Goal: Information Seeking & Learning: Compare options

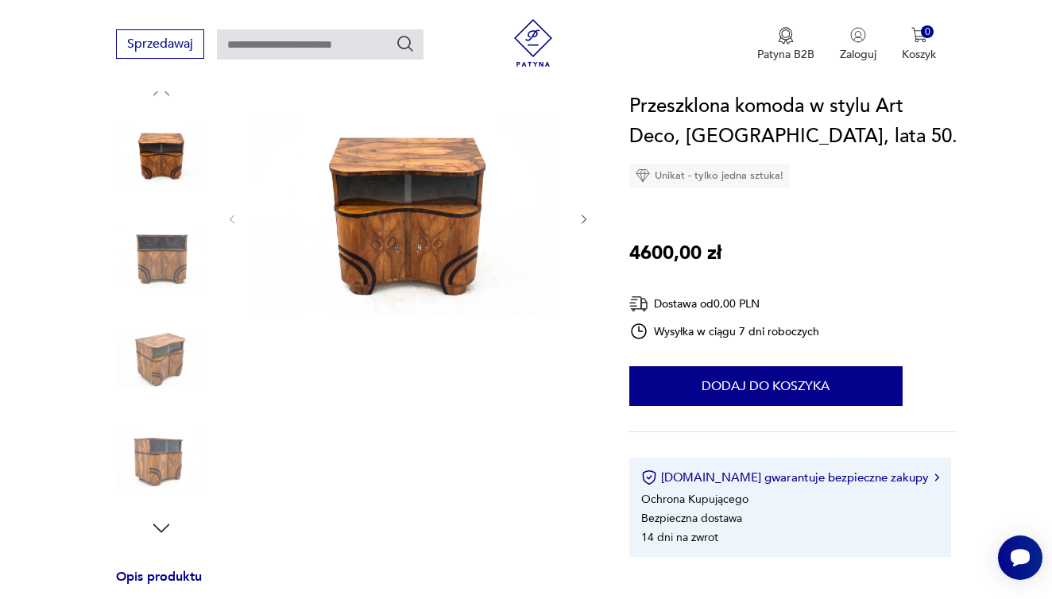
scroll to position [182, 0]
click at [400, 291] on img at bounding box center [407, 218] width 307 height 276
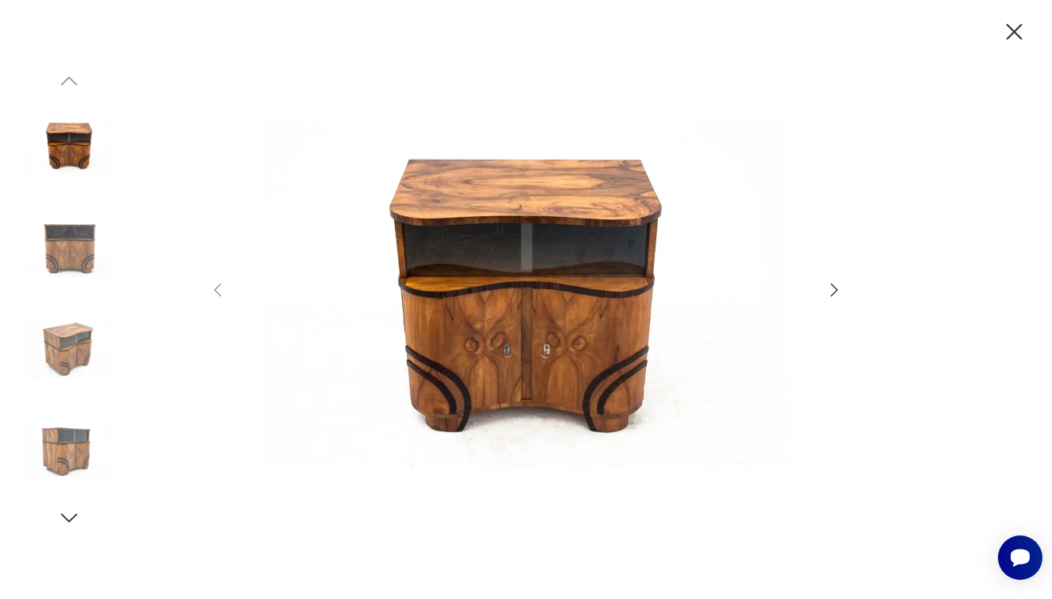
click at [835, 293] on icon "button" at bounding box center [833, 289] width 19 height 19
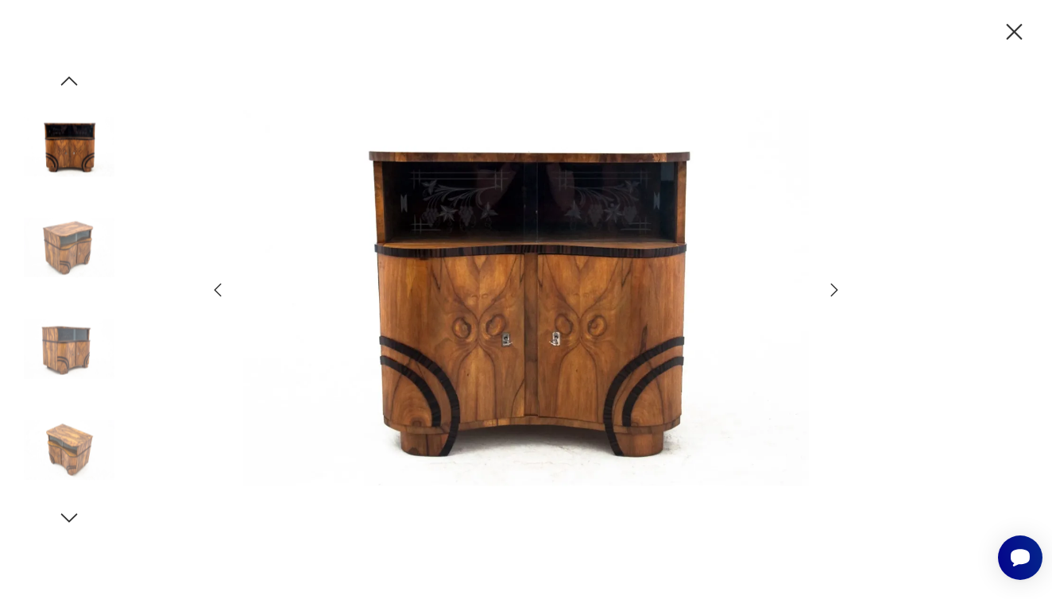
click at [835, 293] on icon "button" at bounding box center [833, 289] width 19 height 19
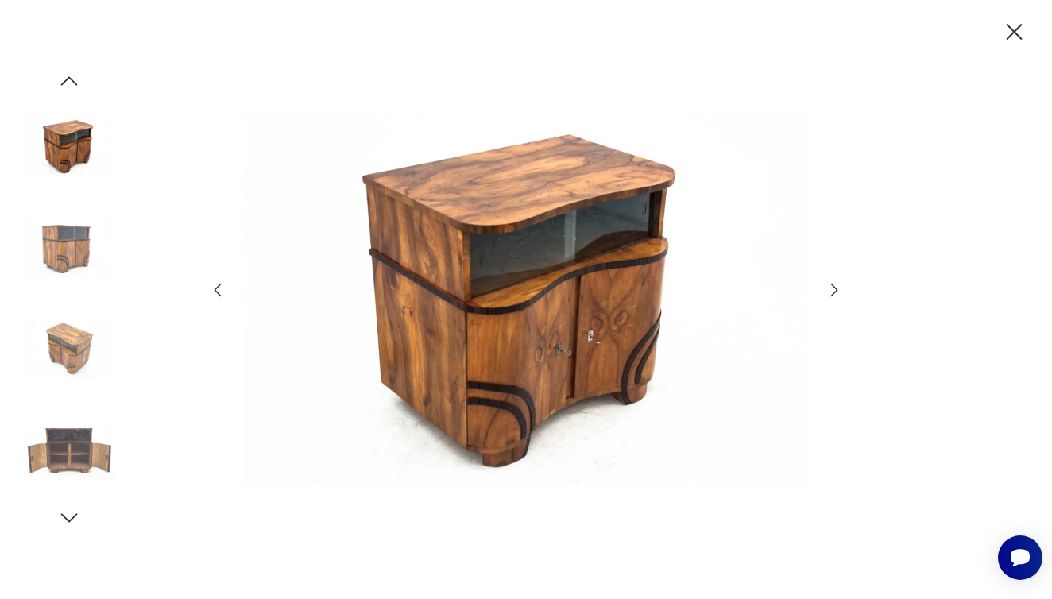
click at [835, 293] on icon "button" at bounding box center [833, 289] width 19 height 19
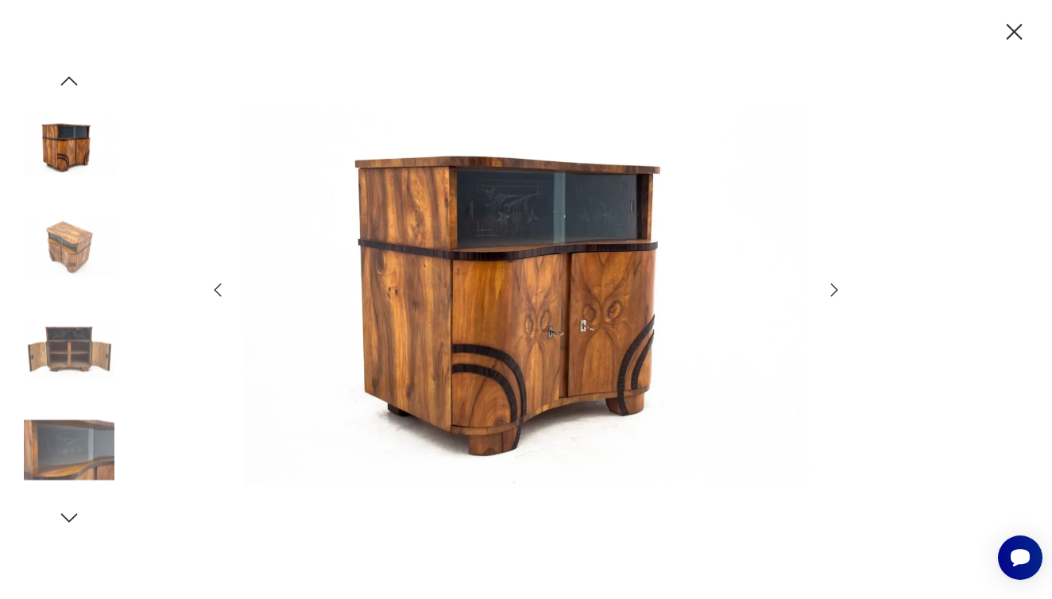
click at [835, 293] on icon "button" at bounding box center [833, 289] width 19 height 19
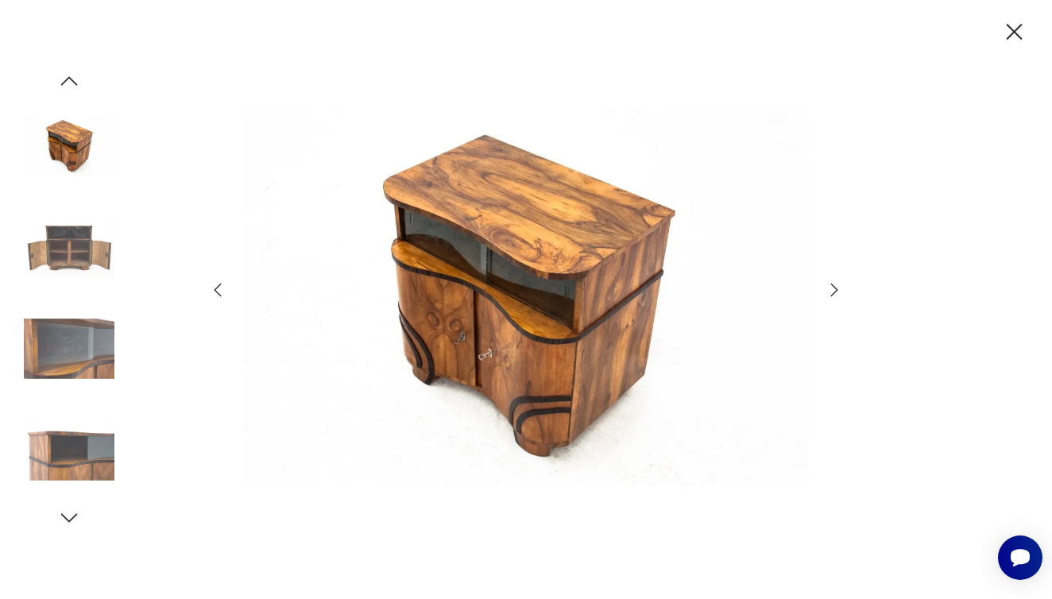
click at [835, 293] on icon "button" at bounding box center [833, 289] width 19 height 19
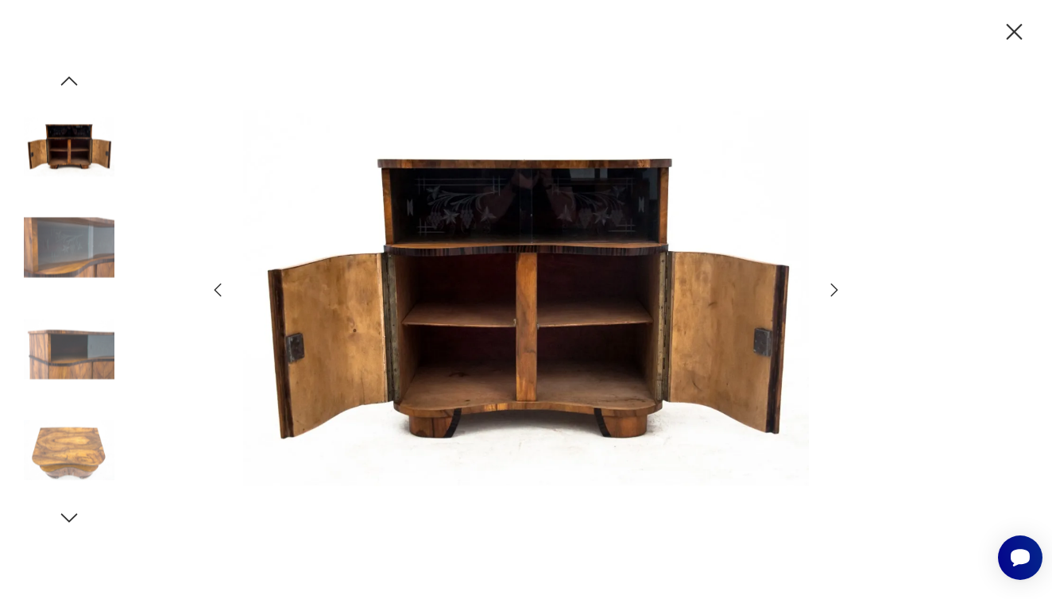
click at [1010, 33] on icon "button" at bounding box center [1014, 32] width 28 height 28
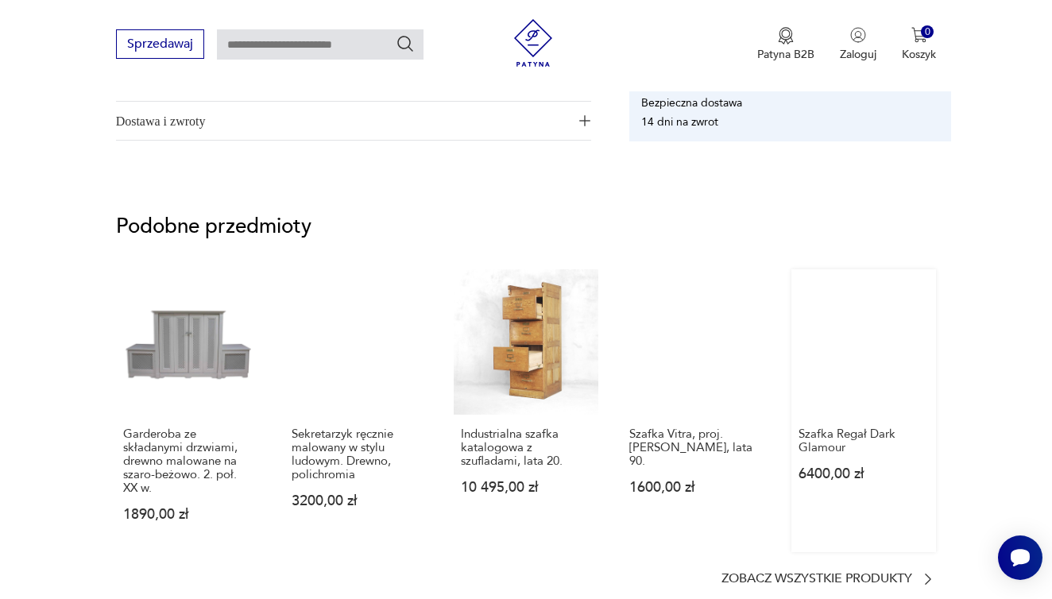
scroll to position [1114, 0]
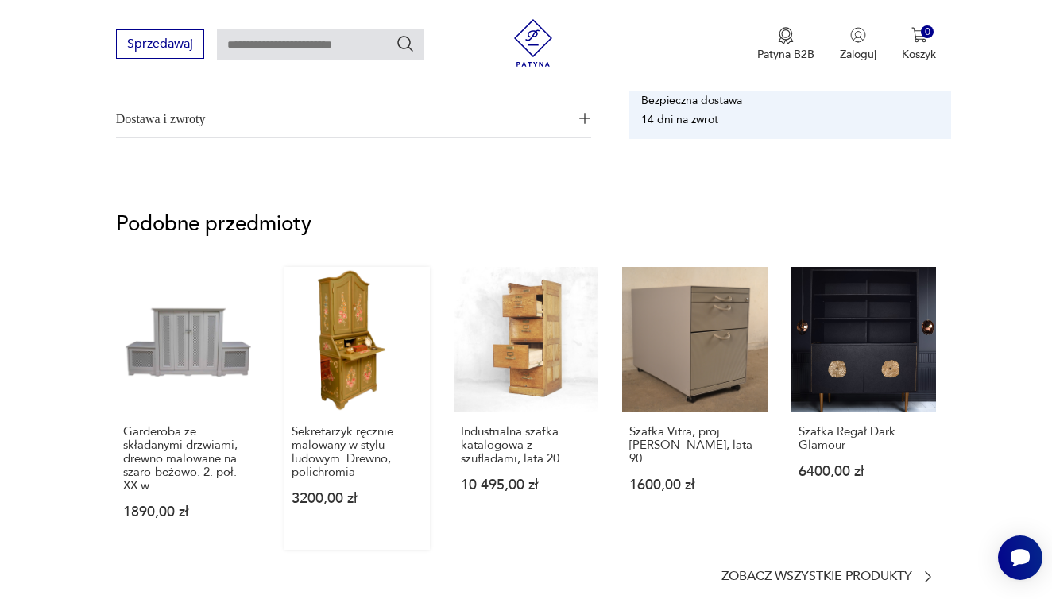
click at [358, 368] on link "Sekretarzyk ręcznie malowany w stylu ludowym. Drewno, polichromia 3200,00 zł" at bounding box center [356, 408] width 145 height 283
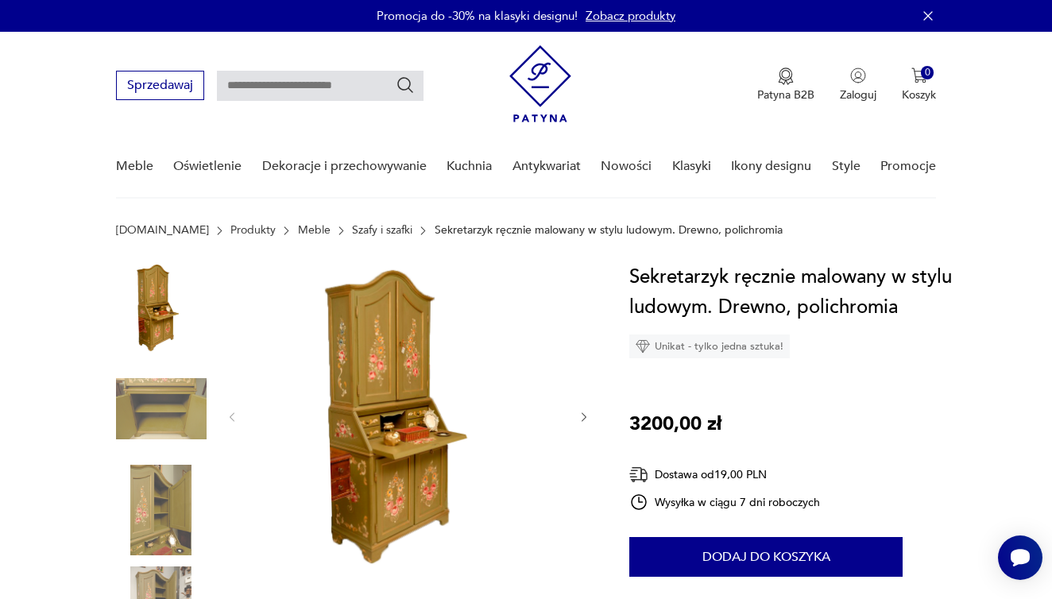
click at [361, 382] on img at bounding box center [407, 415] width 307 height 307
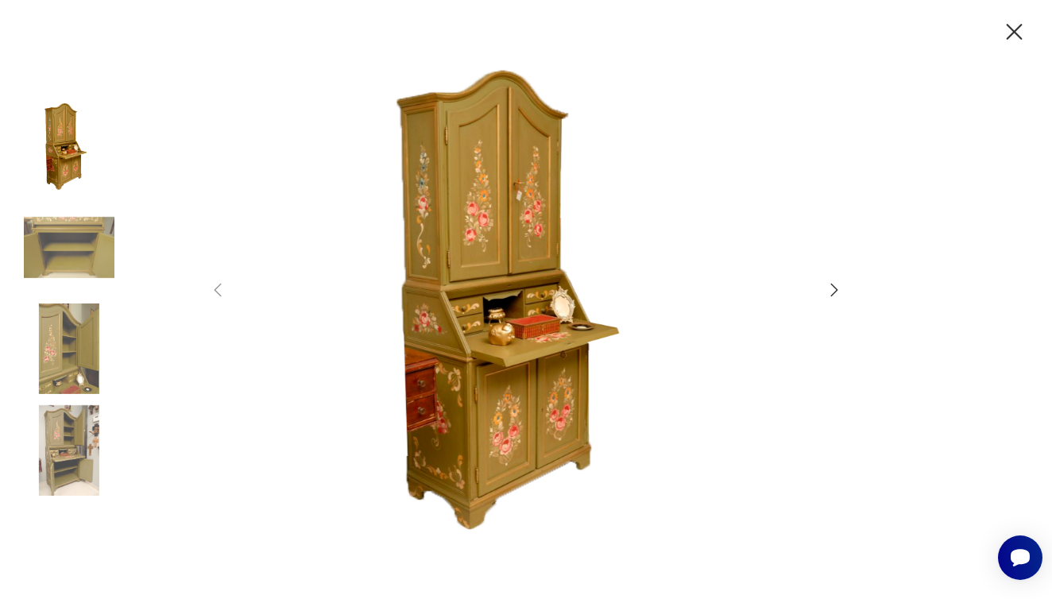
click at [830, 296] on icon "button" at bounding box center [833, 289] width 19 height 19
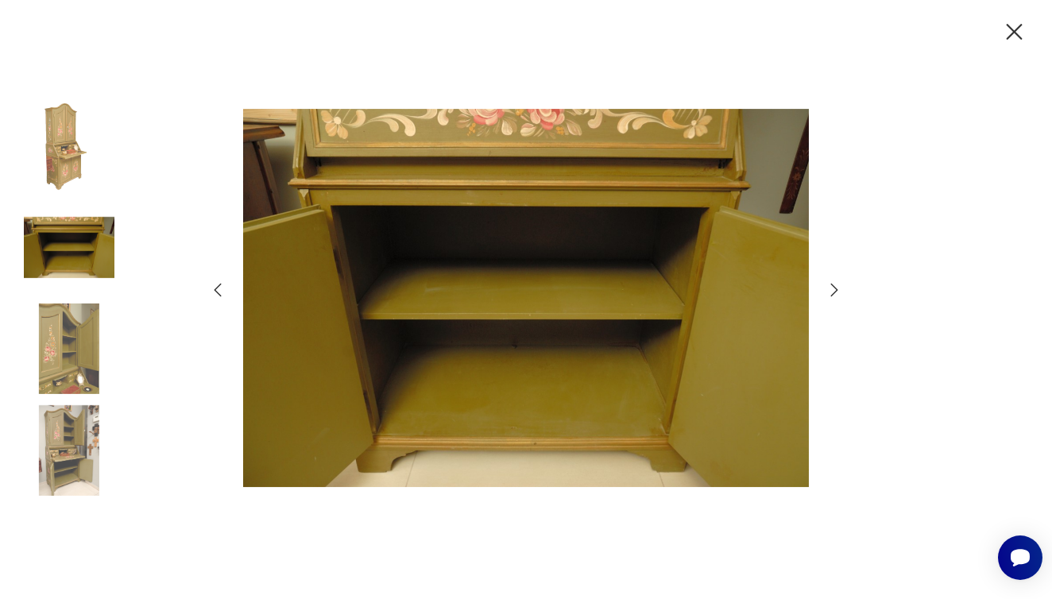
click at [830, 296] on icon "button" at bounding box center [833, 289] width 19 height 19
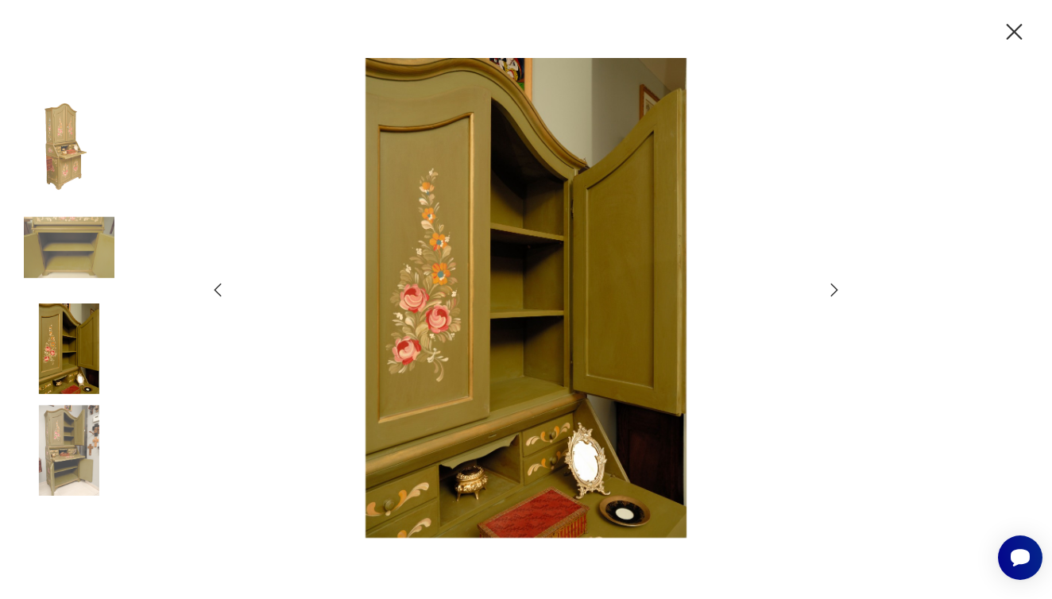
click at [830, 296] on icon "button" at bounding box center [833, 289] width 19 height 19
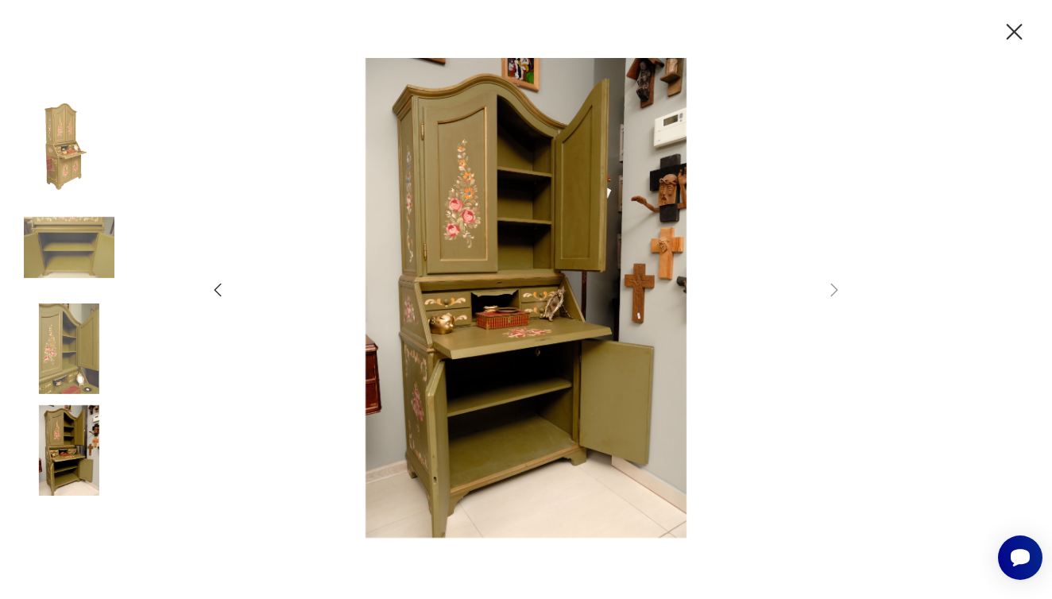
click at [1017, 35] on icon "button" at bounding box center [1014, 32] width 16 height 16
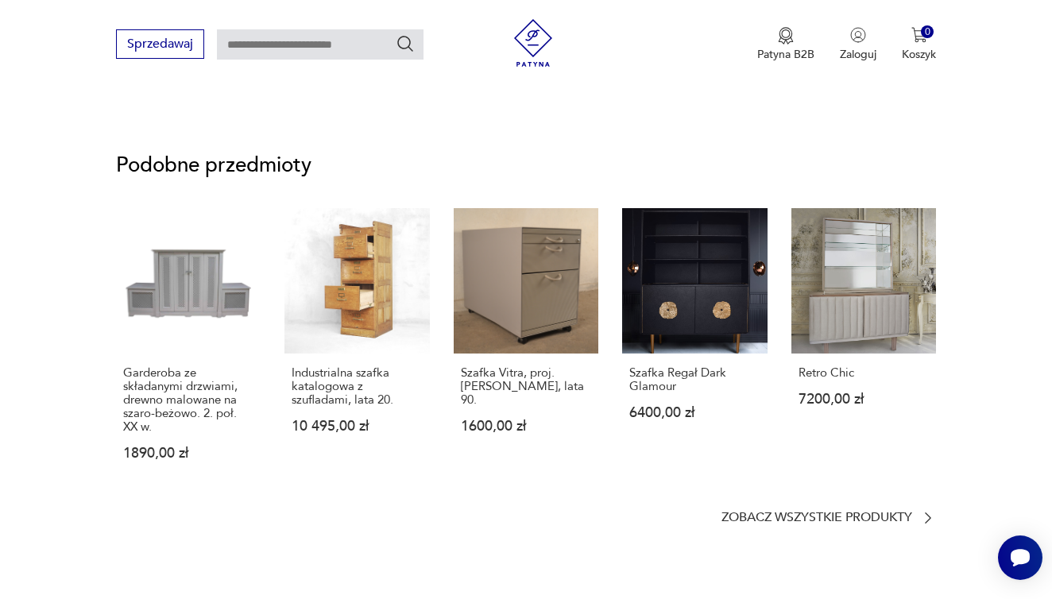
scroll to position [1106, 0]
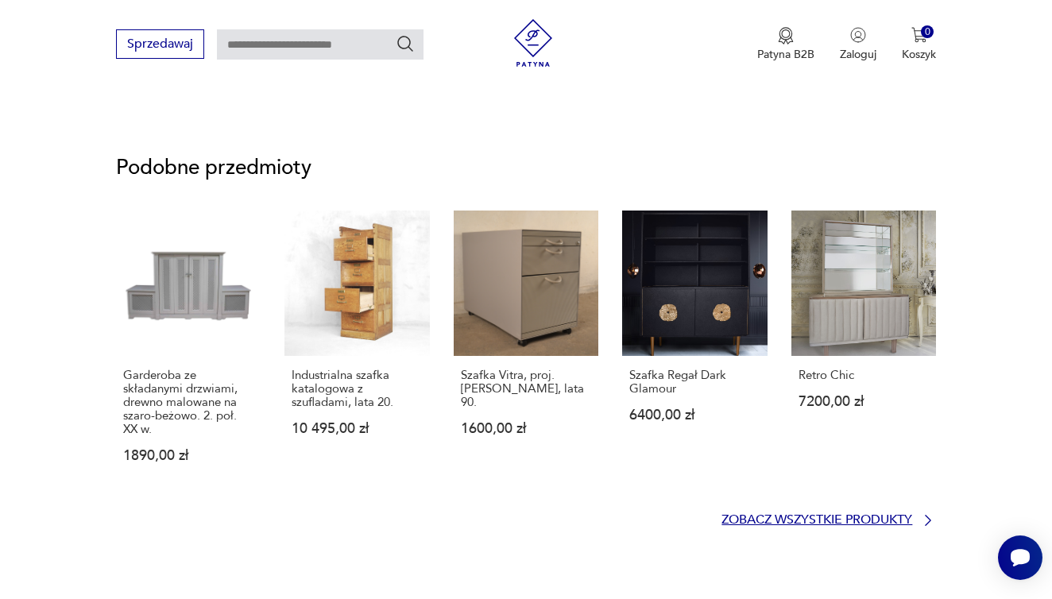
click at [928, 515] on icon at bounding box center [928, 520] width 16 height 16
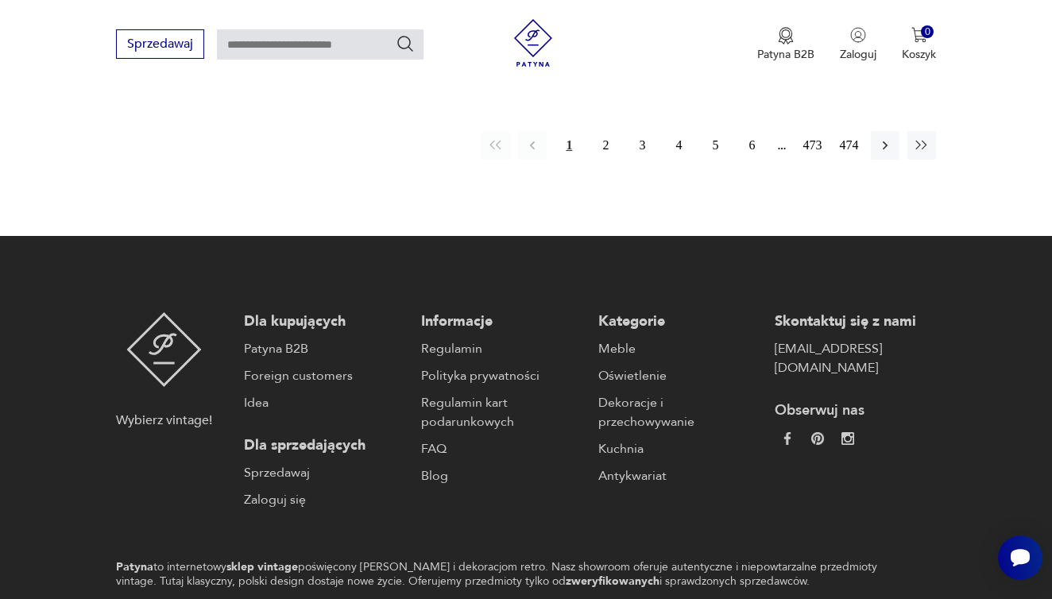
scroll to position [2595, 0]
click at [890, 153] on icon "button" at bounding box center [885, 145] width 16 height 16
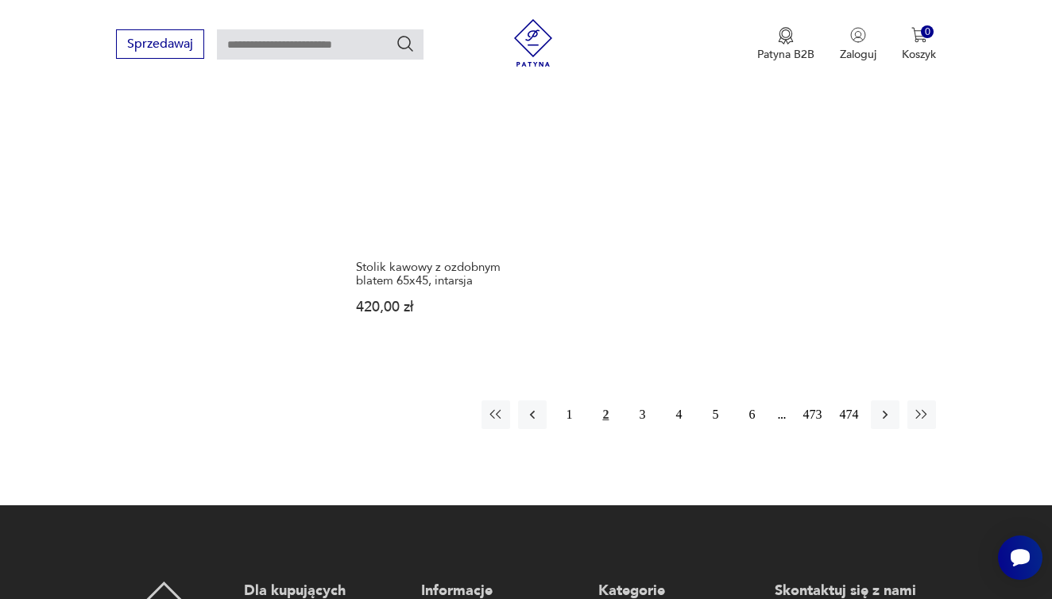
scroll to position [2231, 0]
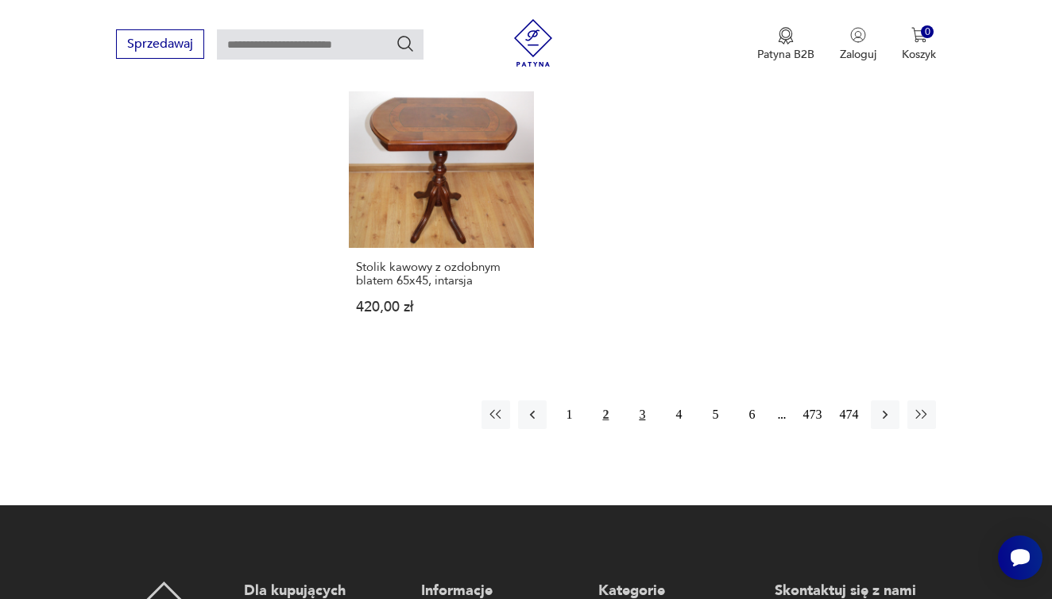
click at [637, 429] on button "3" at bounding box center [641, 414] width 29 height 29
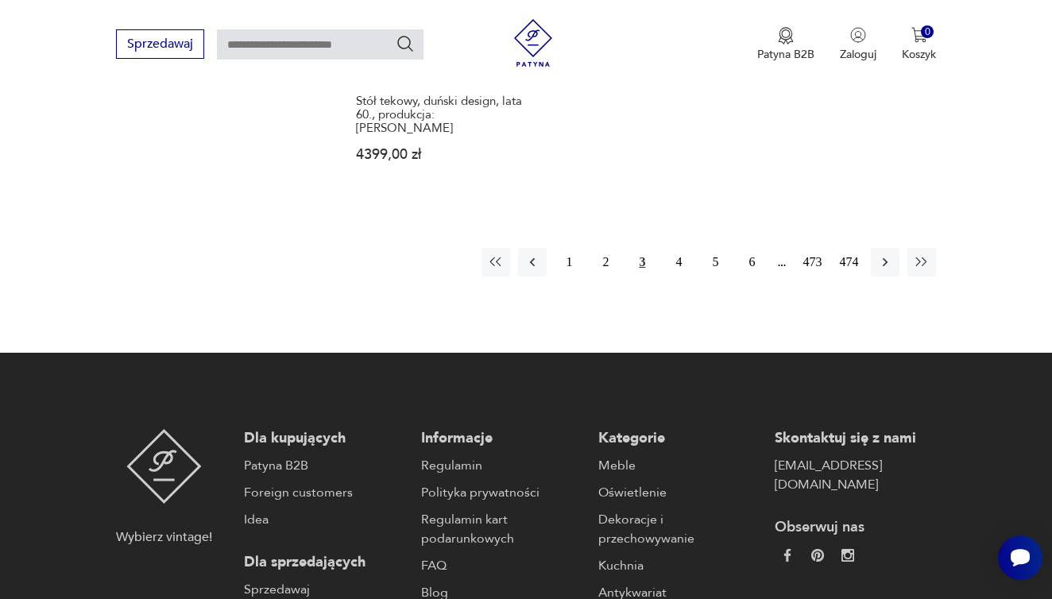
scroll to position [2493, 0]
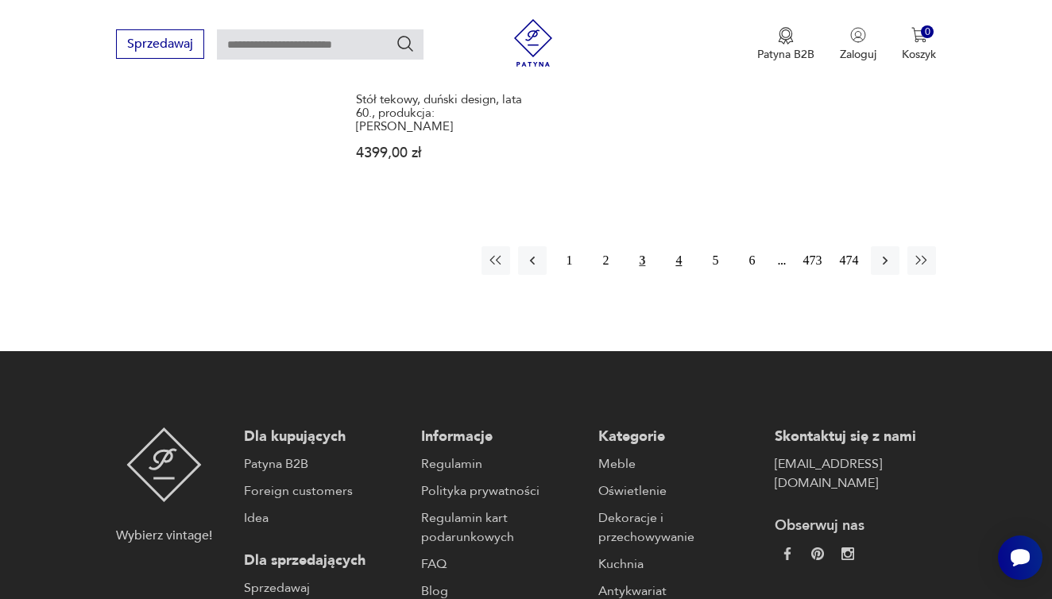
click at [683, 275] on button "4" at bounding box center [678, 260] width 29 height 29
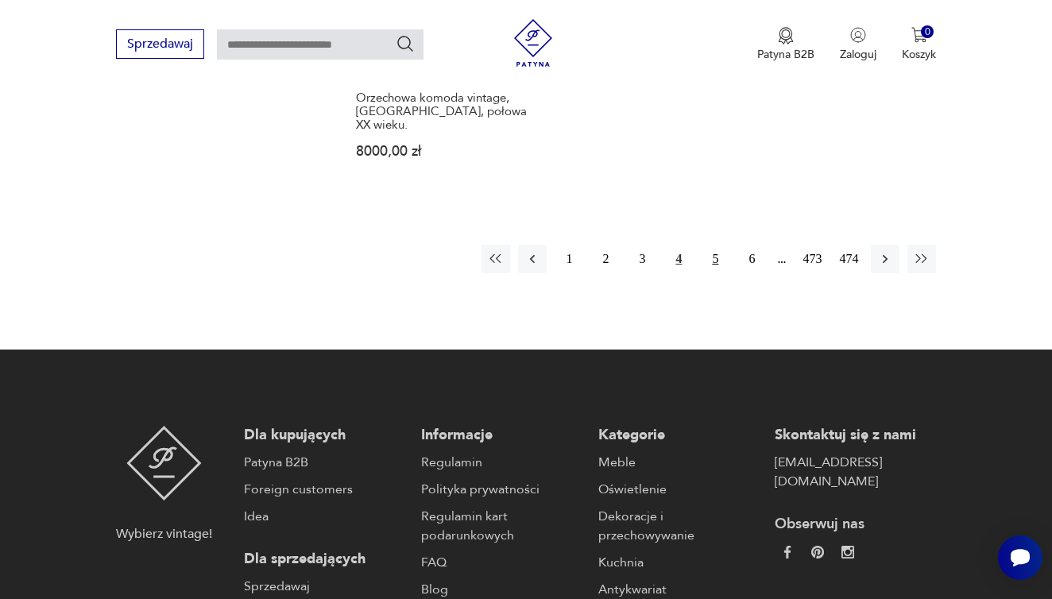
scroll to position [2456, 0]
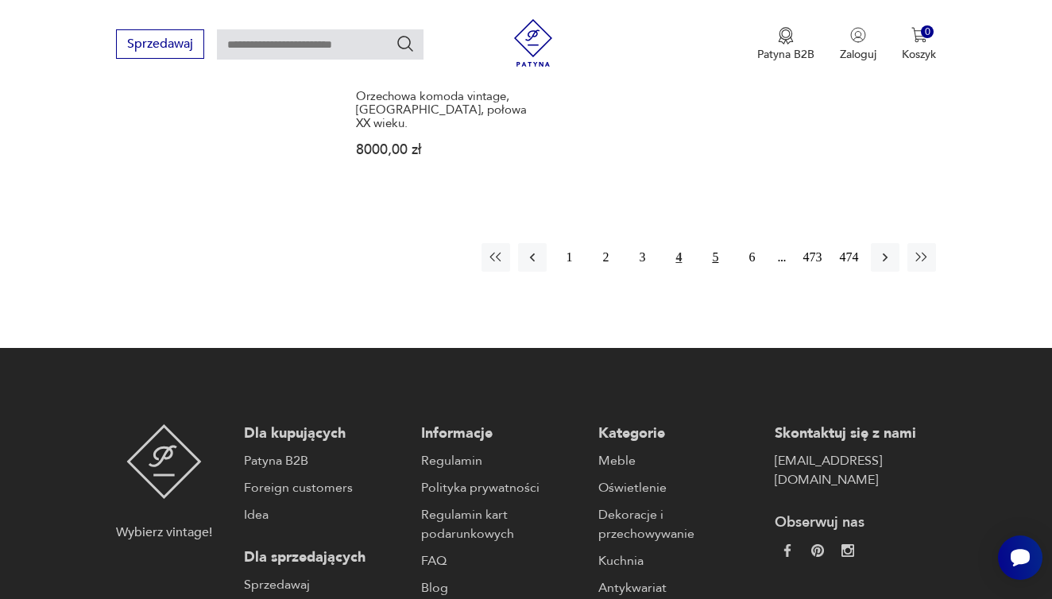
click at [714, 272] on button "5" at bounding box center [715, 257] width 29 height 29
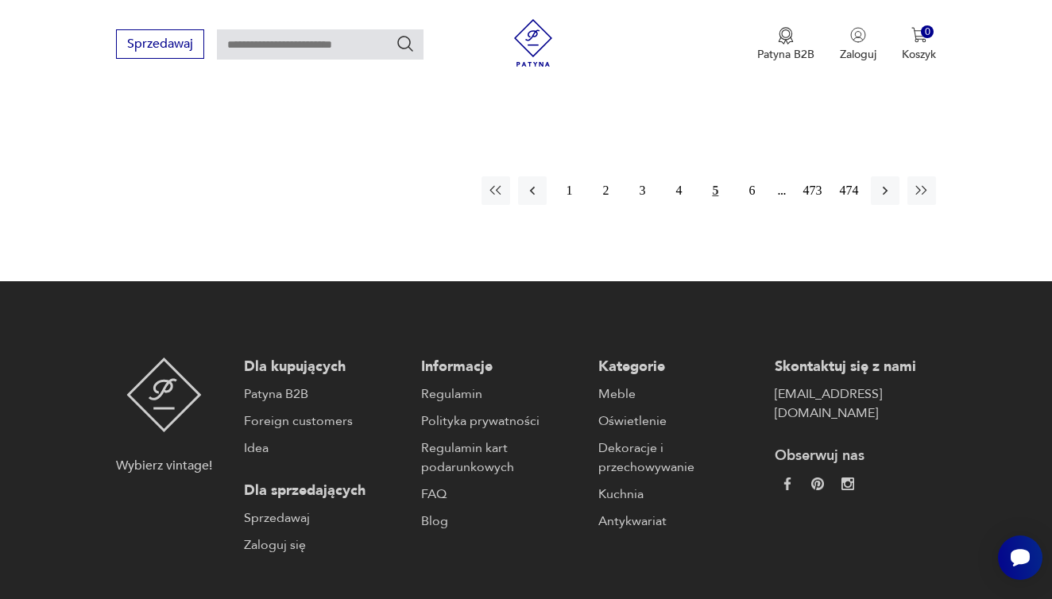
scroll to position [2511, 0]
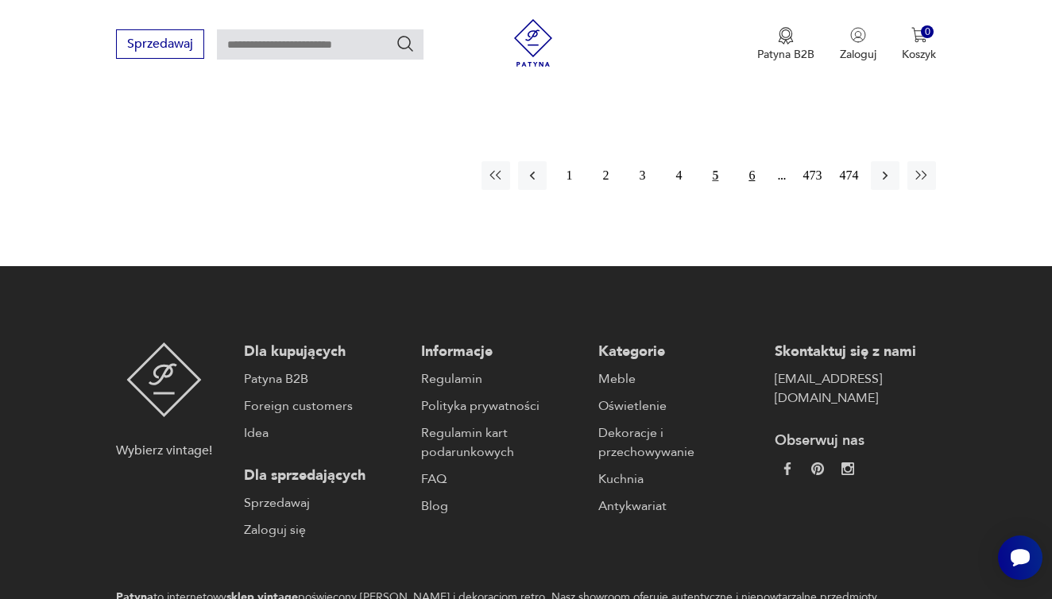
click at [748, 190] on button "6" at bounding box center [751, 175] width 29 height 29
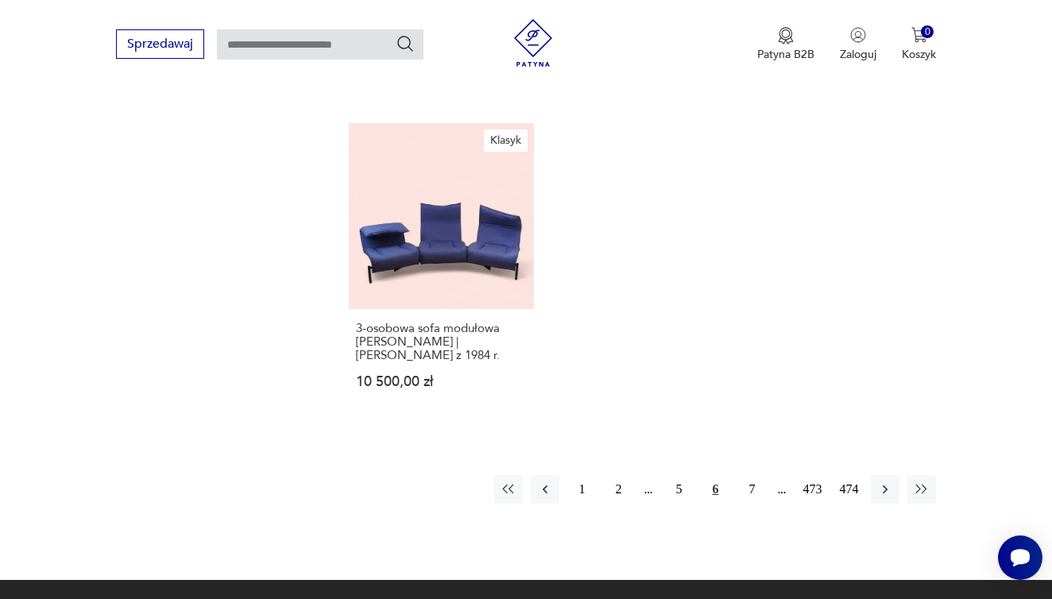
scroll to position [2373, 0]
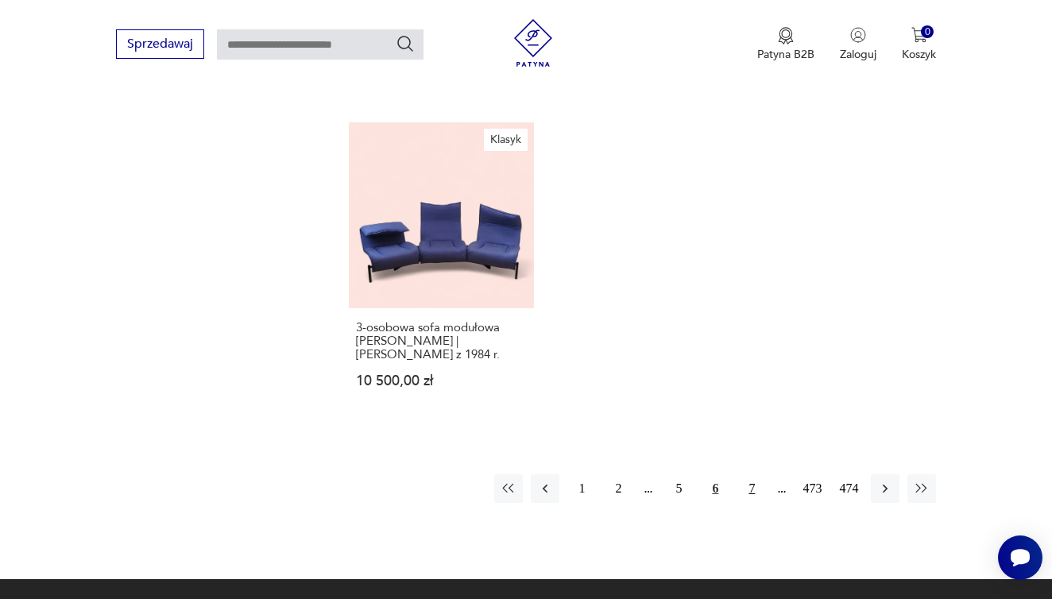
click at [751, 503] on button "7" at bounding box center [751, 488] width 29 height 29
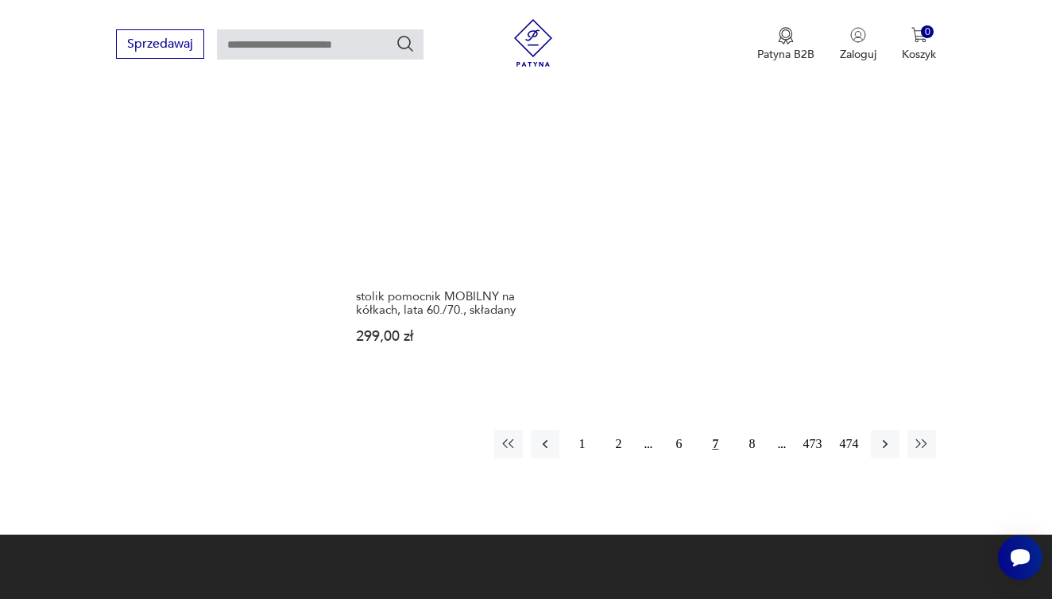
scroll to position [2244, 0]
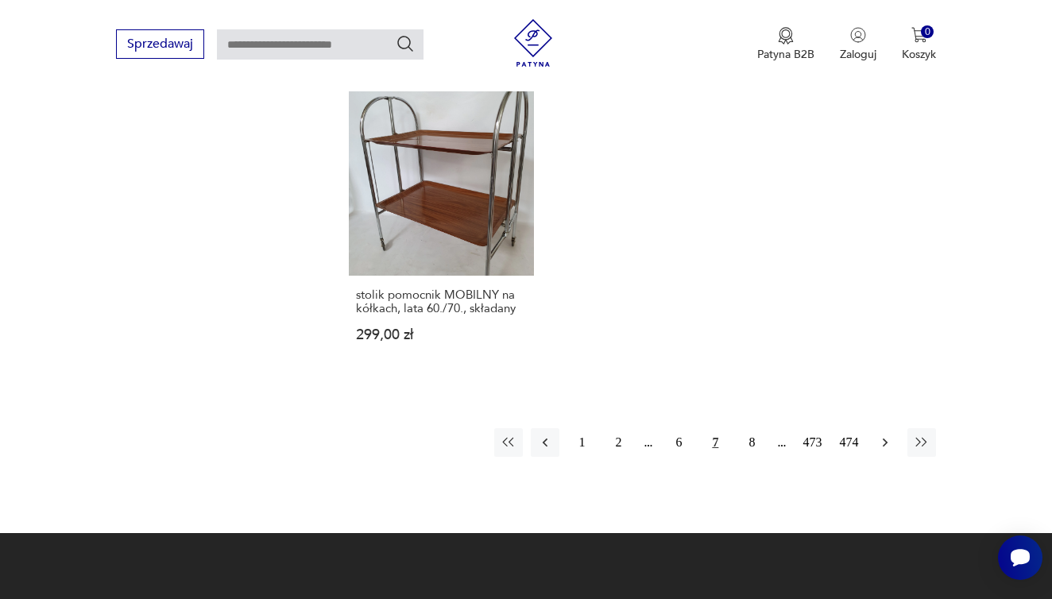
click at [891, 450] on icon "button" at bounding box center [885, 442] width 16 height 16
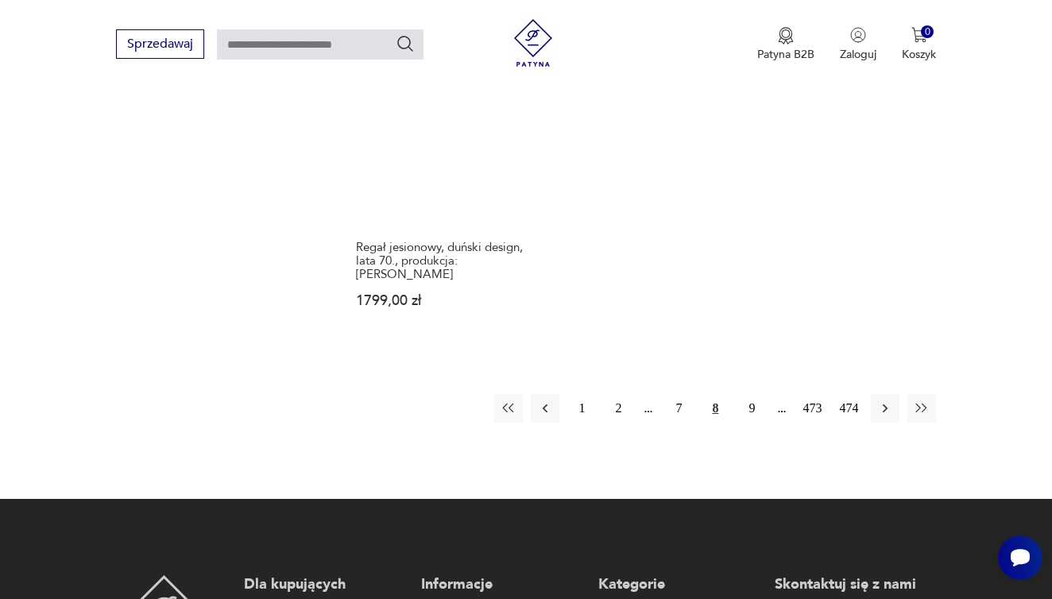
scroll to position [2279, 0]
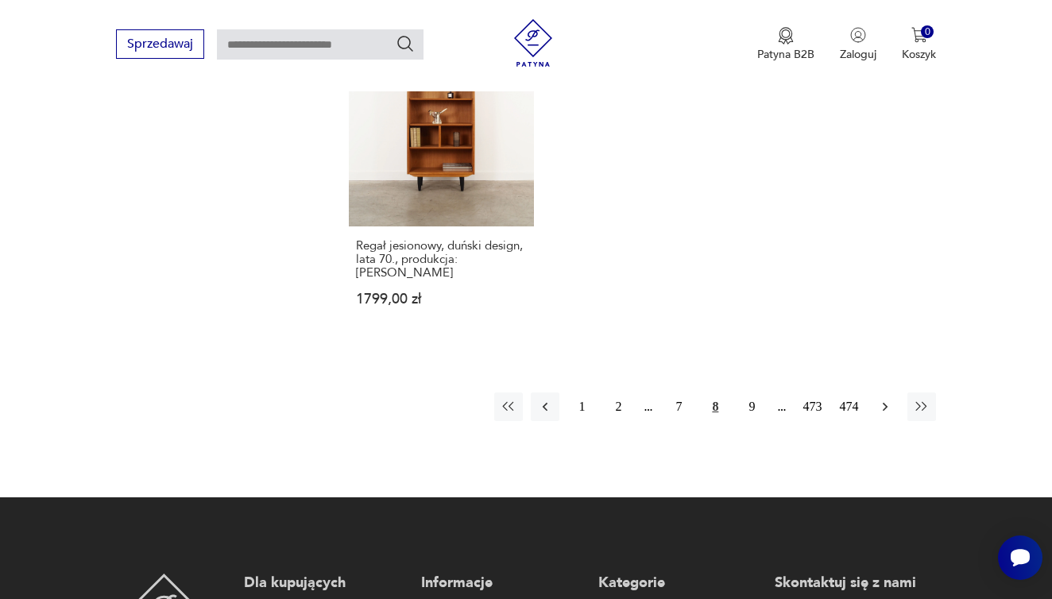
click at [883, 415] on icon "button" at bounding box center [885, 407] width 16 height 16
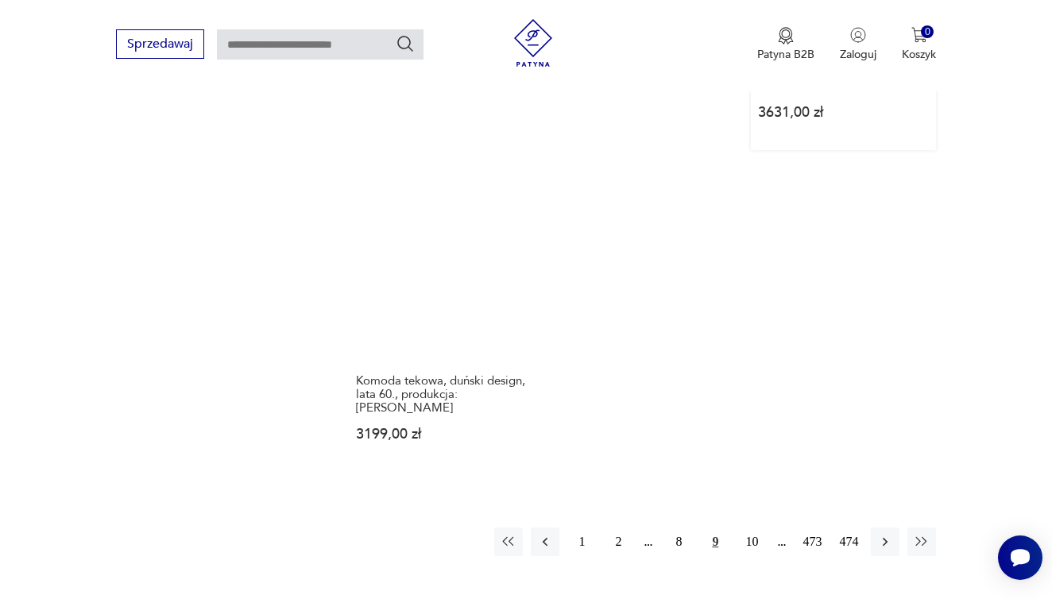
scroll to position [2240, 0]
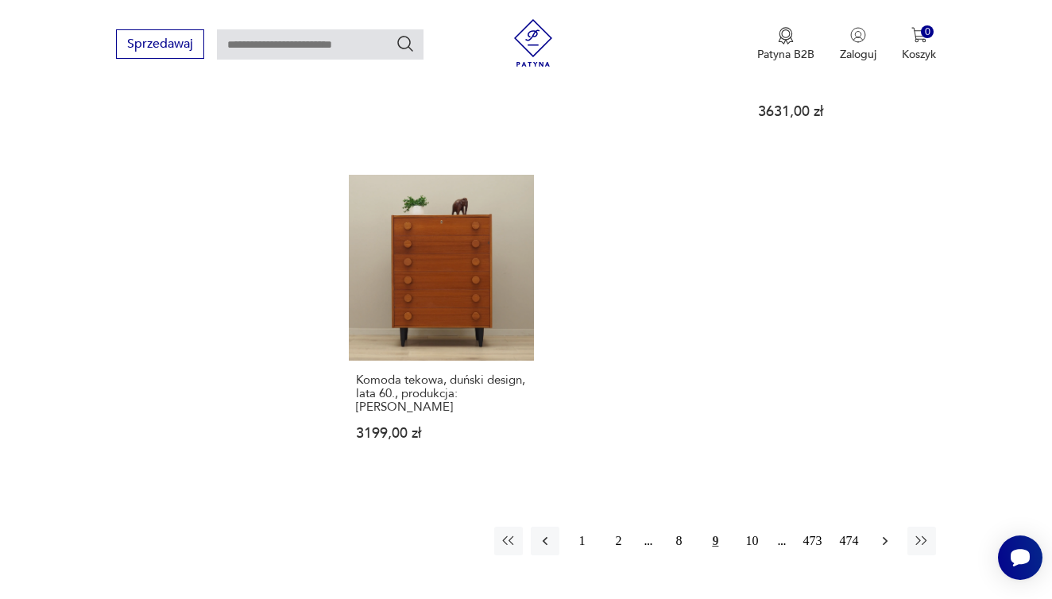
click at [894, 541] on button "button" at bounding box center [884, 541] width 29 height 29
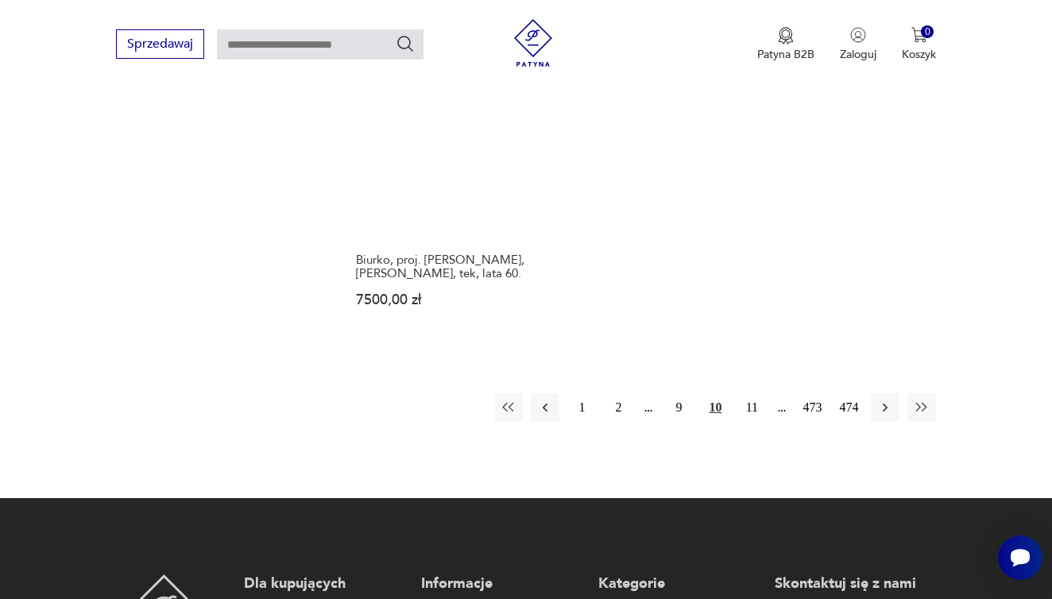
scroll to position [2294, 0]
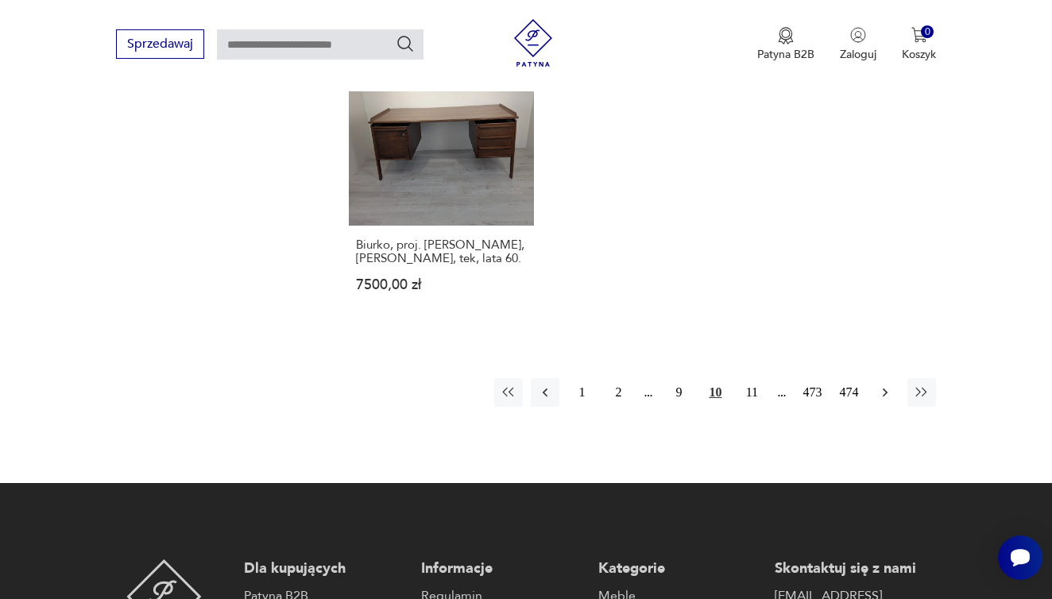
click at [886, 400] on icon "button" at bounding box center [885, 392] width 16 height 16
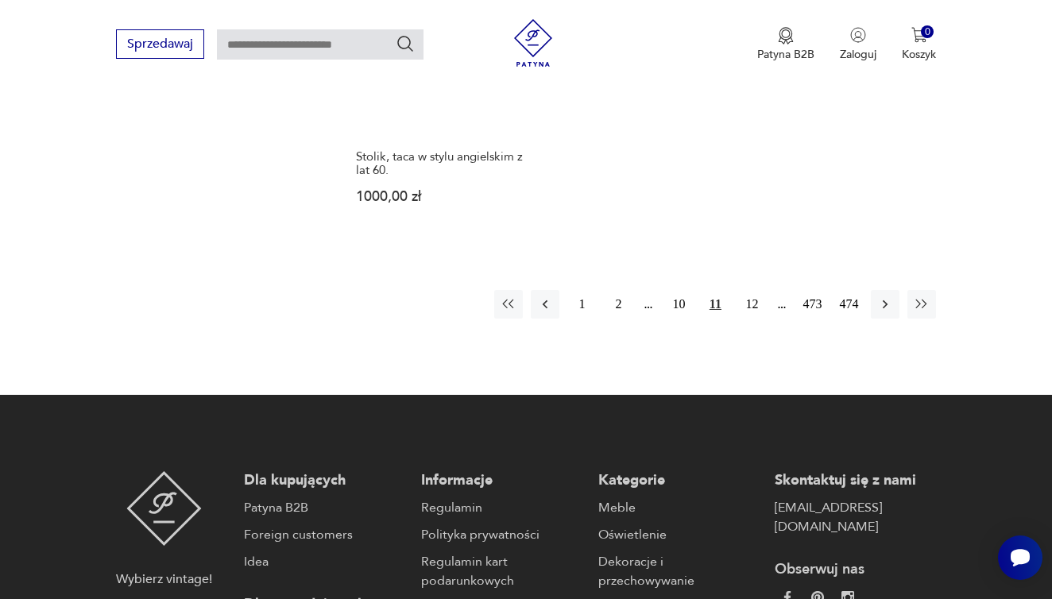
scroll to position [2347, 0]
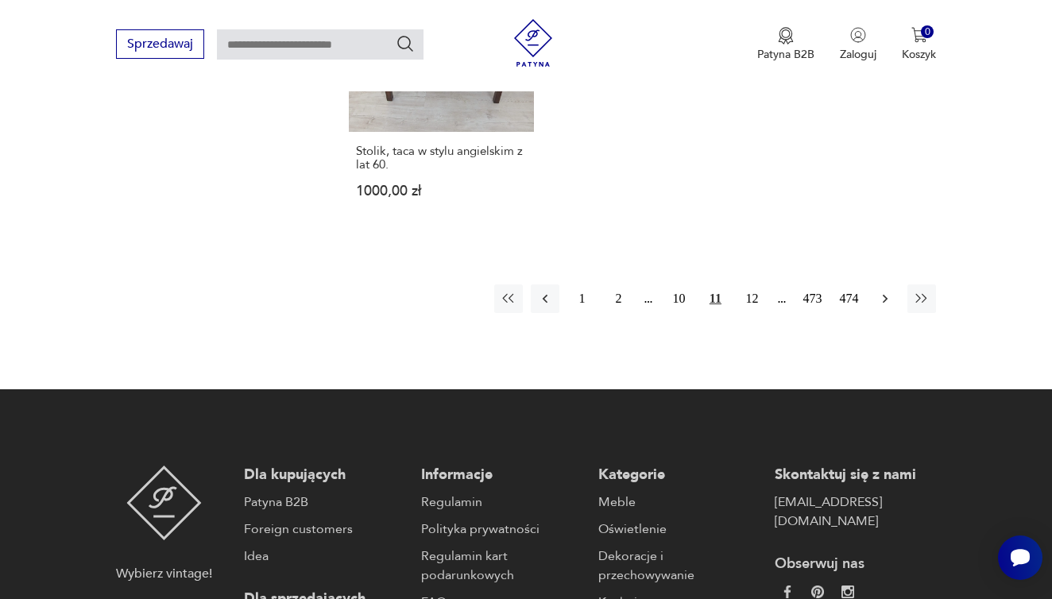
click at [882, 307] on icon "button" at bounding box center [885, 299] width 16 height 16
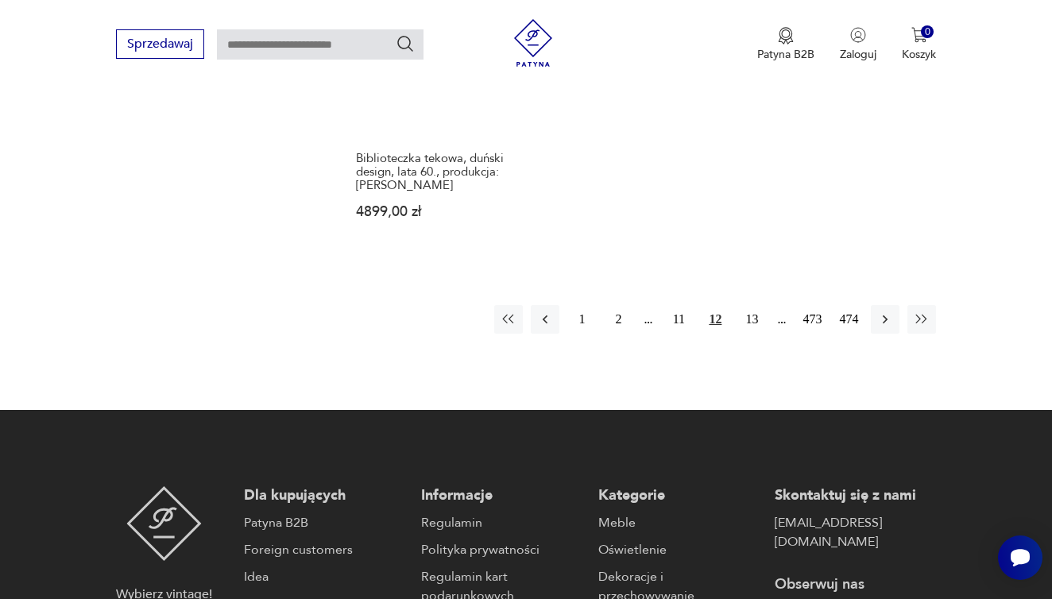
scroll to position [2380, 0]
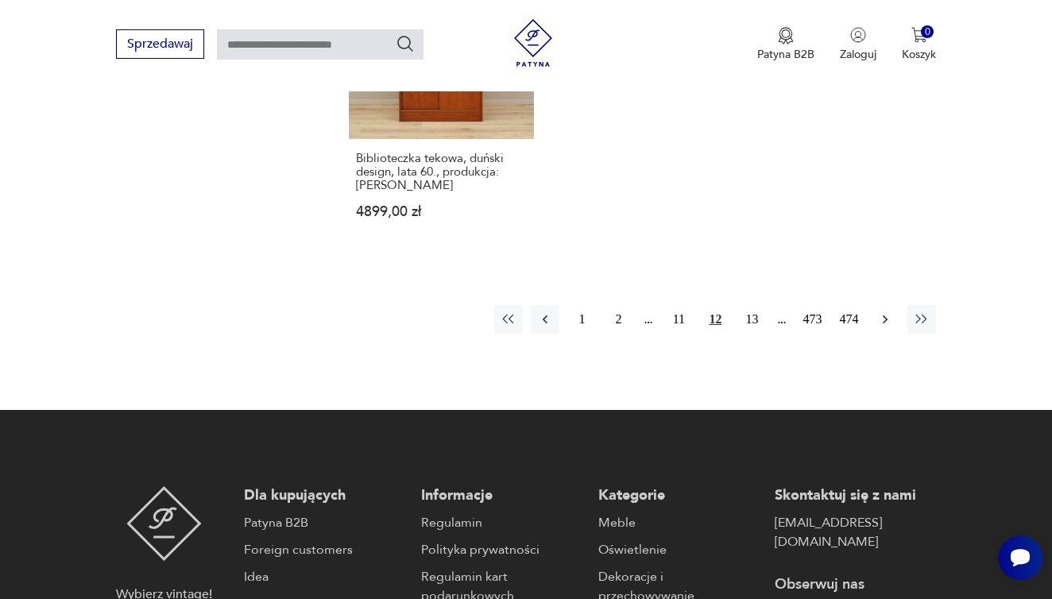
click at [885, 323] on icon "button" at bounding box center [884, 319] width 5 height 9
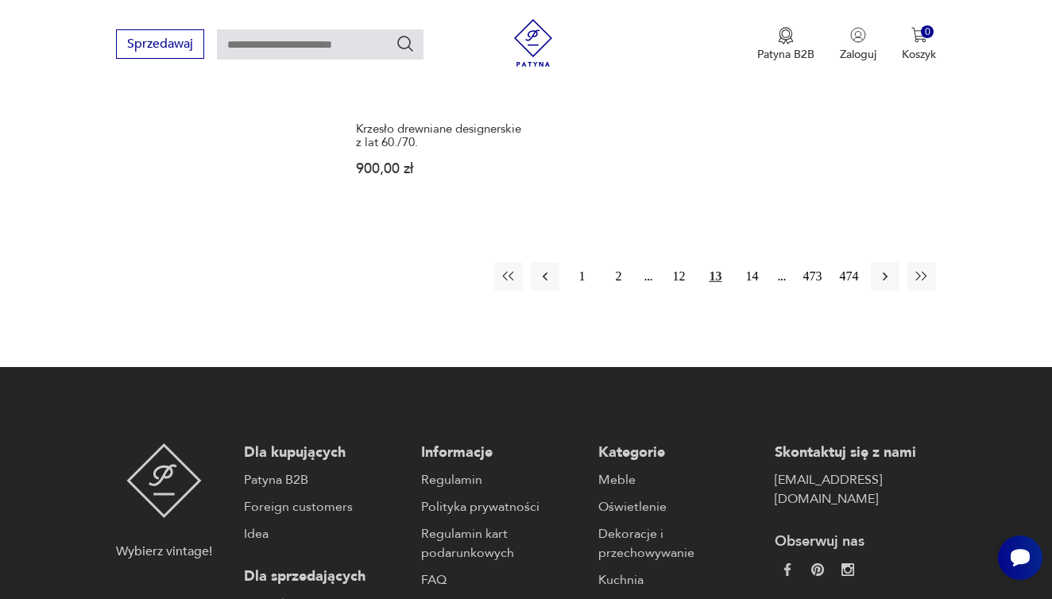
scroll to position [2424, 0]
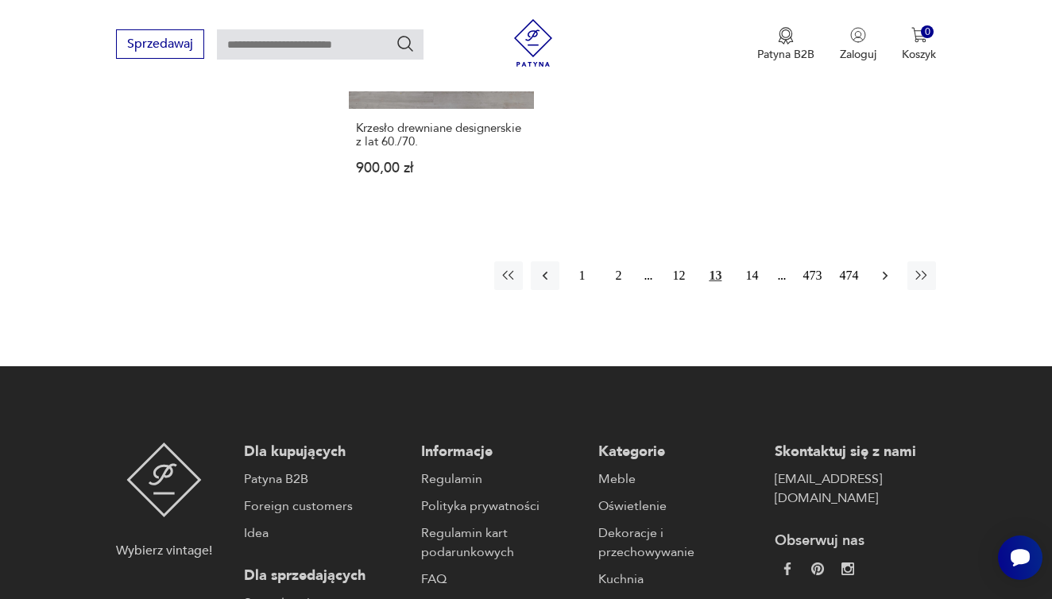
click at [885, 284] on icon "button" at bounding box center [885, 276] width 16 height 16
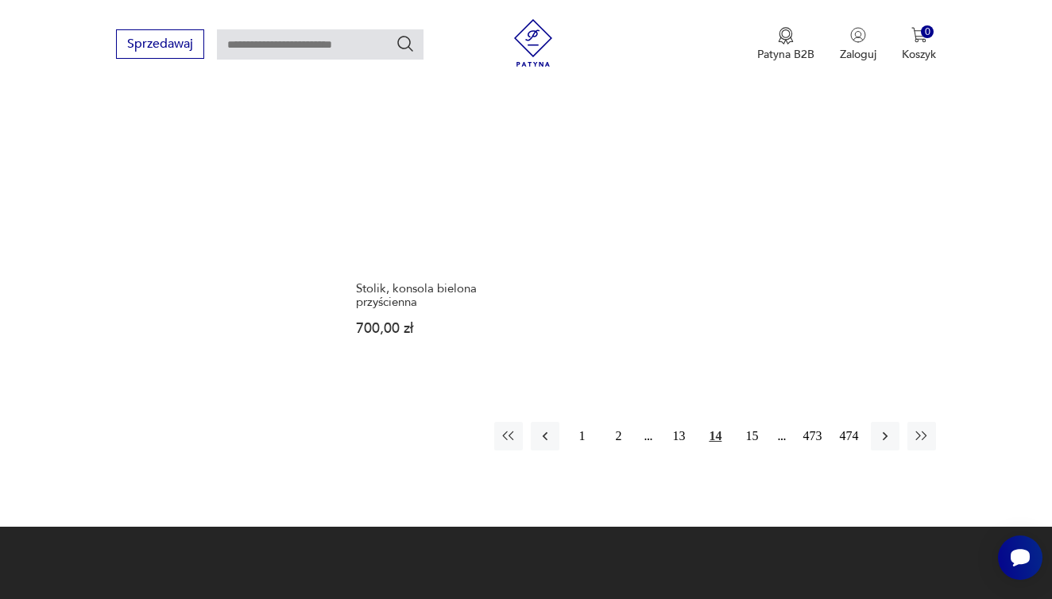
scroll to position [2243, 0]
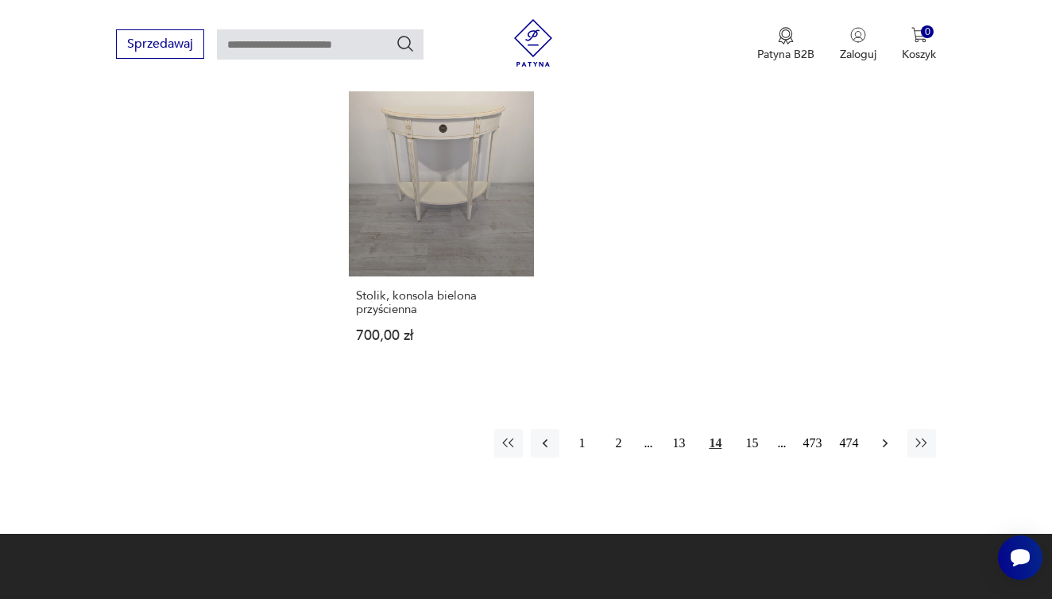
click at [890, 451] on icon "button" at bounding box center [885, 443] width 16 height 16
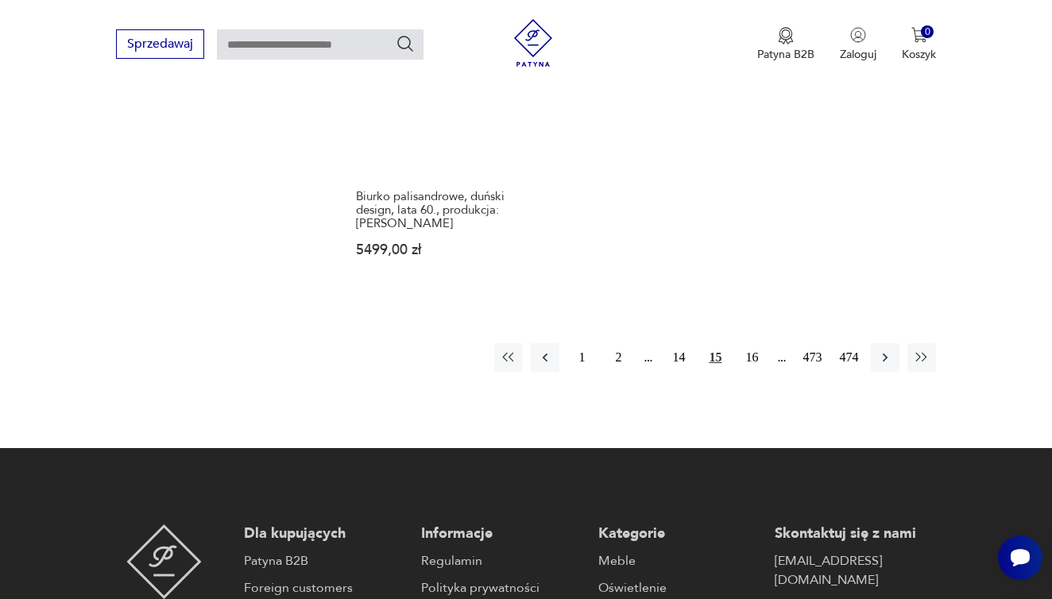
scroll to position [2424, 0]
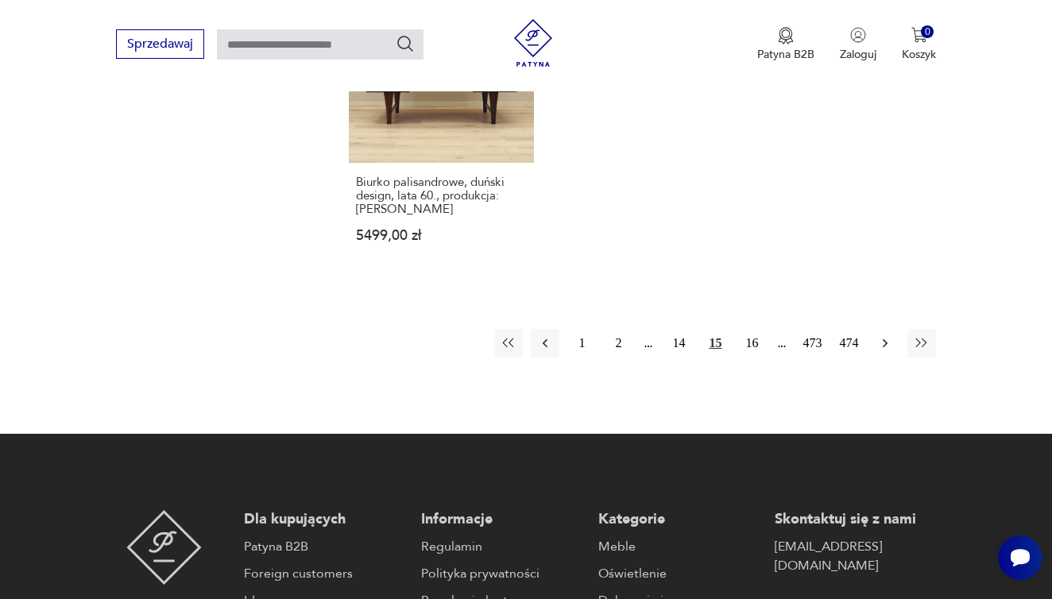
click at [883, 337] on icon "button" at bounding box center [885, 343] width 16 height 16
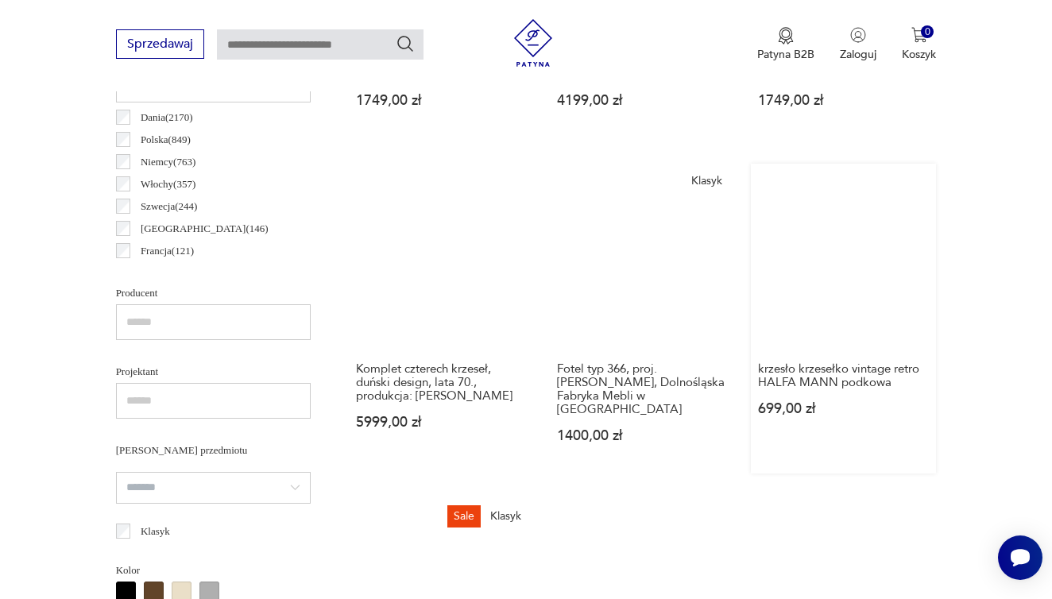
scroll to position [872, 0]
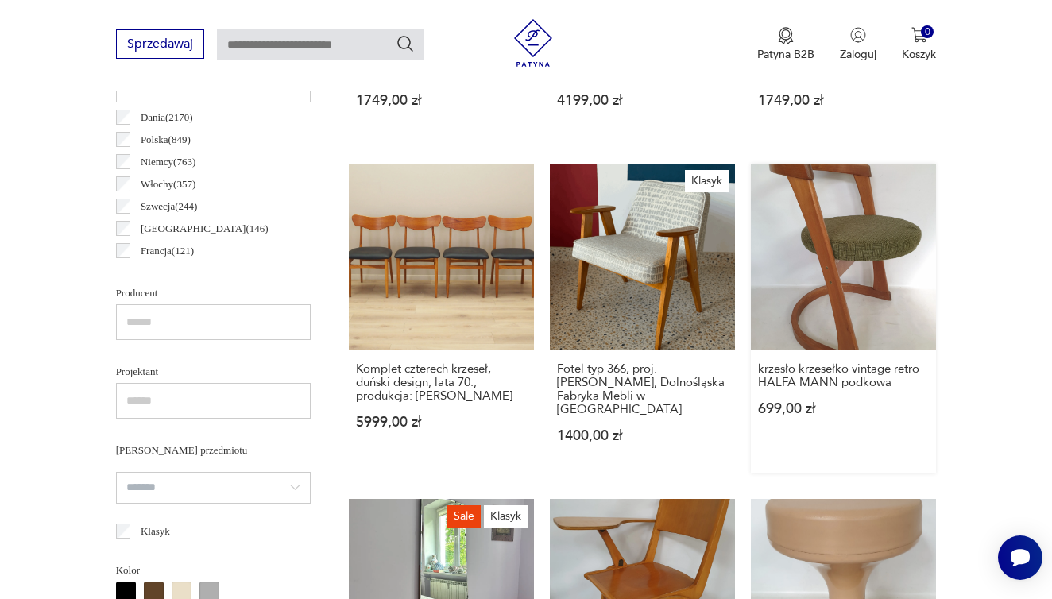
click at [864, 303] on link "krzesło krzesełko vintage retro HALFA MANN podkowa 699,00 zł" at bounding box center [843, 318] width 185 height 309
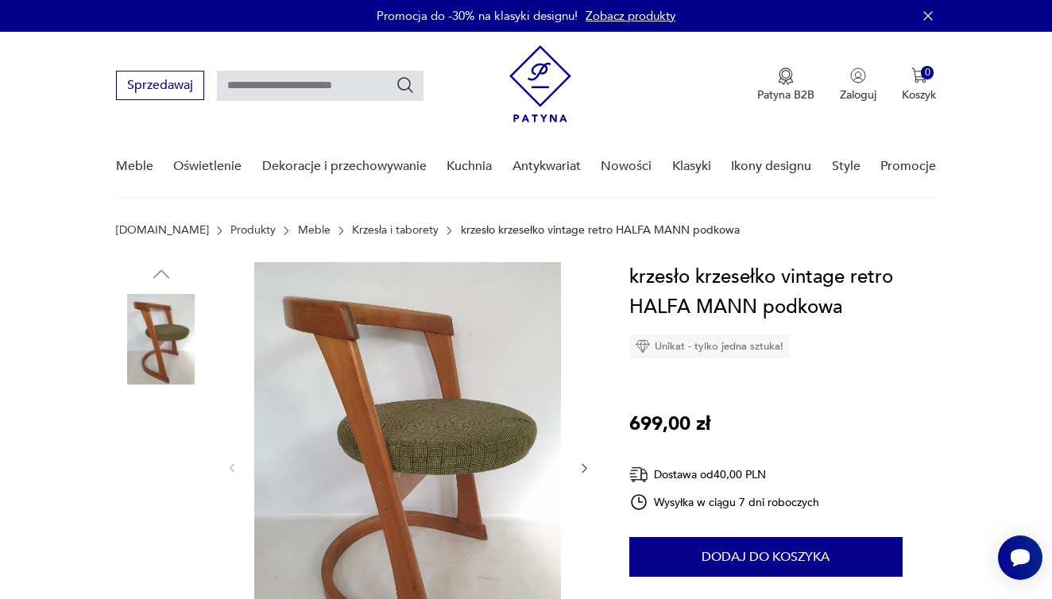
click at [488, 359] on img at bounding box center [407, 466] width 307 height 409
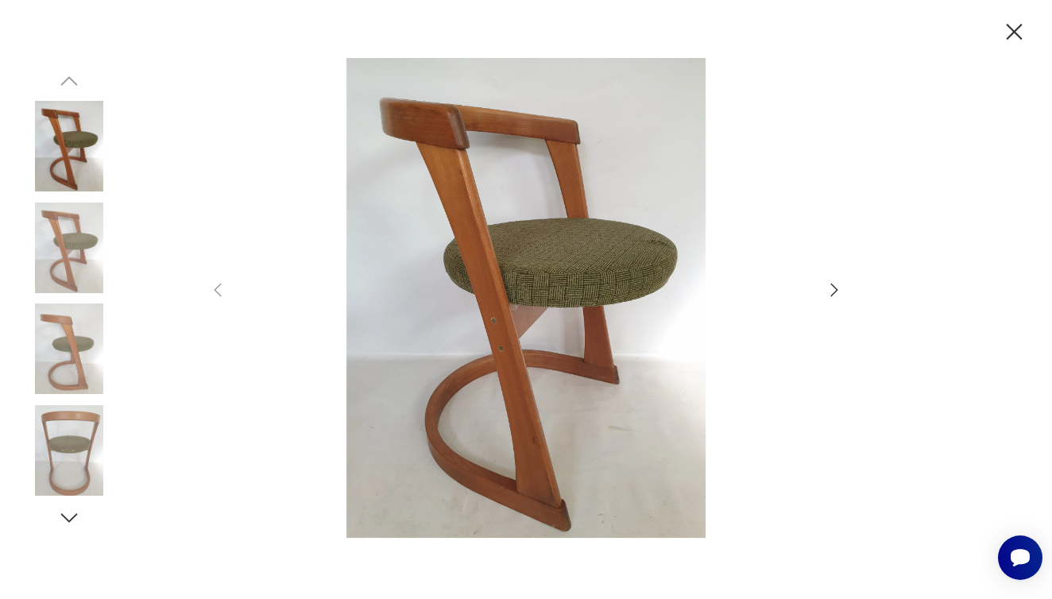
click at [832, 294] on icon "button" at bounding box center [833, 289] width 19 height 19
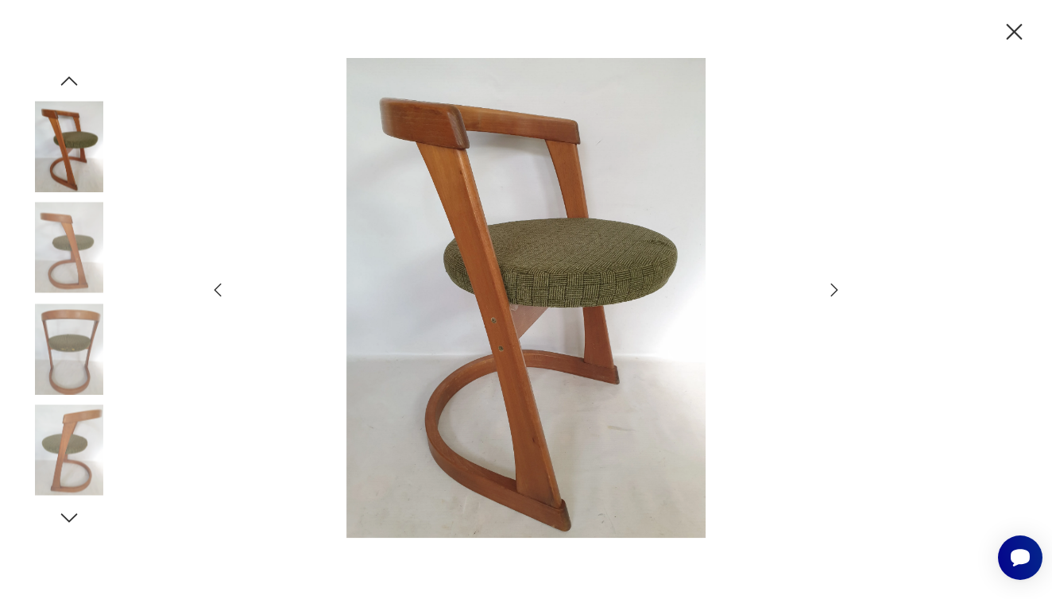
click at [832, 294] on icon "button" at bounding box center [833, 289] width 19 height 19
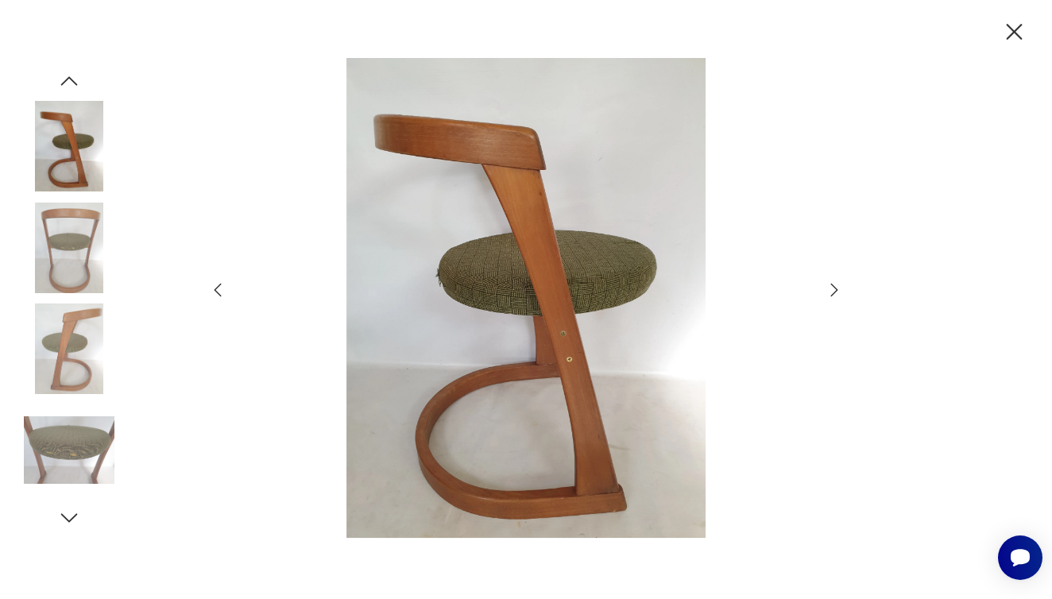
click at [1021, 31] on icon "button" at bounding box center [1014, 32] width 28 height 28
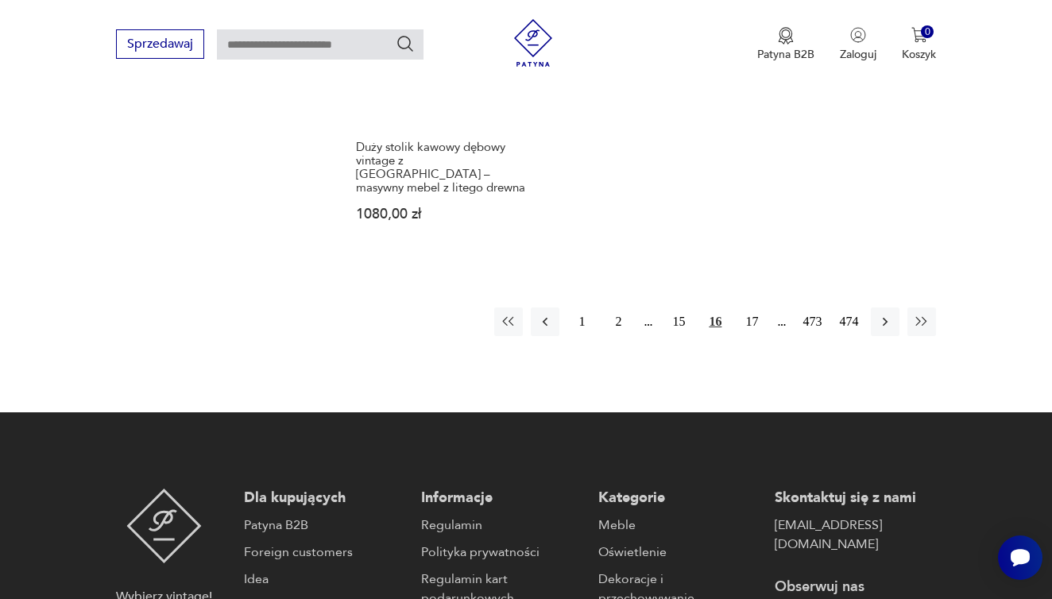
scroll to position [2444, 0]
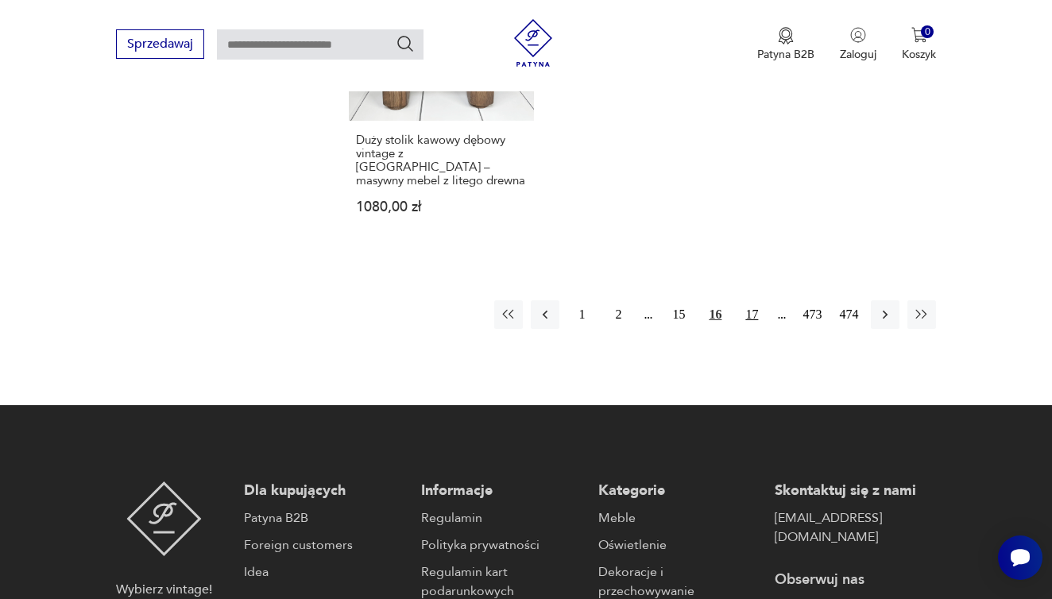
click at [749, 303] on button "17" at bounding box center [751, 314] width 29 height 29
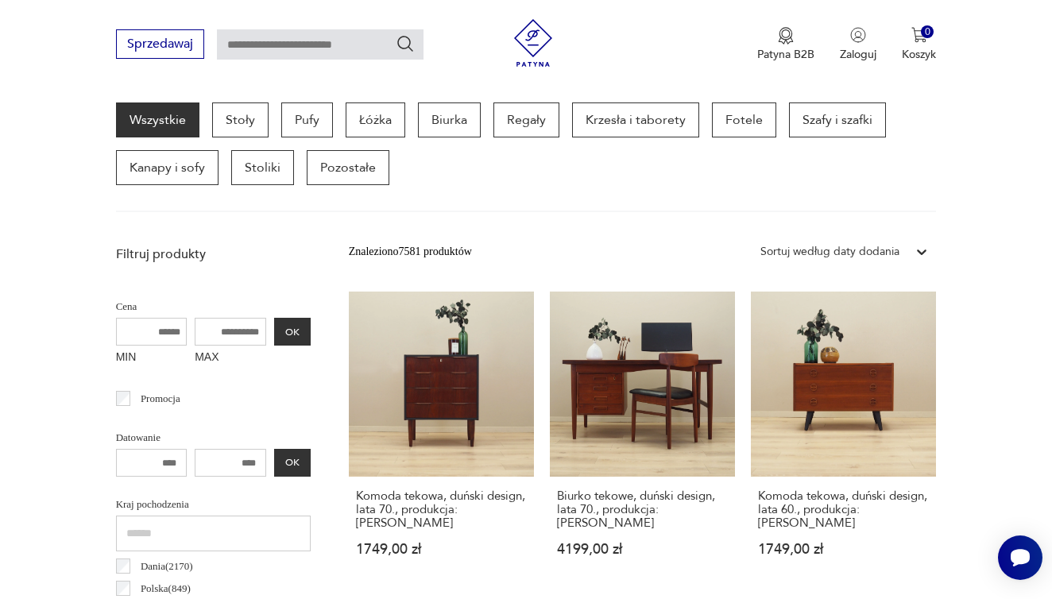
scroll to position [423, 0]
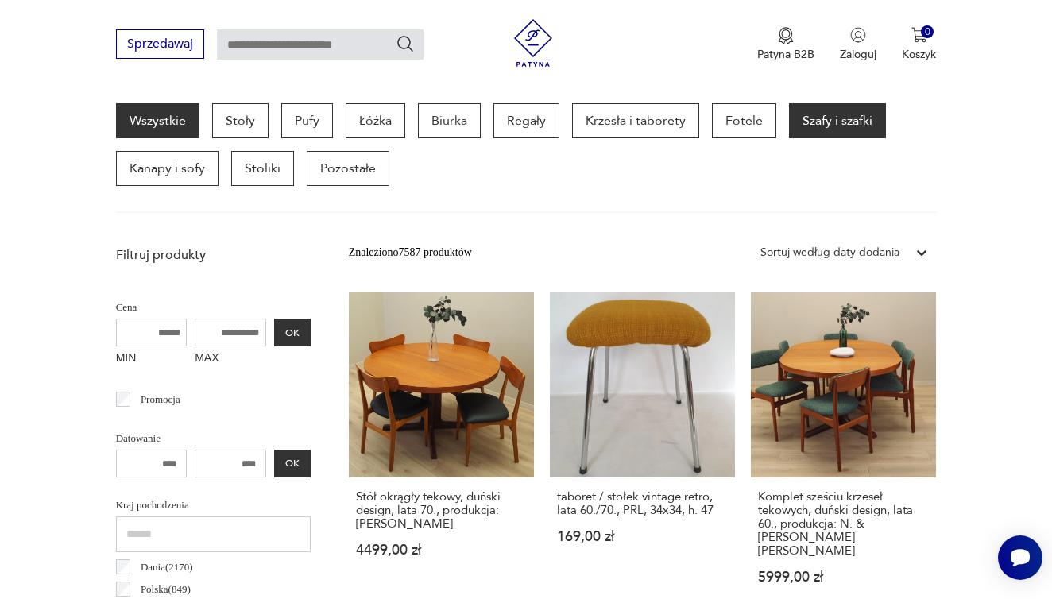
click at [829, 118] on p "Szafy i szafki" at bounding box center [837, 120] width 97 height 35
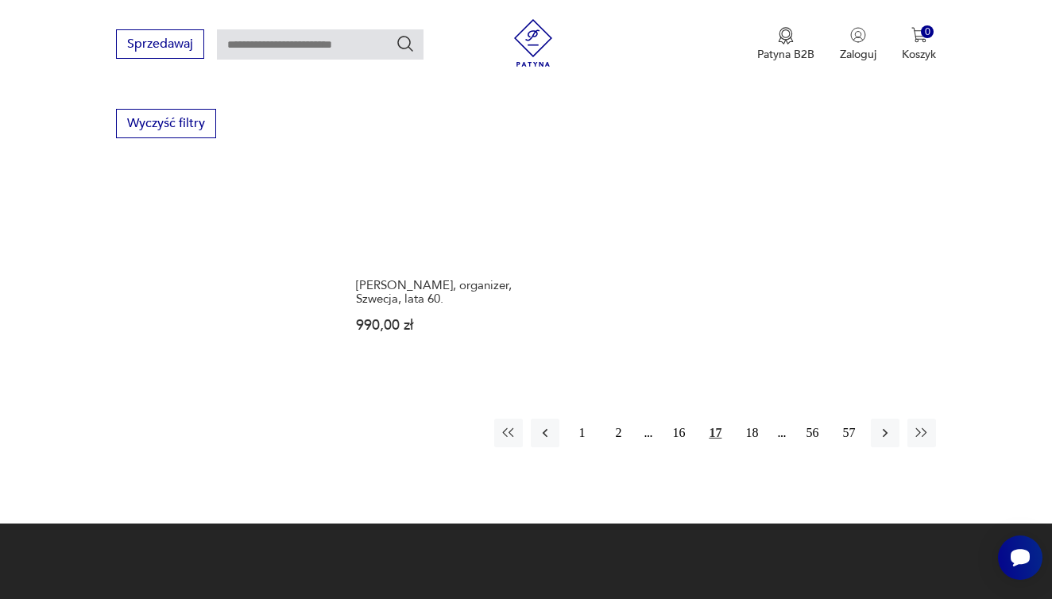
scroll to position [2295, 0]
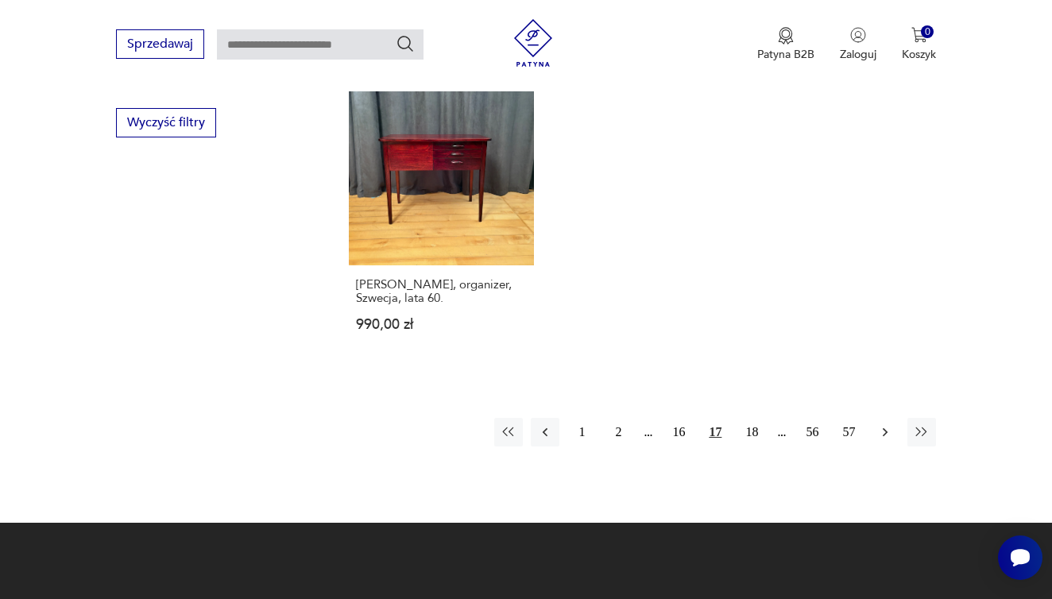
click at [891, 436] on icon "button" at bounding box center [885, 432] width 16 height 16
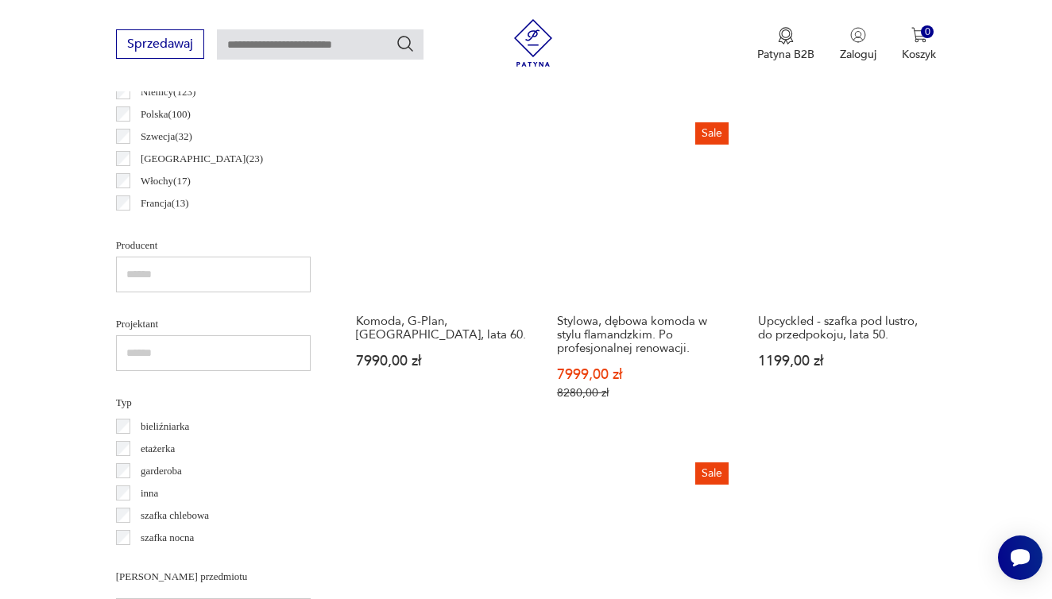
scroll to position [922, 0]
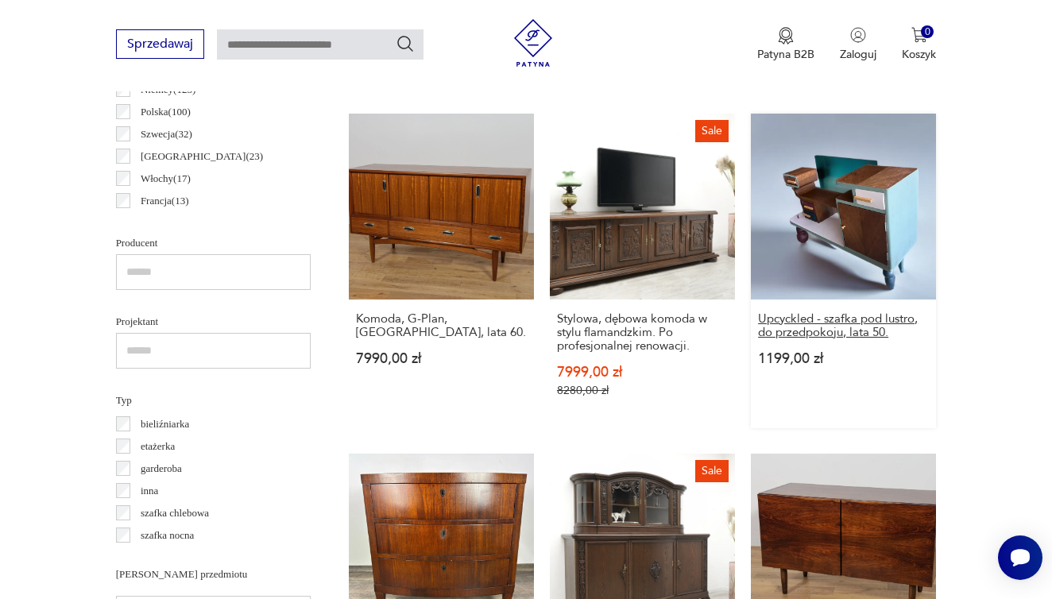
click at [801, 339] on h3 "Upcyckled - szafka pod lustro, do przedpokoju, lata 50." at bounding box center [843, 325] width 171 height 27
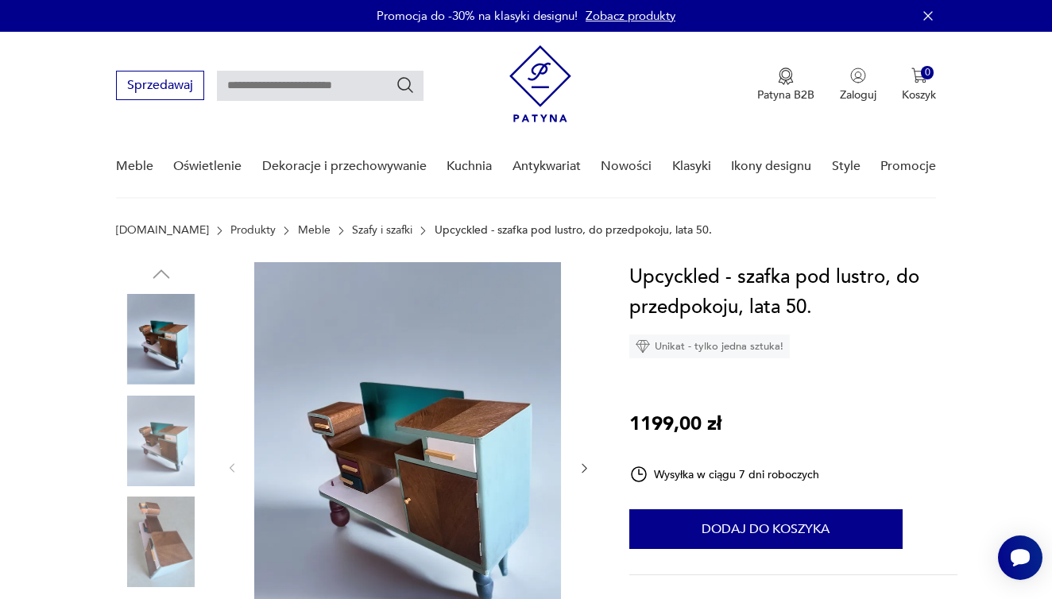
click at [492, 373] on img at bounding box center [407, 466] width 307 height 409
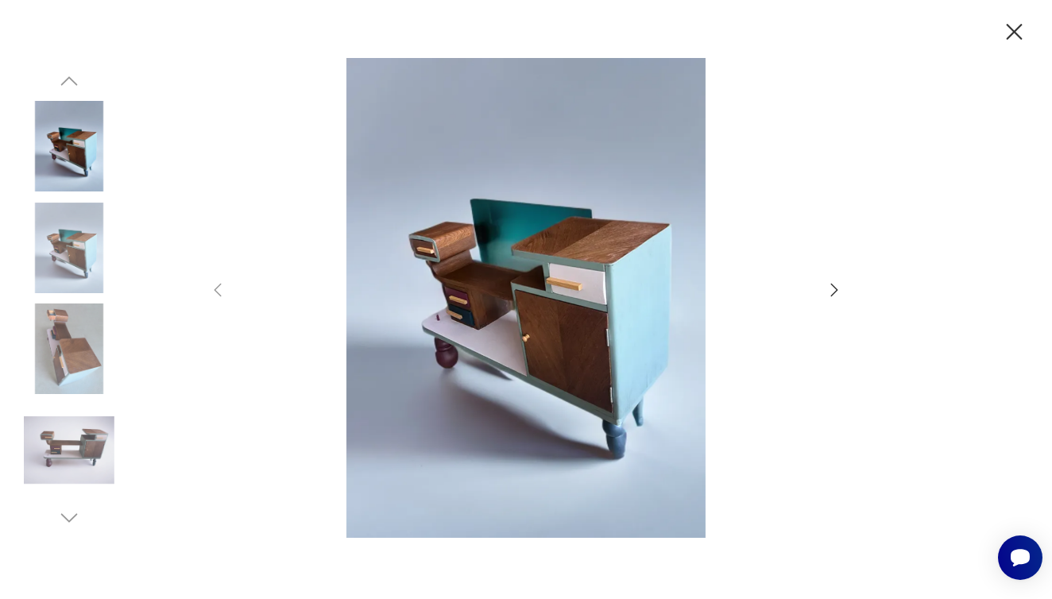
click at [840, 291] on icon "button" at bounding box center [833, 289] width 19 height 19
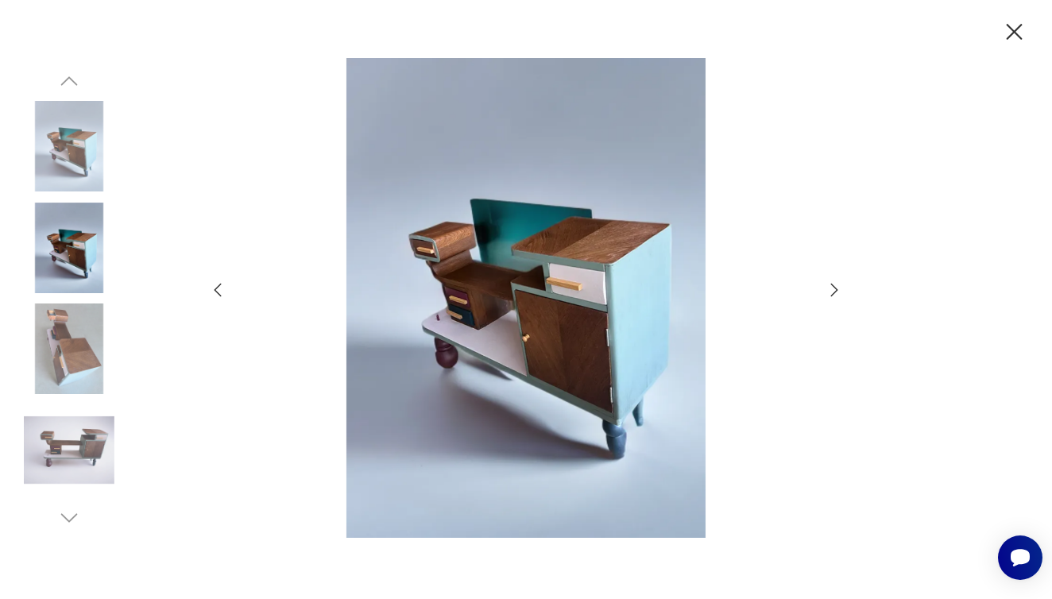
click at [840, 291] on icon "button" at bounding box center [833, 289] width 19 height 19
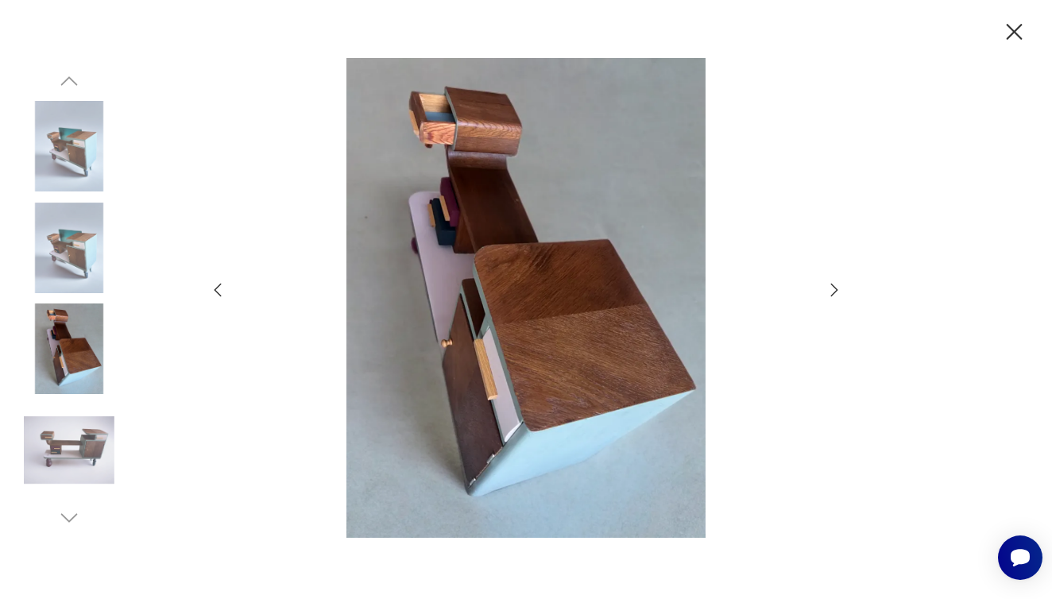
click at [840, 291] on icon "button" at bounding box center [833, 289] width 19 height 19
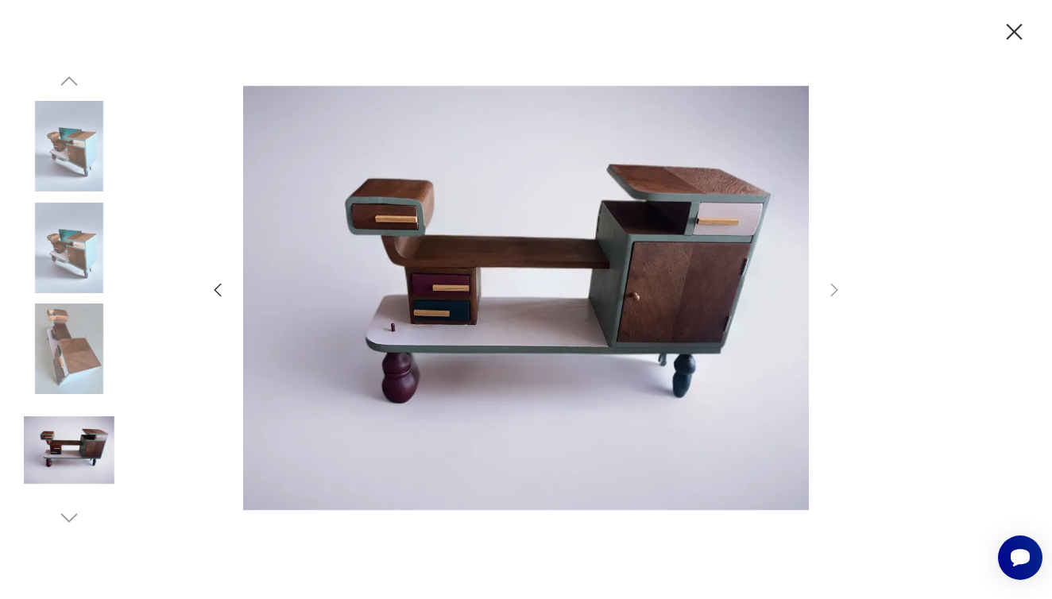
click at [1011, 33] on icon "button" at bounding box center [1014, 32] width 28 height 28
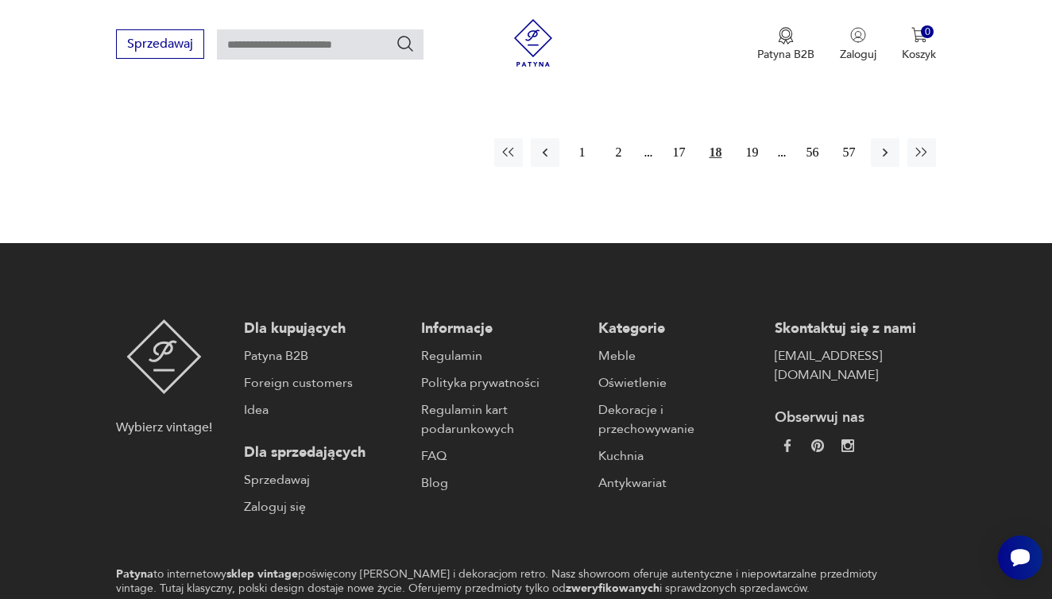
scroll to position [2574, 0]
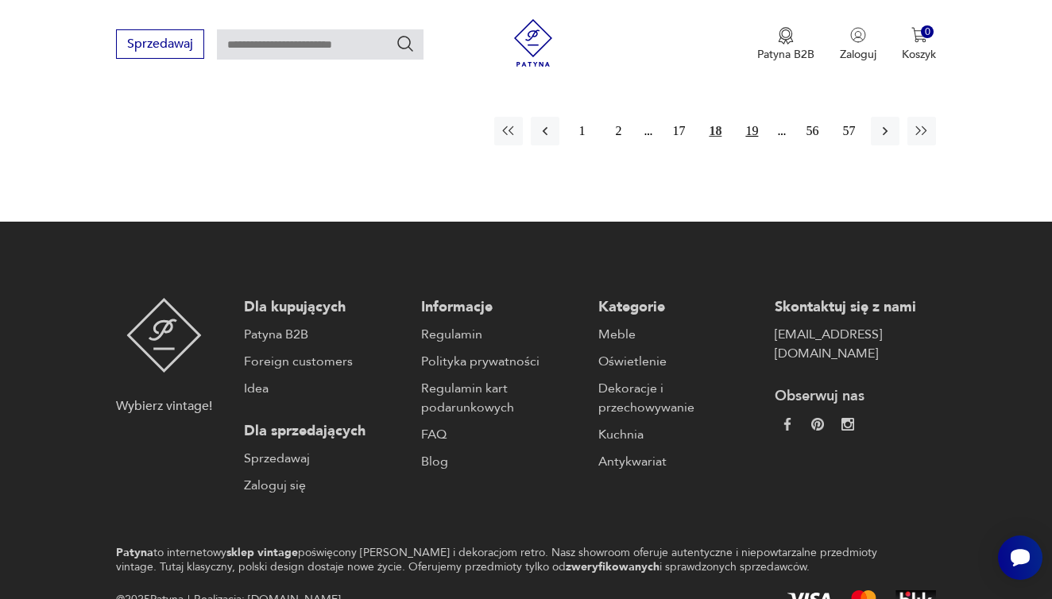
click at [752, 145] on button "19" at bounding box center [751, 131] width 29 height 29
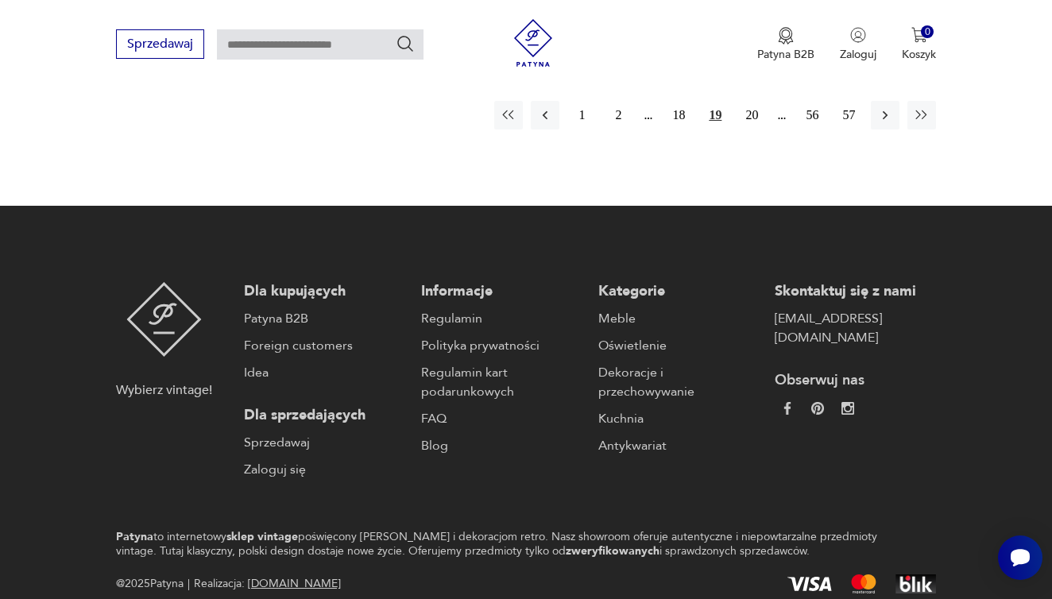
scroll to position [2685, 0]
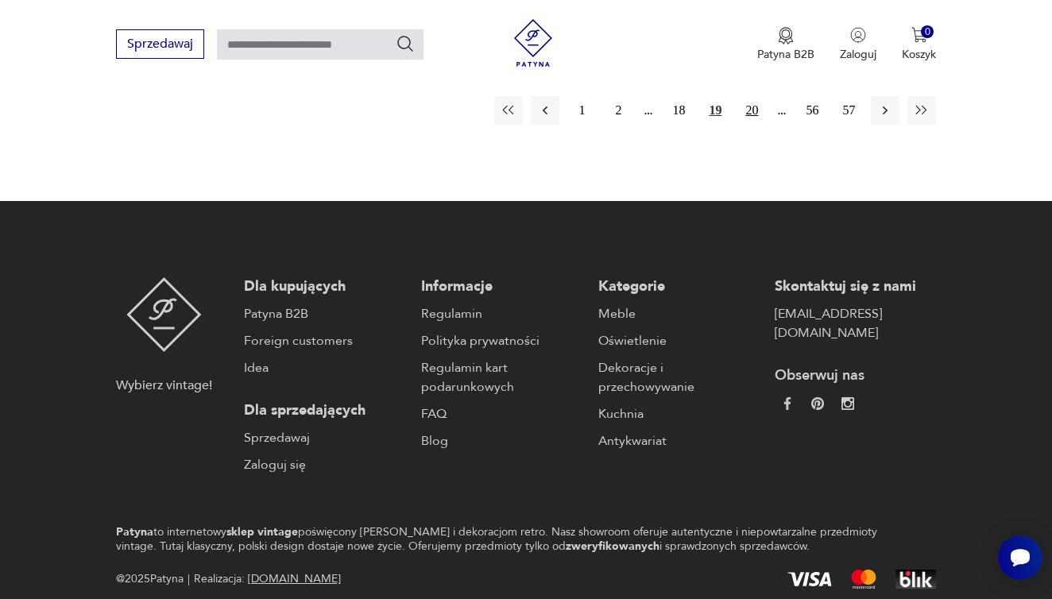
click at [748, 97] on button "20" at bounding box center [751, 110] width 29 height 29
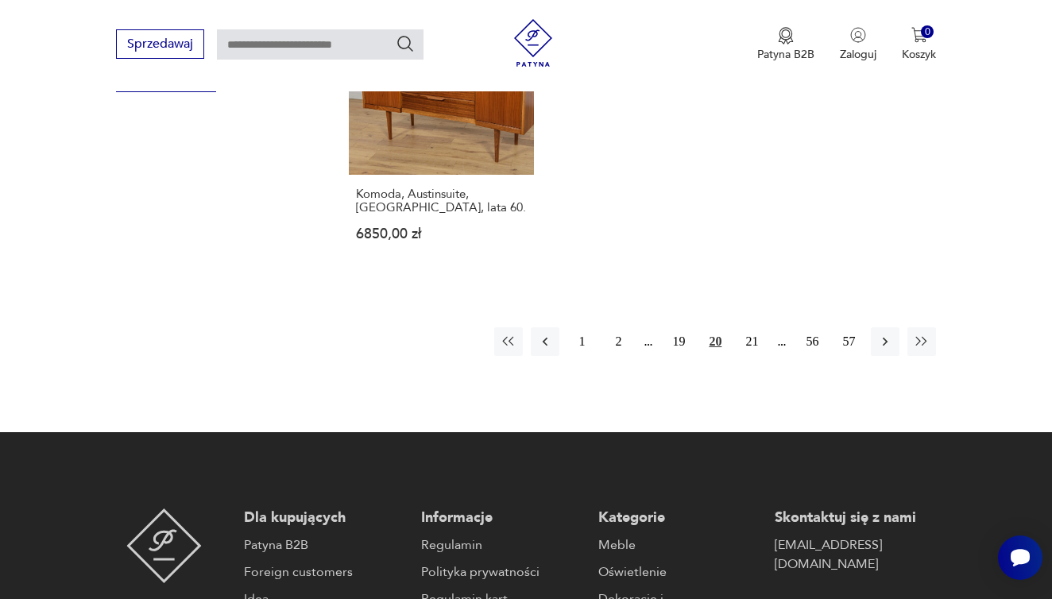
scroll to position [2345, 0]
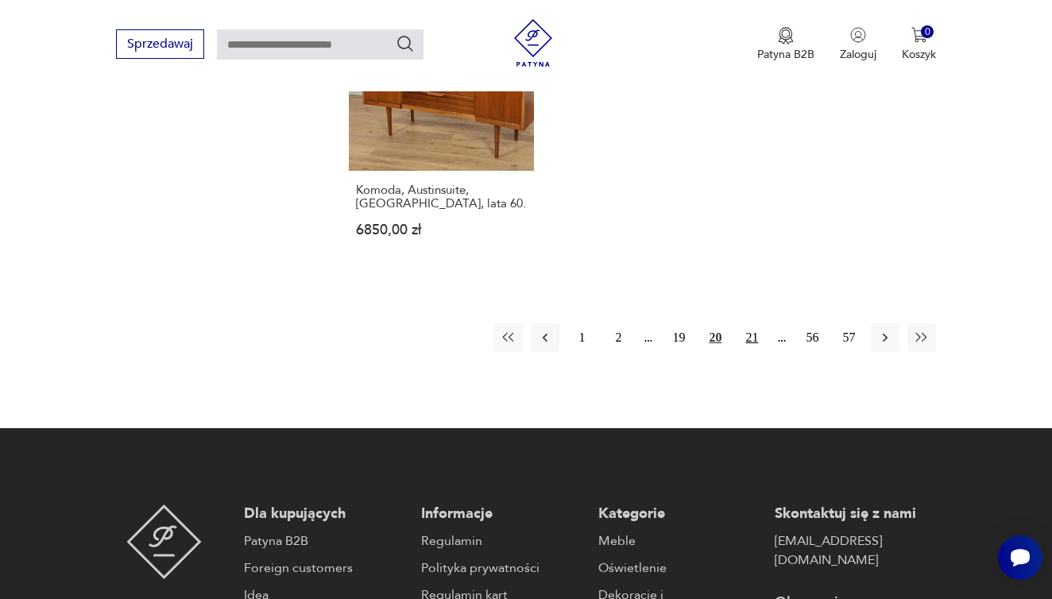
click at [750, 352] on button "21" at bounding box center [751, 337] width 29 height 29
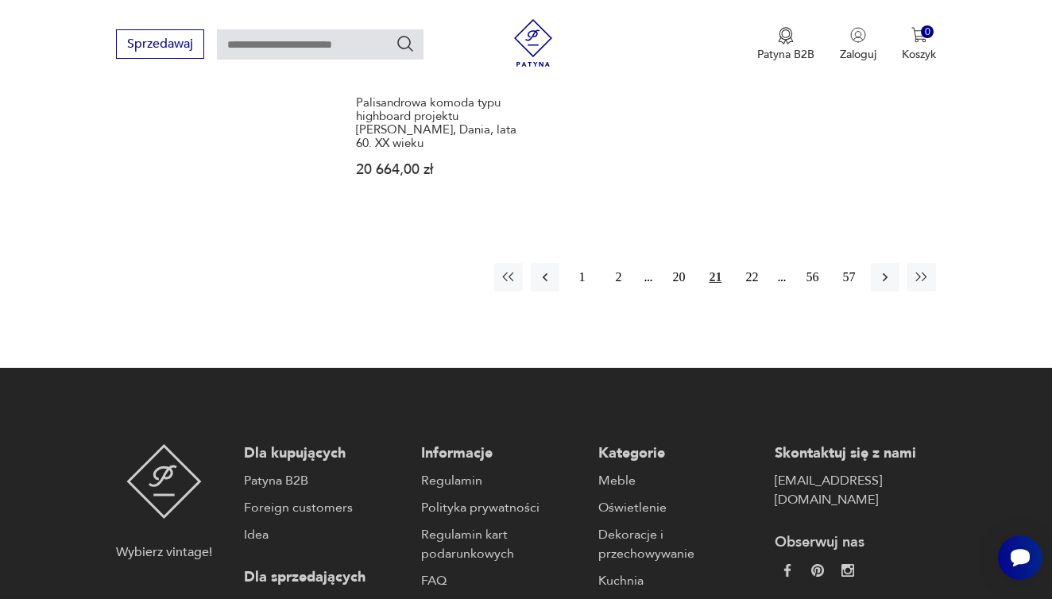
scroll to position [2480, 0]
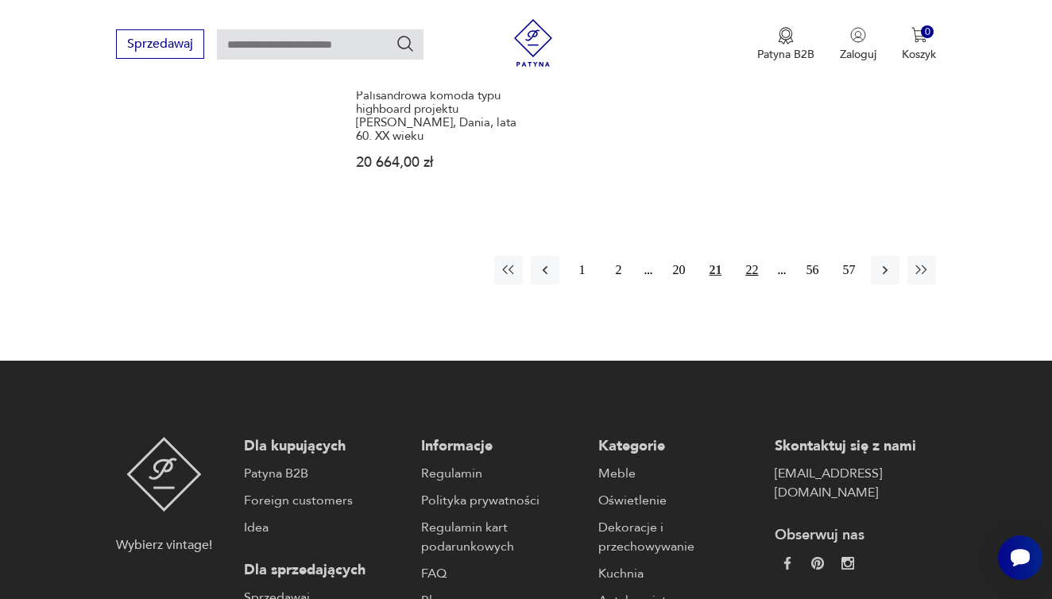
click at [751, 284] on button "22" at bounding box center [751, 270] width 29 height 29
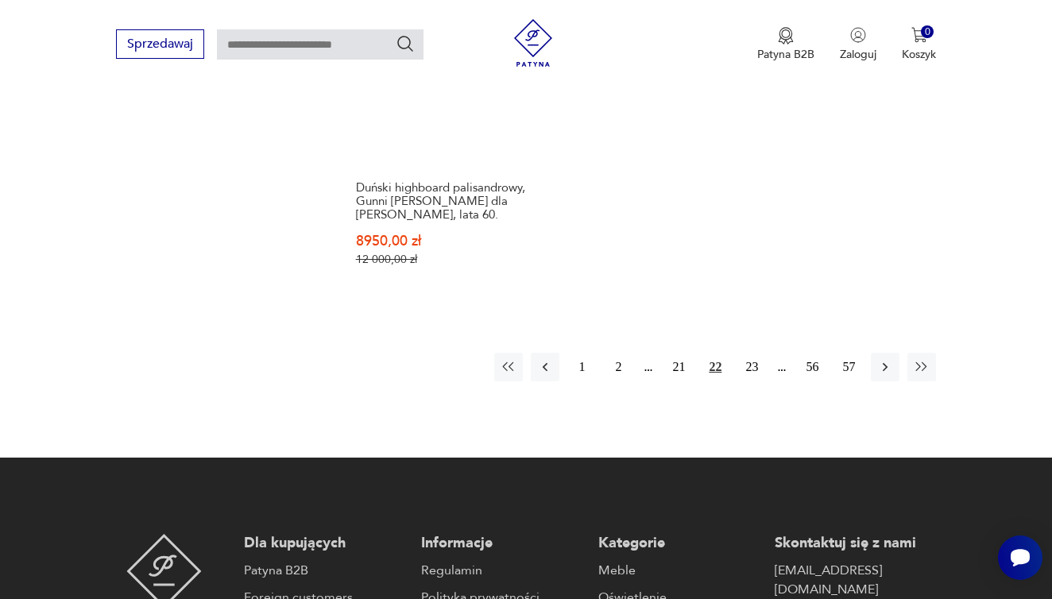
scroll to position [2393, 0]
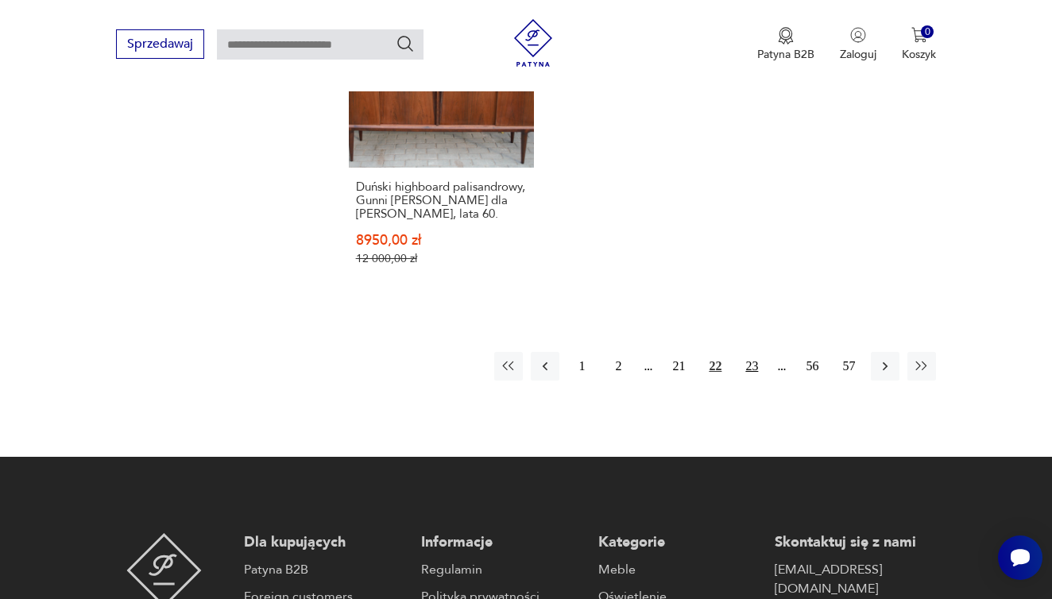
click at [754, 380] on button "23" at bounding box center [751, 366] width 29 height 29
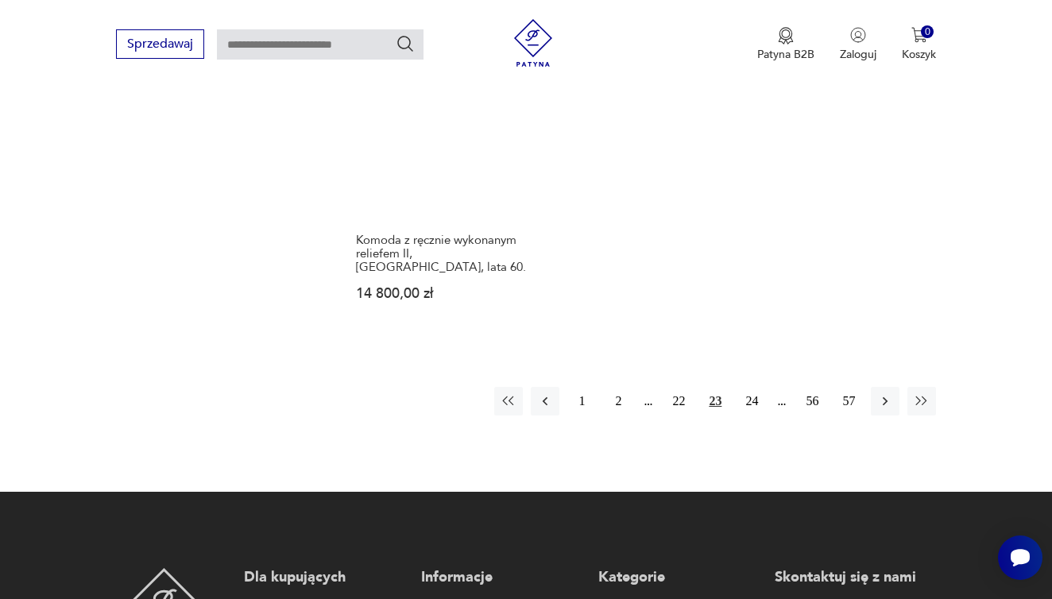
scroll to position [2349, 0]
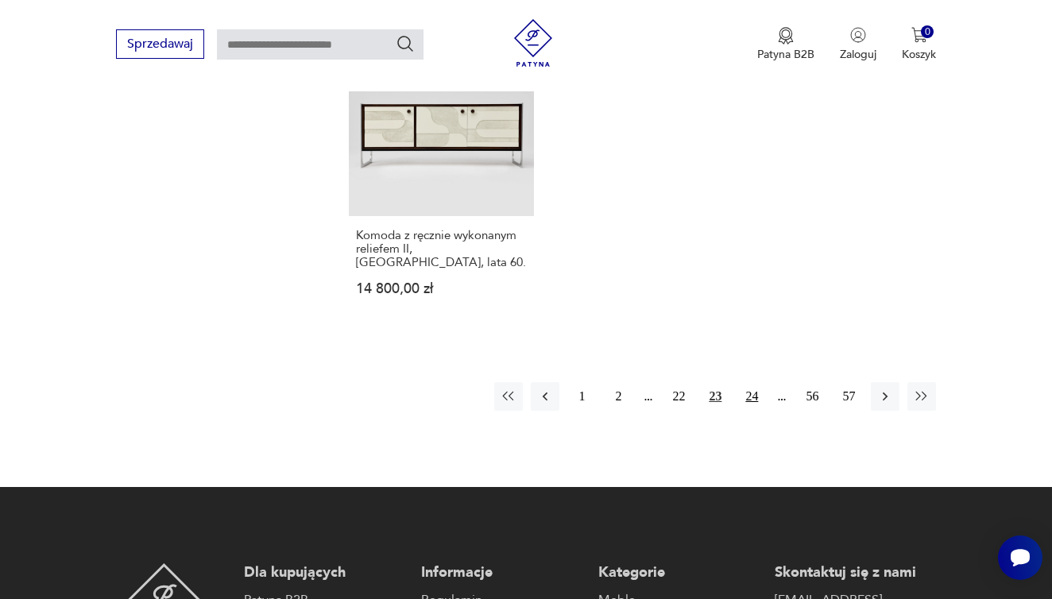
click at [751, 411] on button "24" at bounding box center [751, 396] width 29 height 29
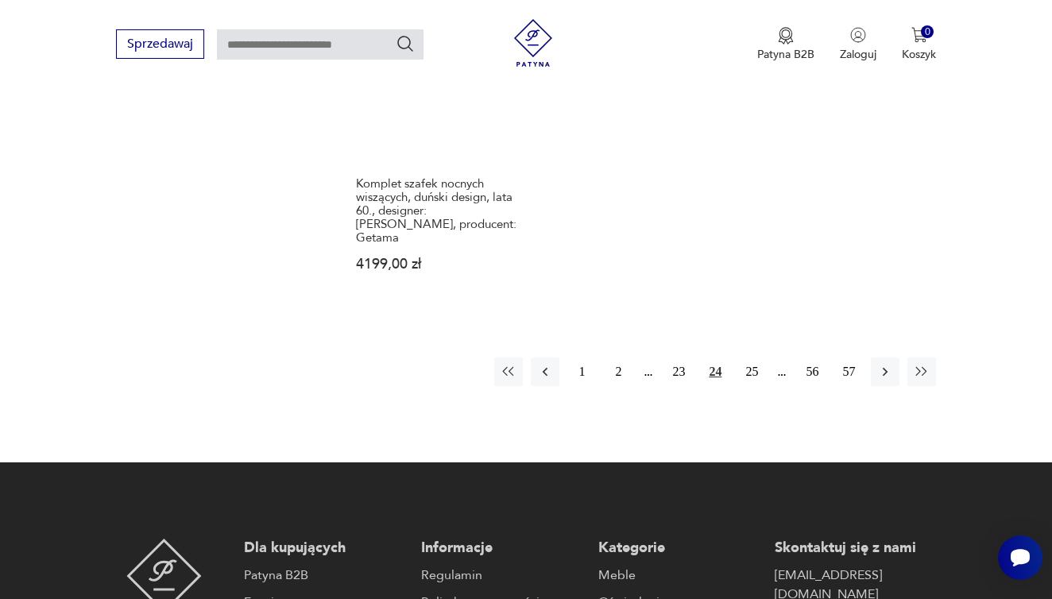
scroll to position [2357, 0]
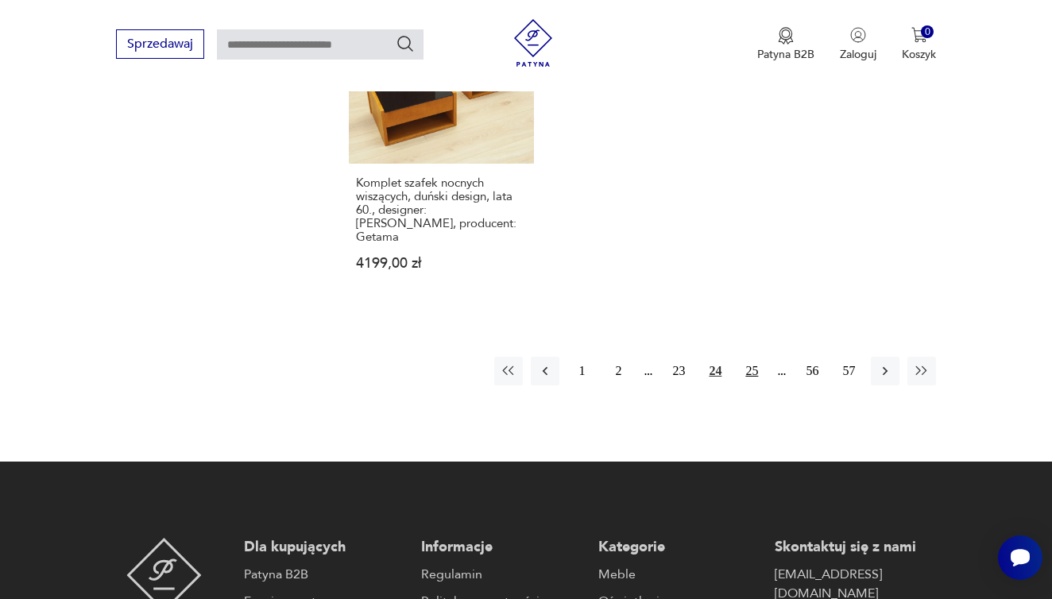
click at [754, 385] on button "25" at bounding box center [751, 371] width 29 height 29
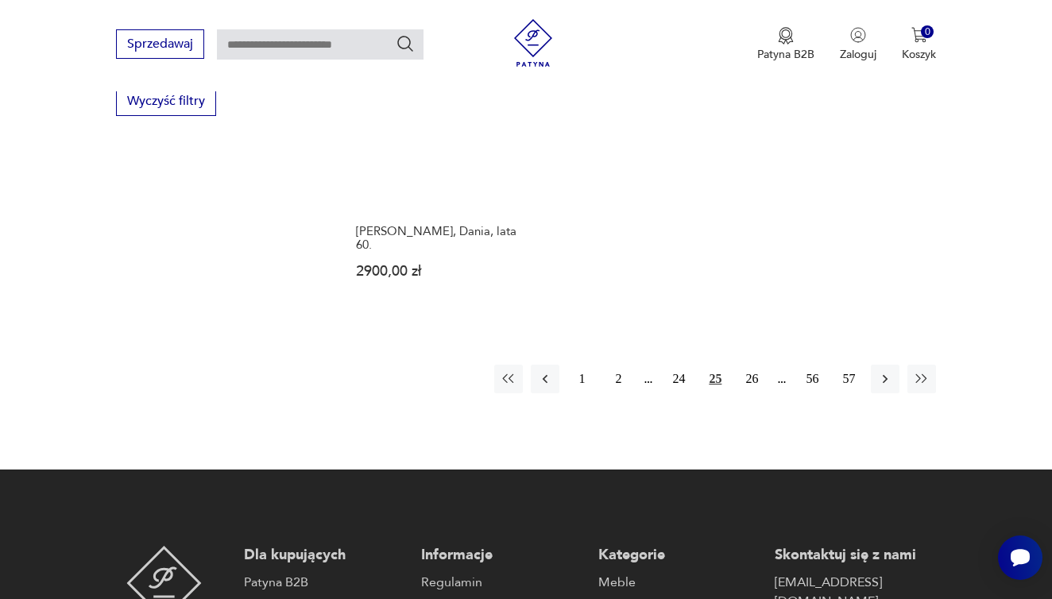
scroll to position [2325, 0]
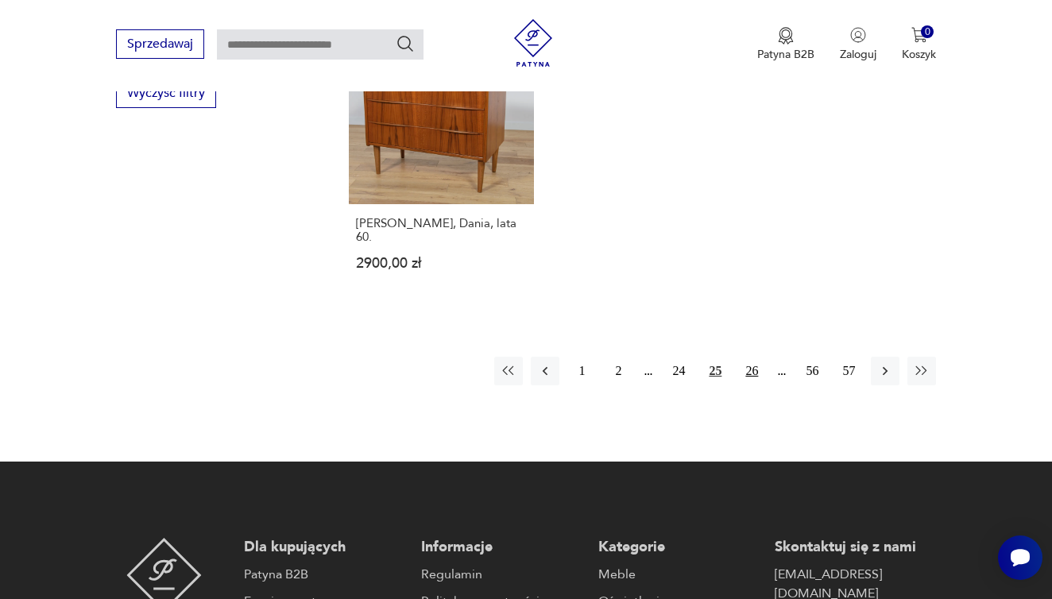
click at [750, 385] on button "26" at bounding box center [751, 371] width 29 height 29
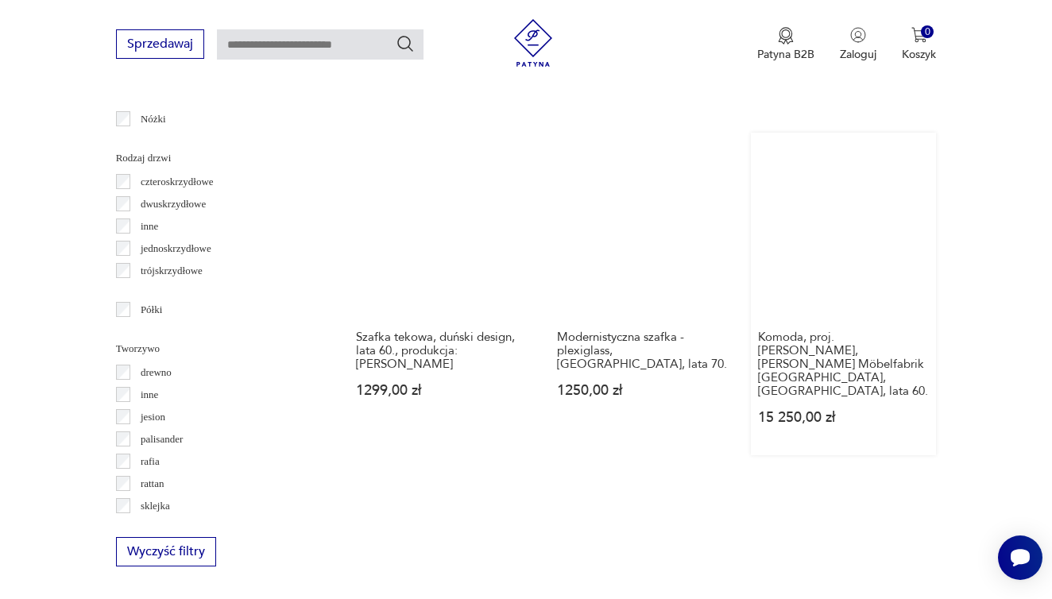
scroll to position [1866, 0]
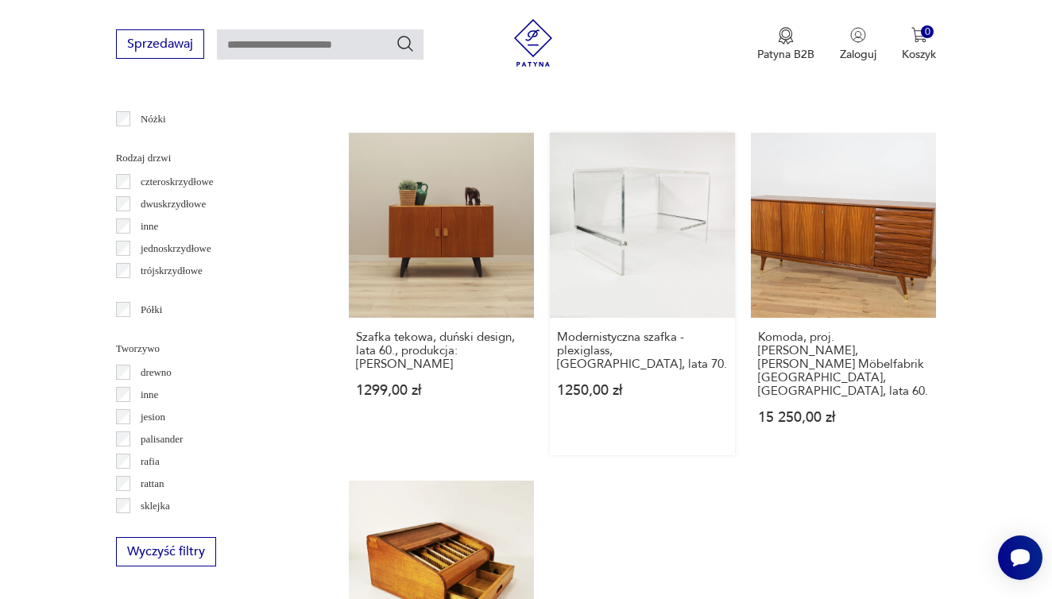
click at [593, 269] on link "Modernistyczna szafka - plexiglass, [GEOGRAPHIC_DATA], lata 70. 1250,00 zł" at bounding box center [642, 294] width 185 height 322
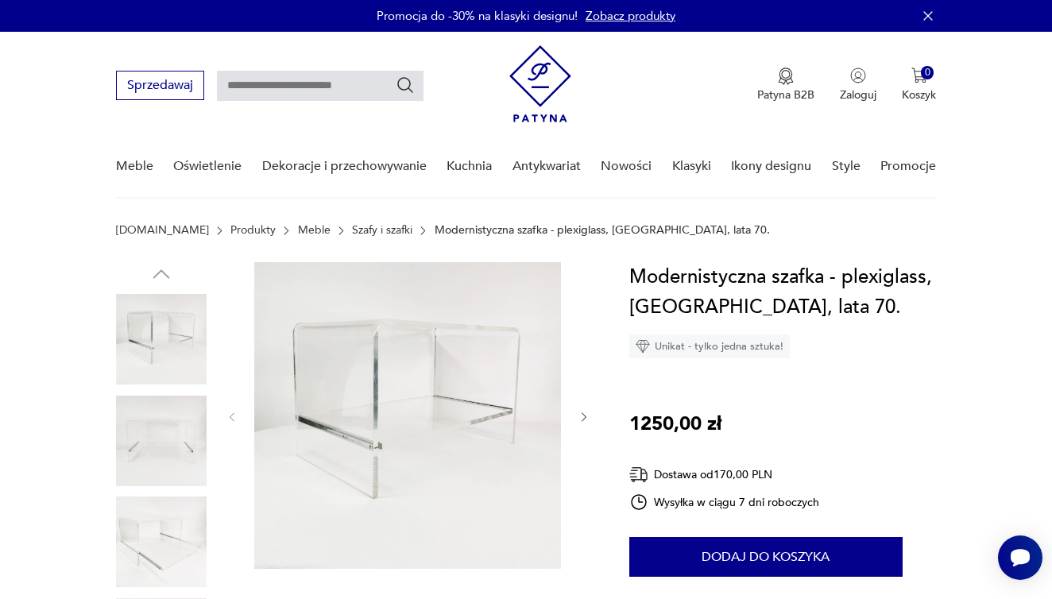
click at [454, 396] on img at bounding box center [407, 415] width 307 height 307
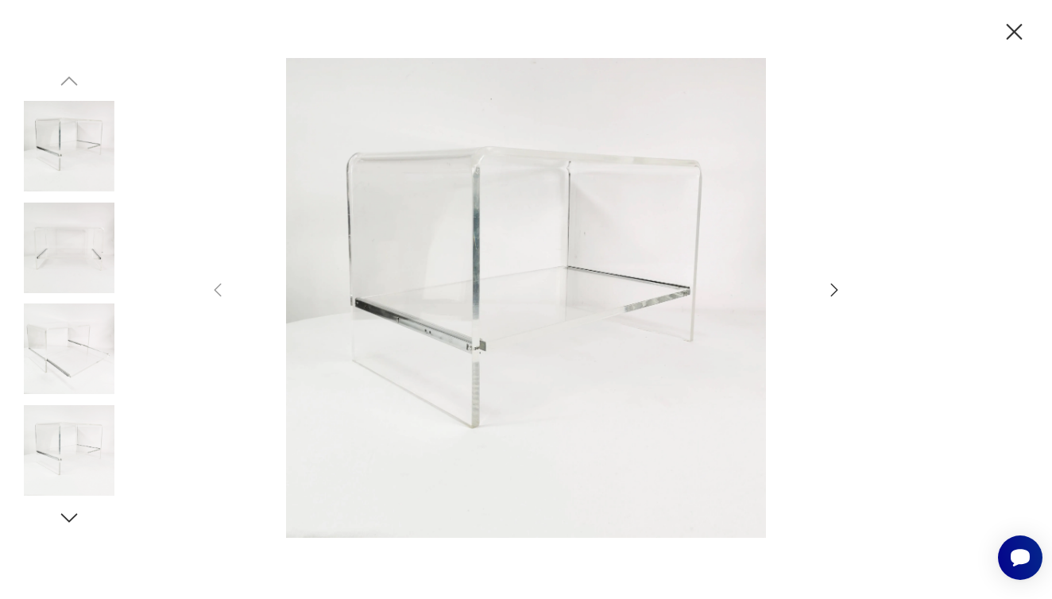
click at [828, 288] on icon "button" at bounding box center [833, 289] width 19 height 19
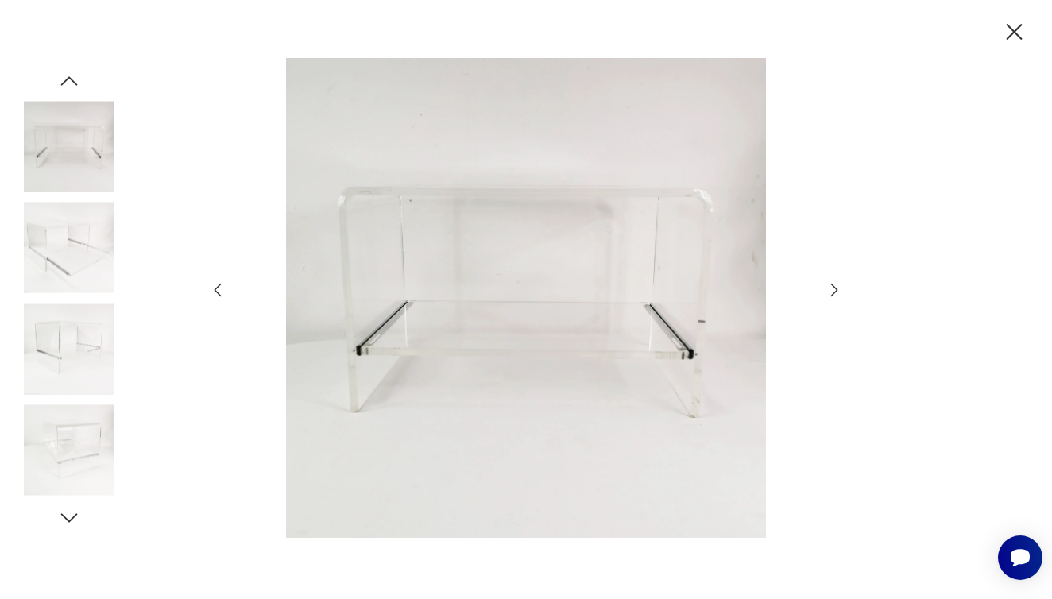
click at [828, 288] on icon "button" at bounding box center [833, 289] width 19 height 19
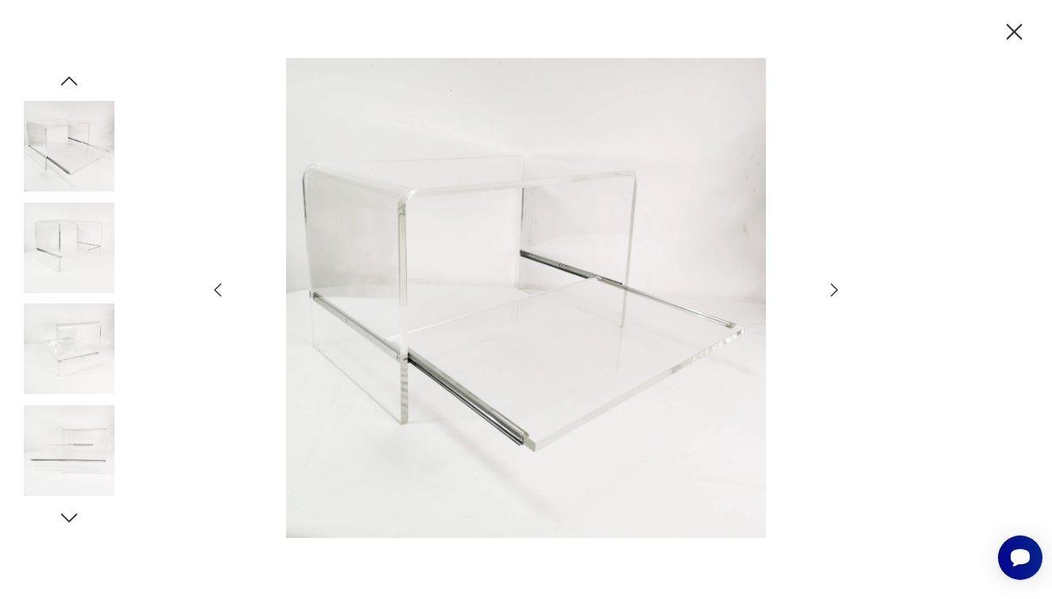
click at [828, 288] on icon "button" at bounding box center [833, 289] width 19 height 19
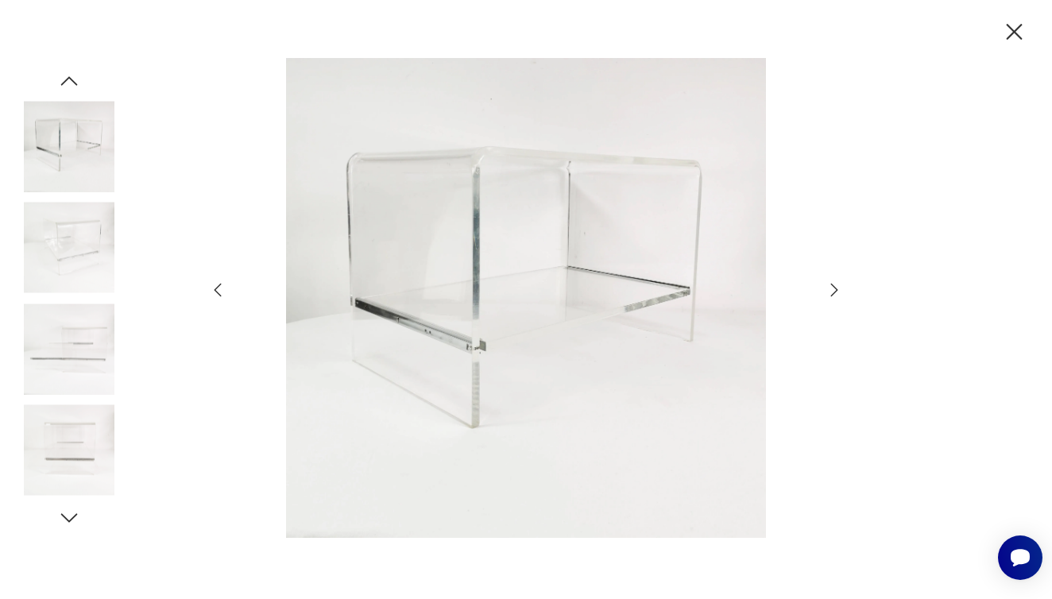
click at [828, 288] on icon "button" at bounding box center [833, 289] width 19 height 19
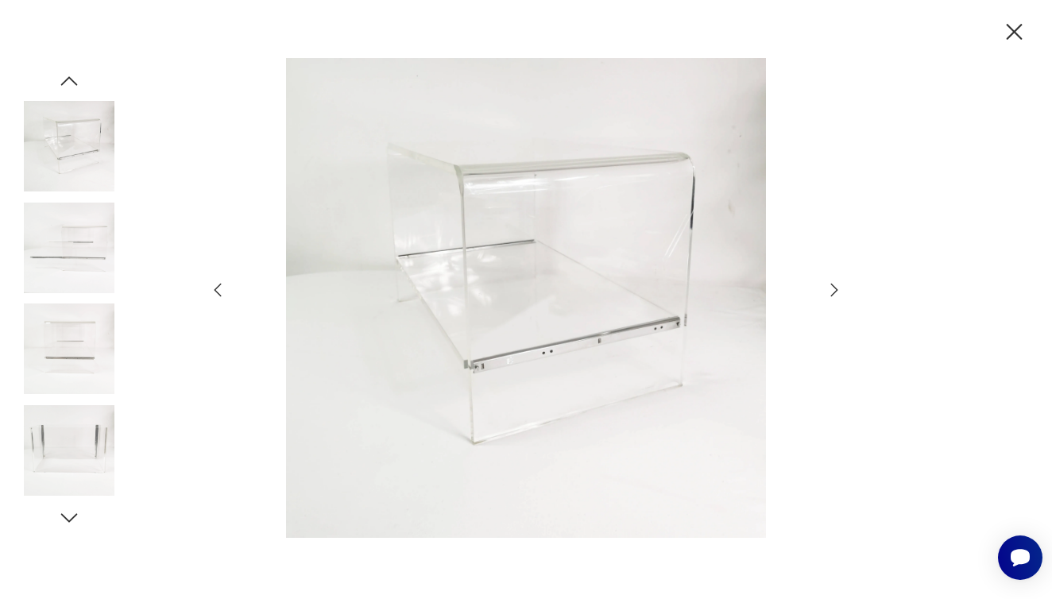
click at [828, 288] on icon "button" at bounding box center [833, 289] width 19 height 19
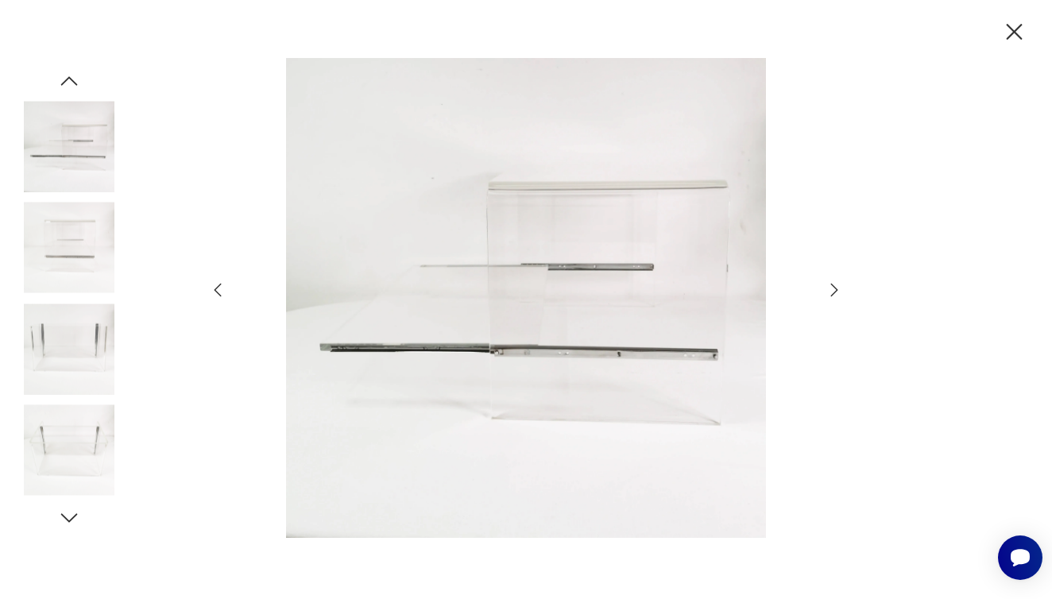
click at [1013, 34] on icon "button" at bounding box center [1014, 32] width 16 height 16
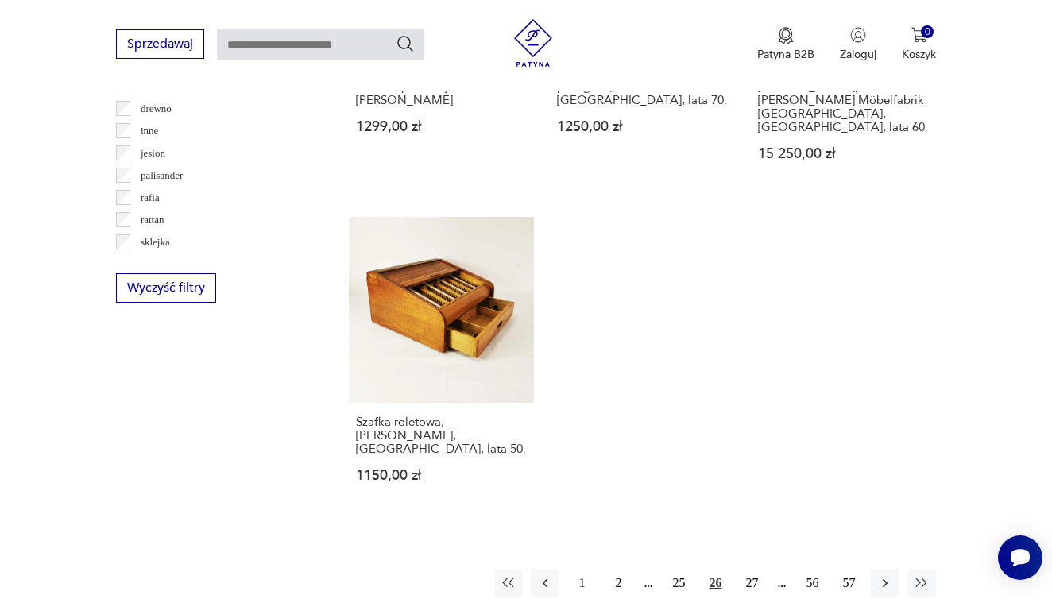
scroll to position [2159, 0]
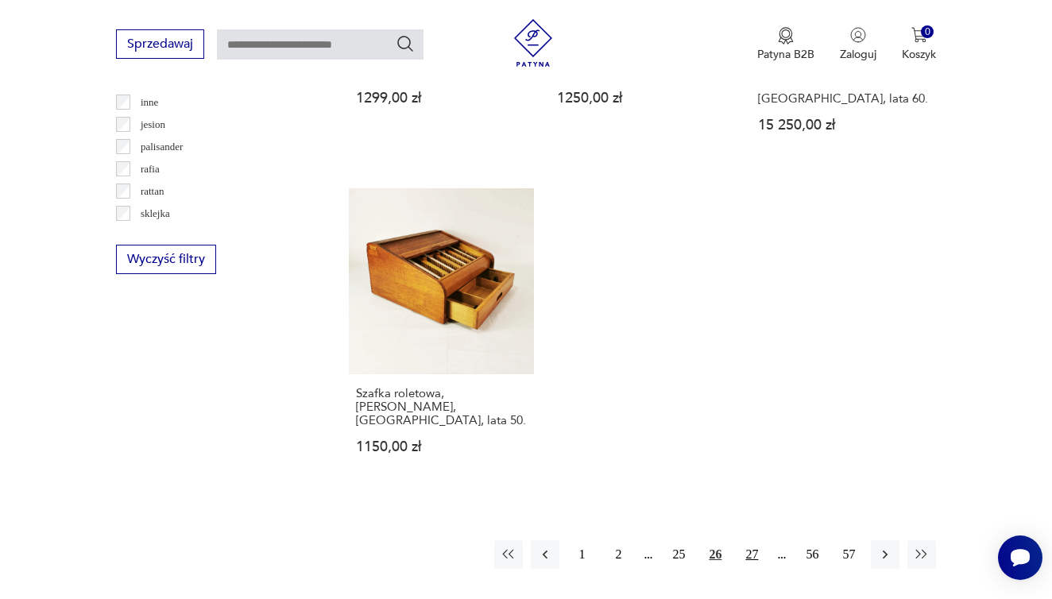
click at [753, 561] on button "27" at bounding box center [751, 554] width 29 height 29
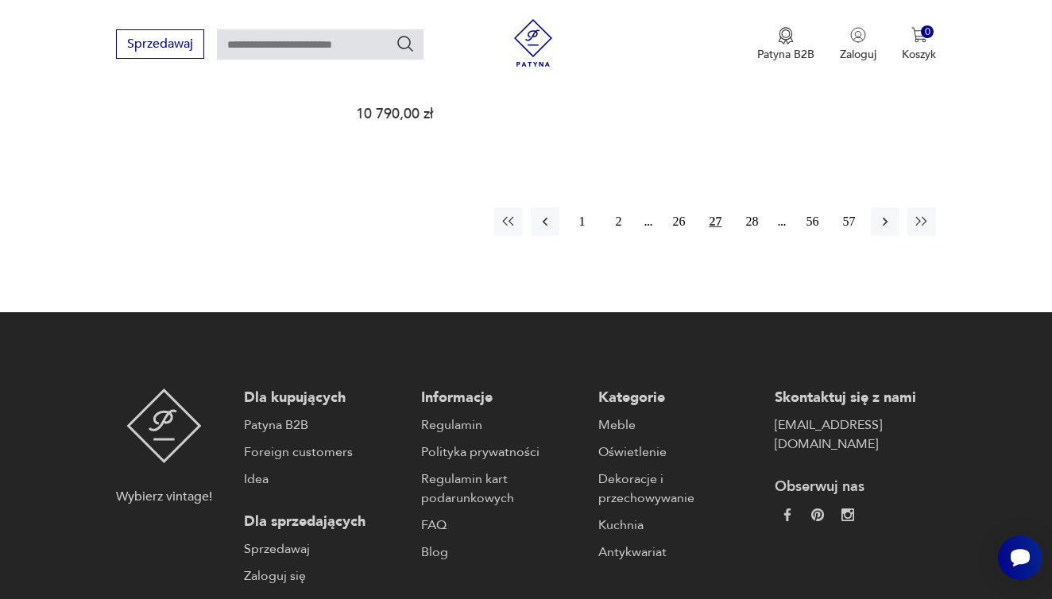
scroll to position [2511, 0]
click at [751, 236] on button "28" at bounding box center [751, 221] width 29 height 29
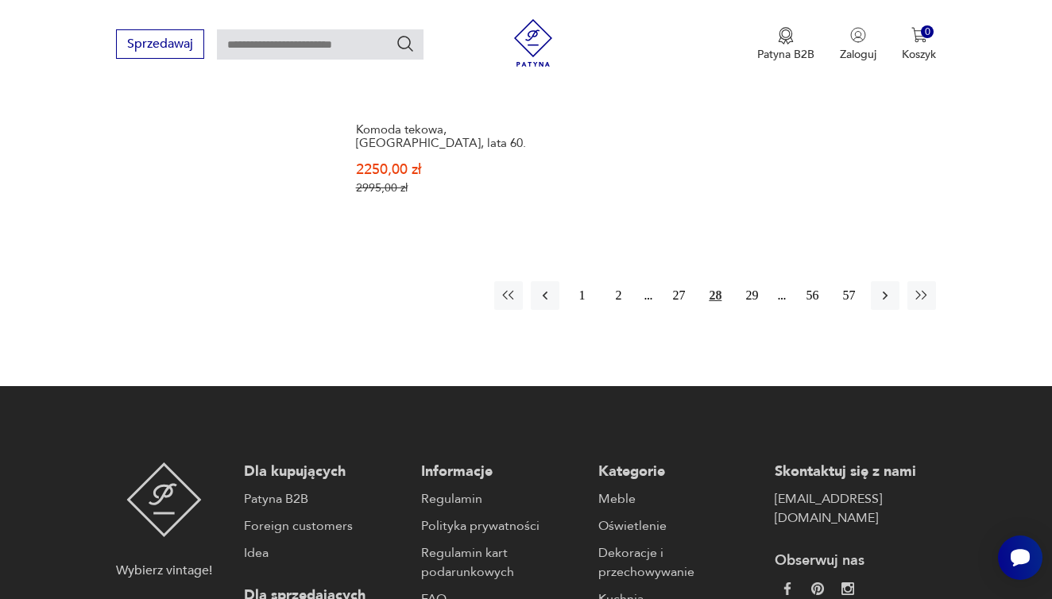
scroll to position [2387, 0]
click at [756, 310] on button "29" at bounding box center [751, 295] width 29 height 29
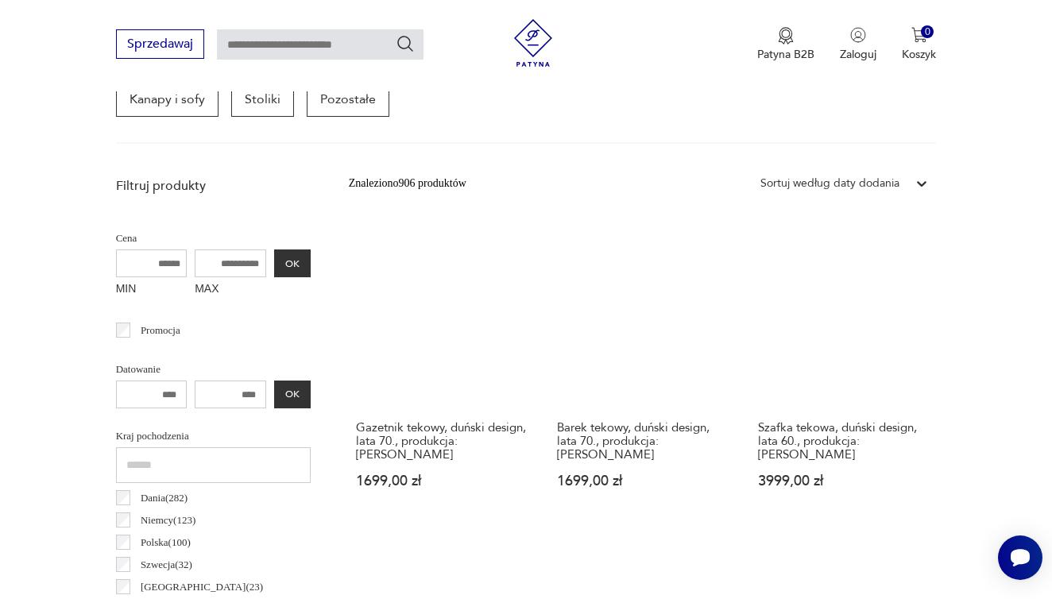
scroll to position [492, 0]
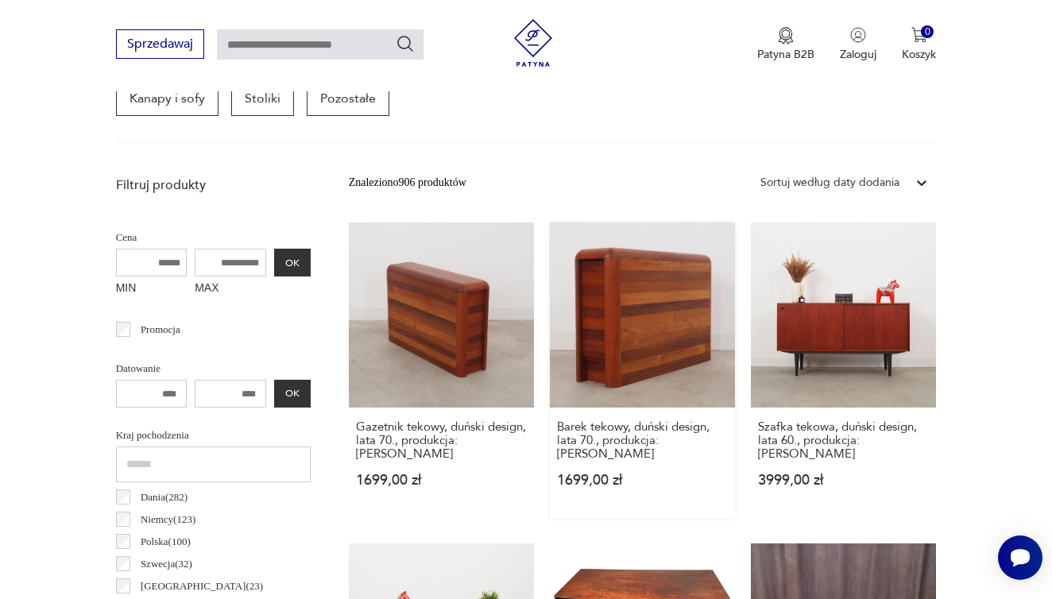
click at [596, 335] on link "Barek tekowy, duński design, lata 70., produkcja: [PERSON_NAME] 1699,00 zł" at bounding box center [642, 369] width 185 height 295
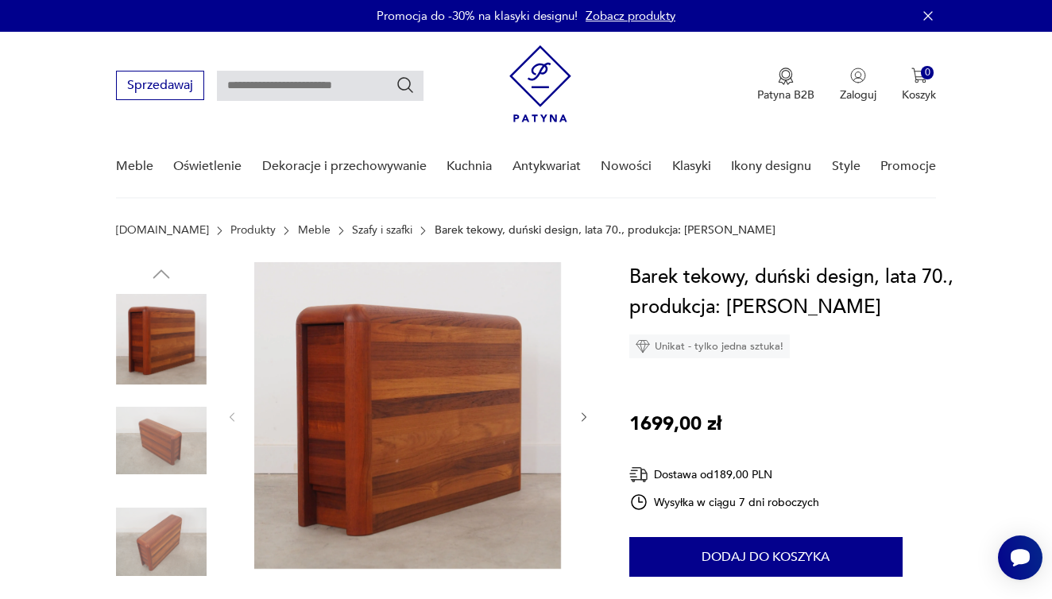
click at [582, 415] on icon "button" at bounding box center [584, 418] width 14 height 14
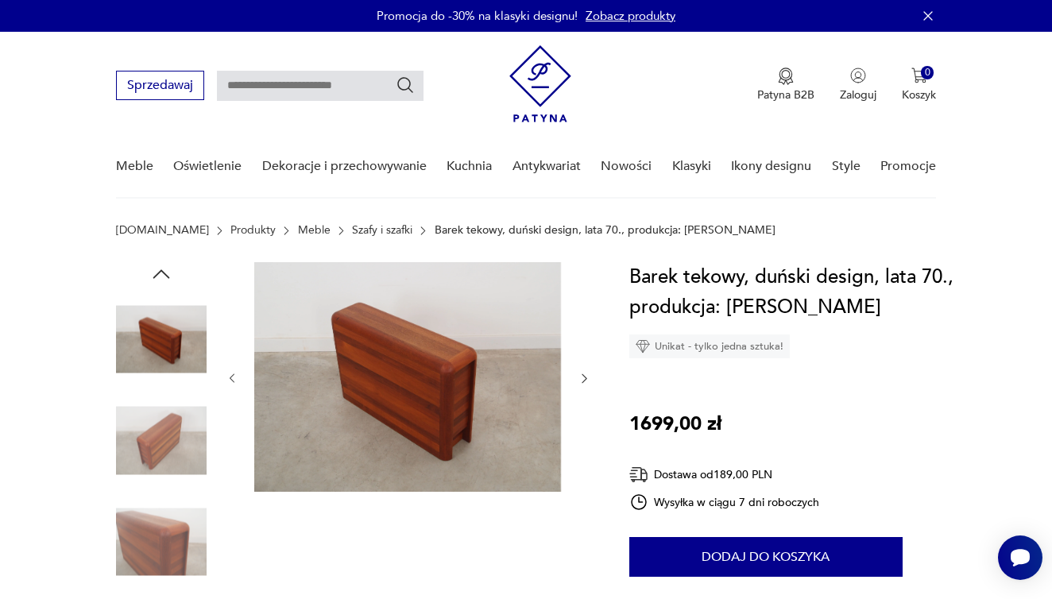
click at [582, 415] on div at bounding box center [408, 378] width 365 height 233
click at [581, 377] on icon "button" at bounding box center [584, 379] width 14 height 14
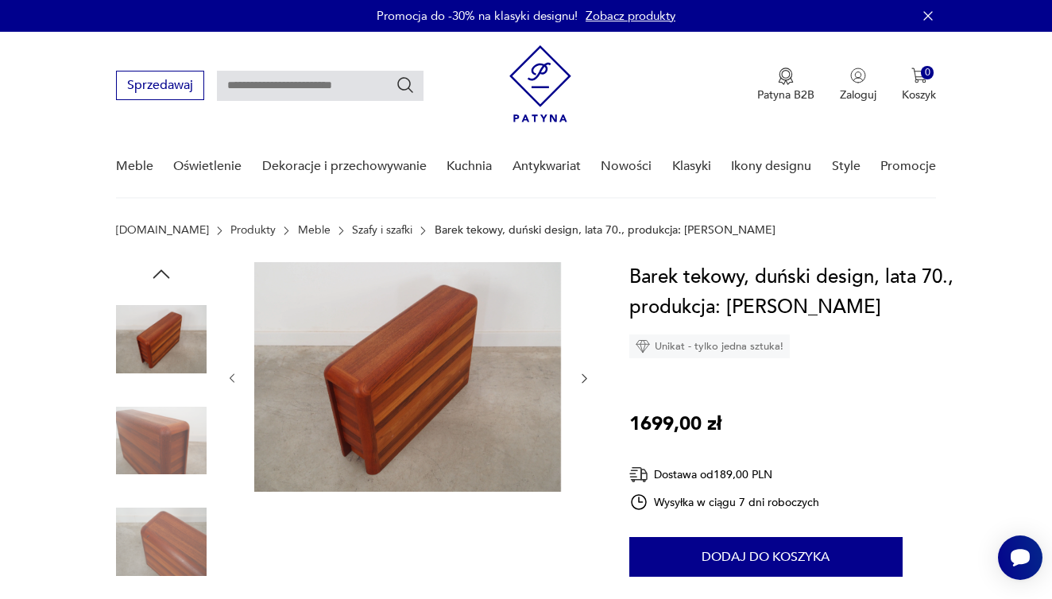
click at [581, 377] on icon "button" at bounding box center [584, 379] width 14 height 14
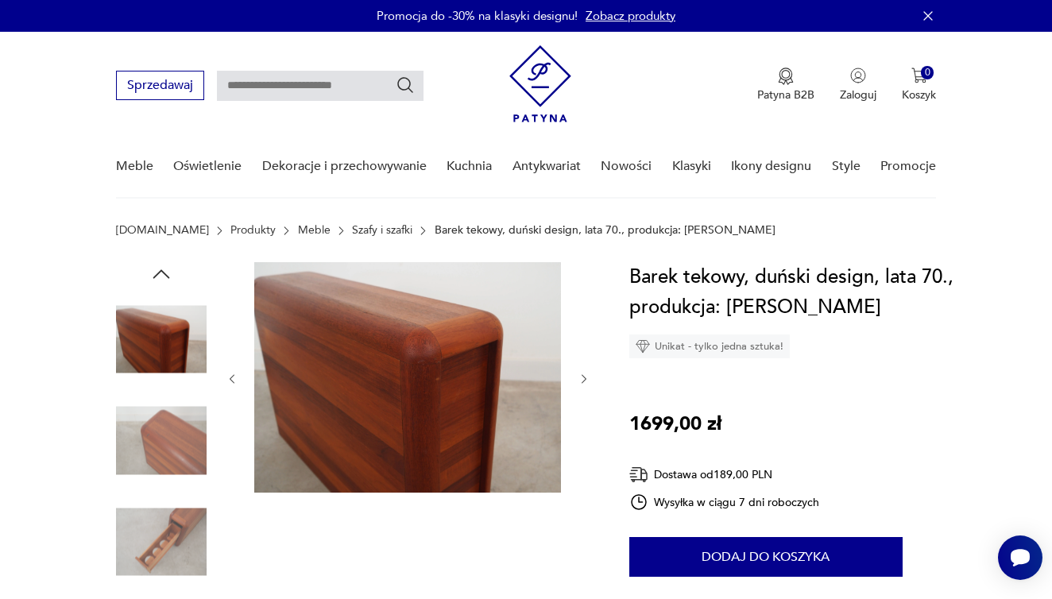
click at [581, 377] on icon "button" at bounding box center [584, 379] width 14 height 14
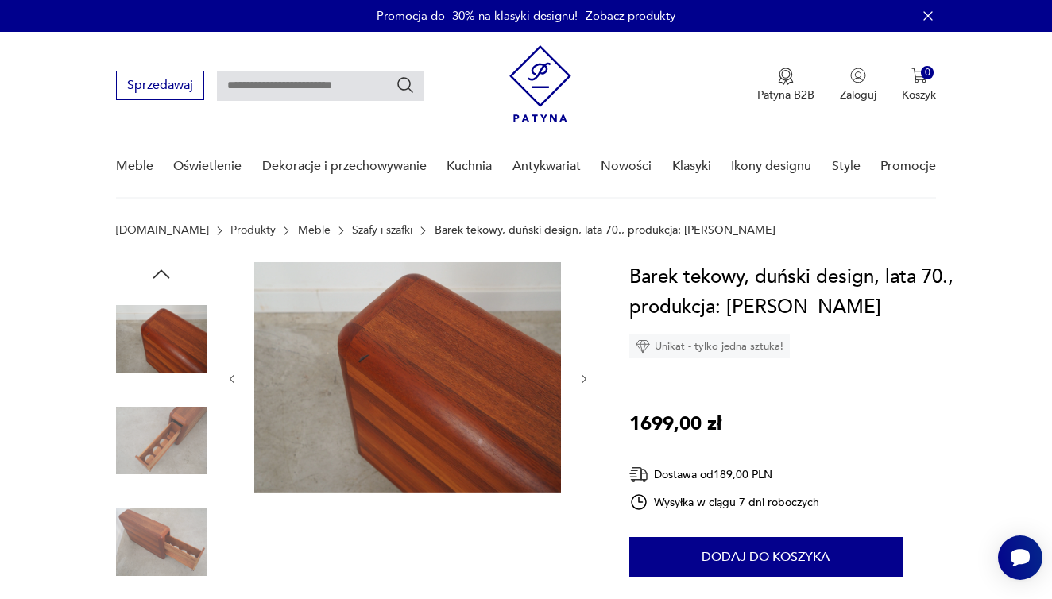
click at [581, 377] on icon "button" at bounding box center [584, 379] width 14 height 14
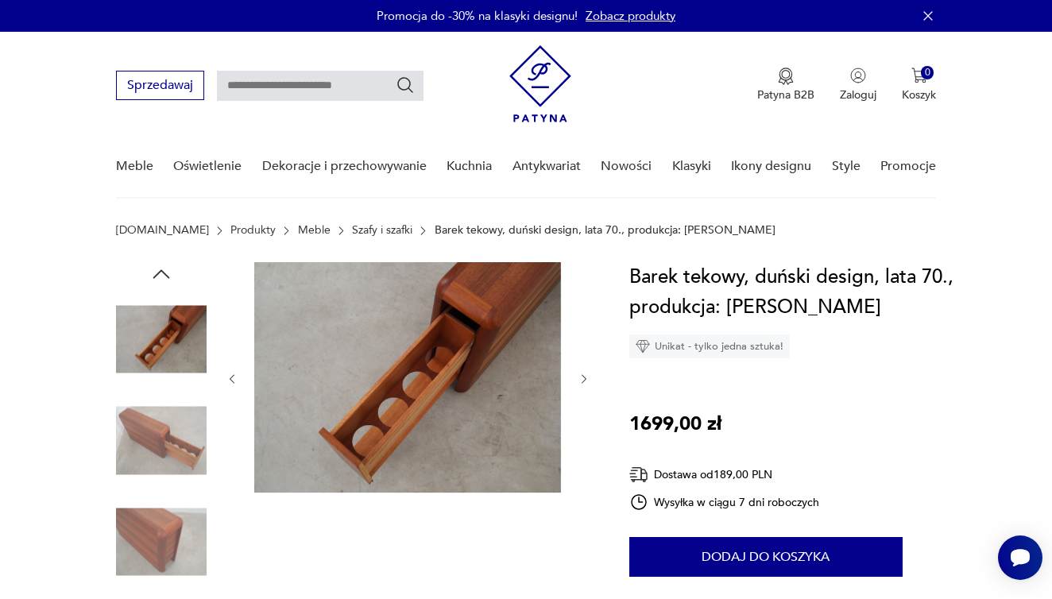
click at [581, 377] on icon "button" at bounding box center [584, 379] width 14 height 14
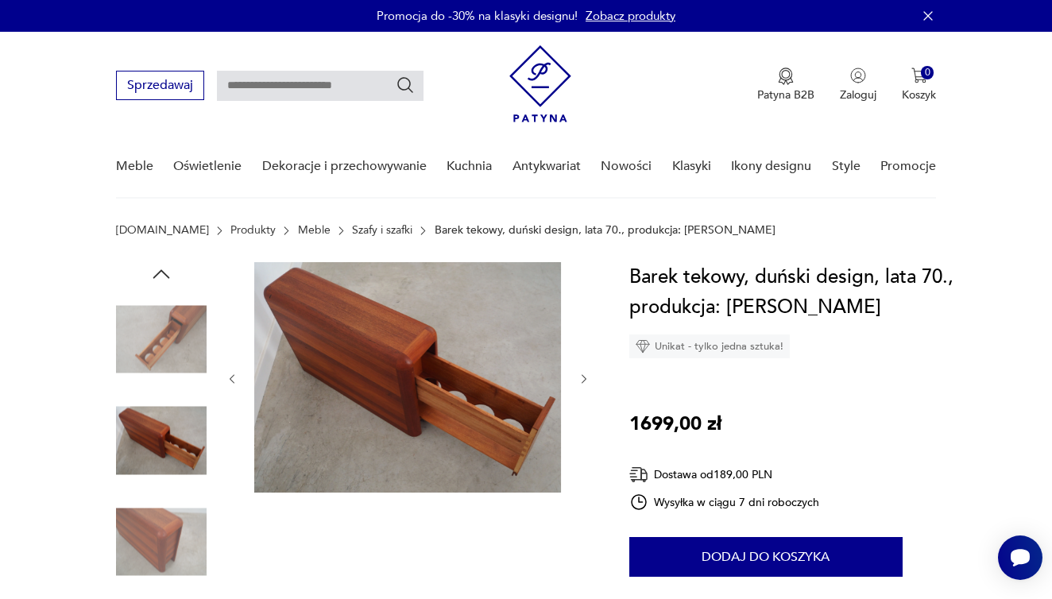
click at [581, 377] on icon "button" at bounding box center [584, 379] width 14 height 14
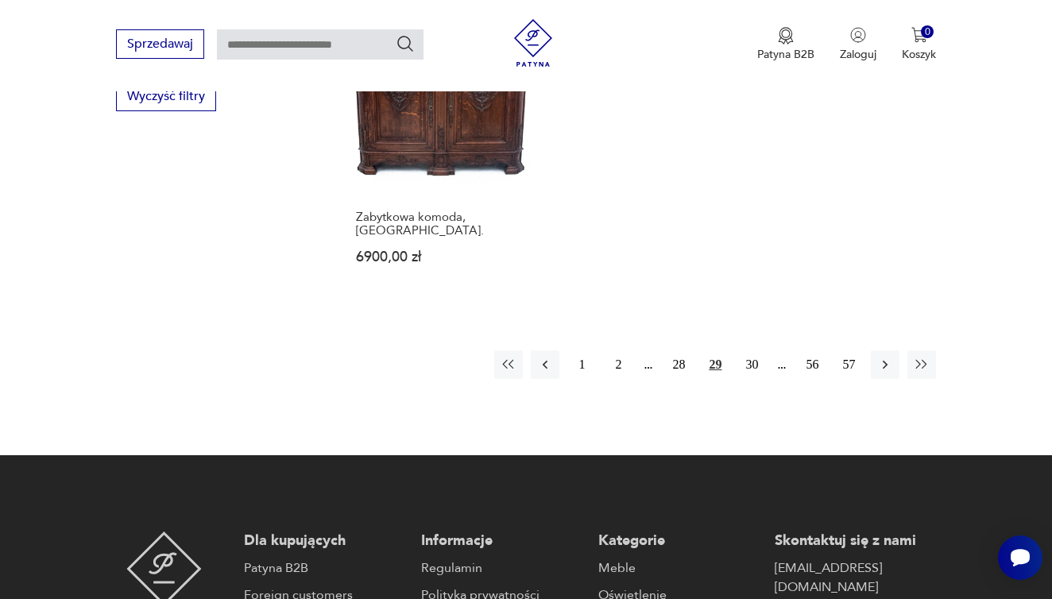
scroll to position [2322, 0]
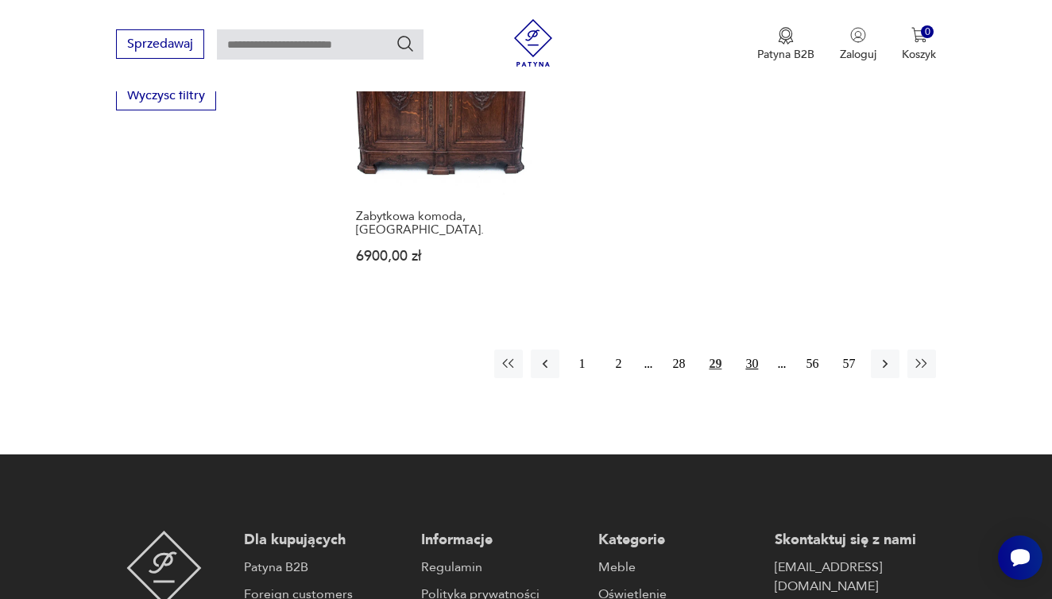
click at [755, 369] on button "30" at bounding box center [751, 363] width 29 height 29
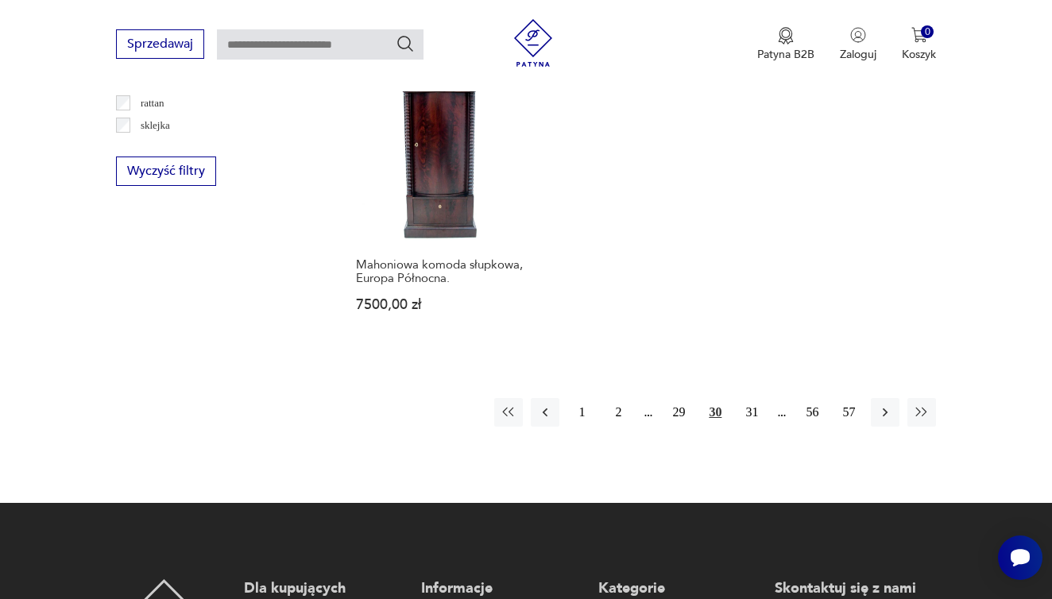
scroll to position [2248, 0]
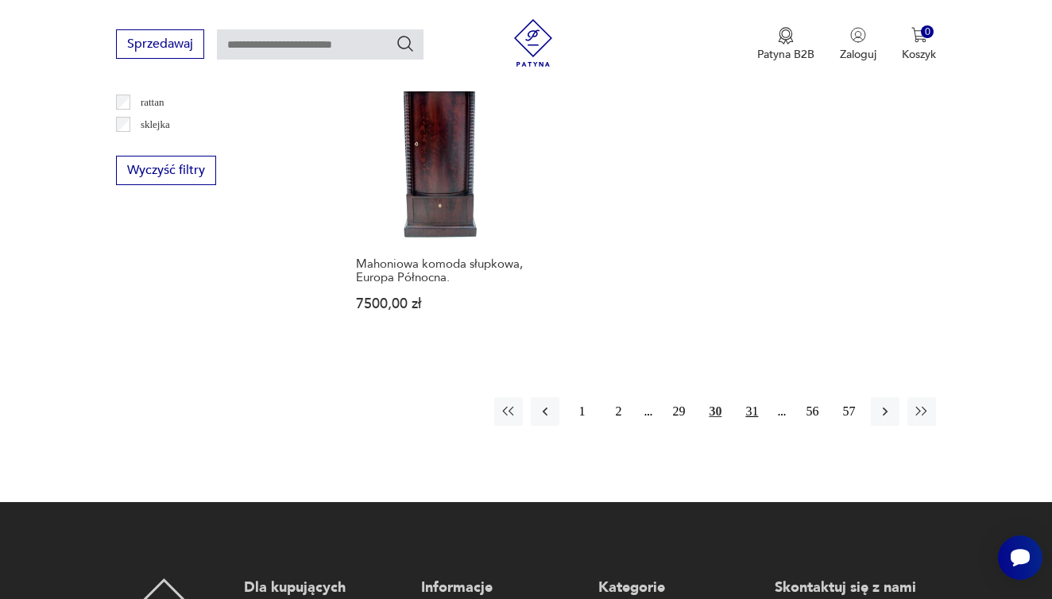
click at [758, 426] on button "31" at bounding box center [751, 411] width 29 height 29
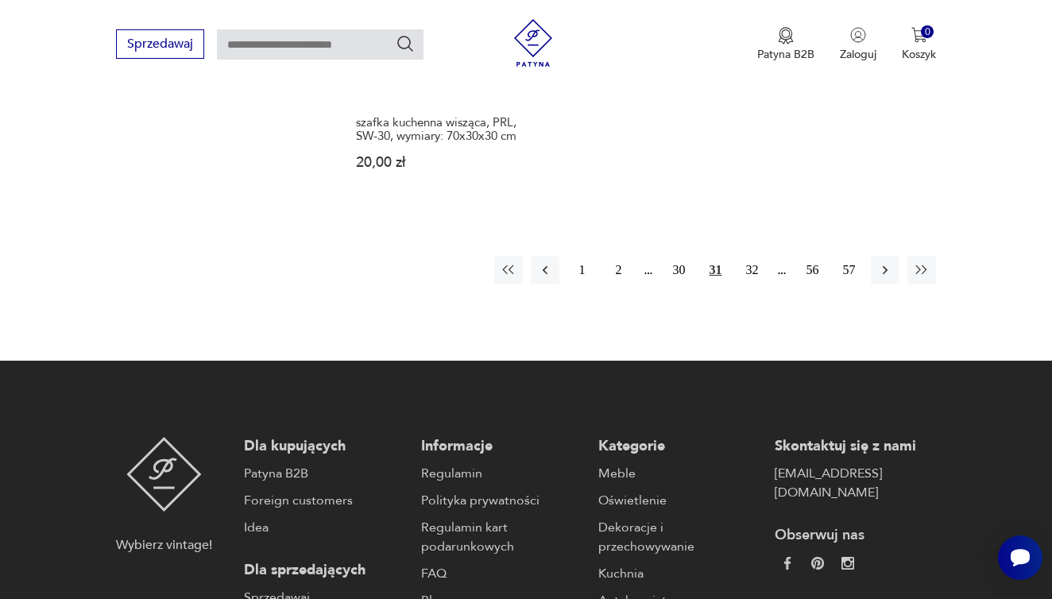
scroll to position [2427, 0]
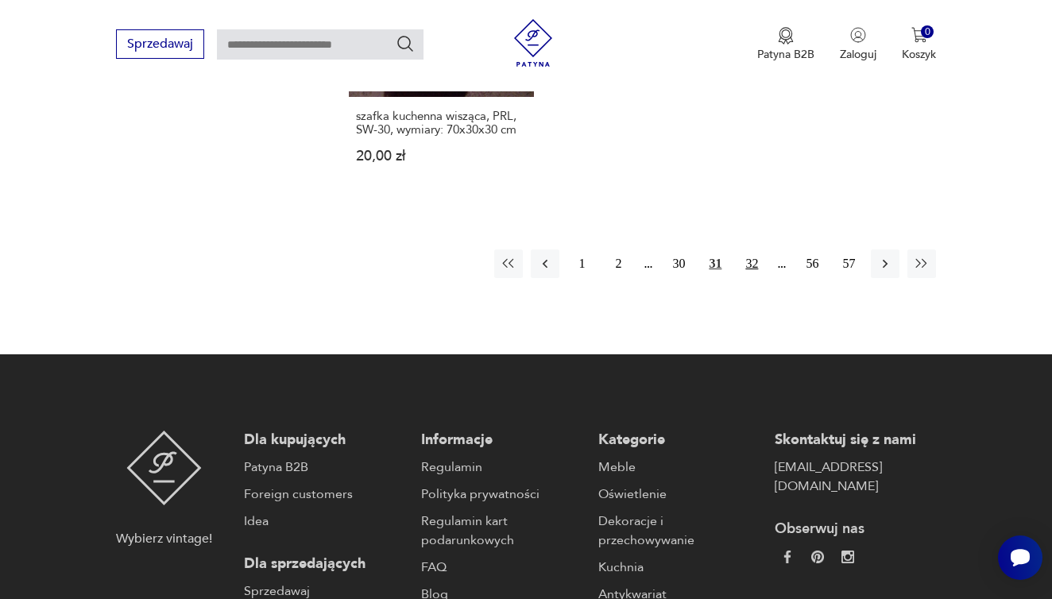
click at [751, 278] on button "32" at bounding box center [751, 263] width 29 height 29
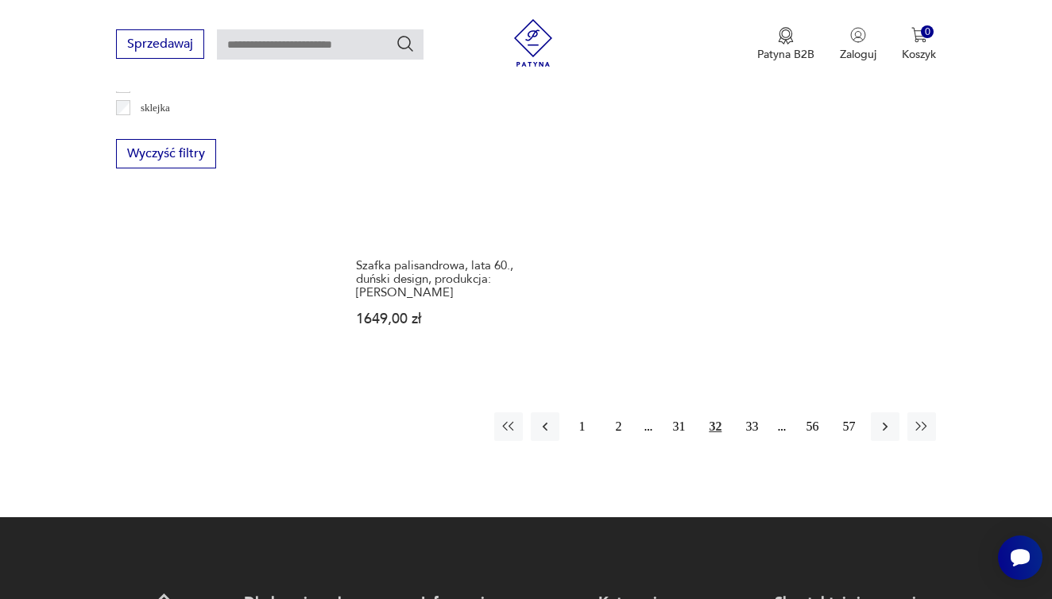
scroll to position [2280, 0]
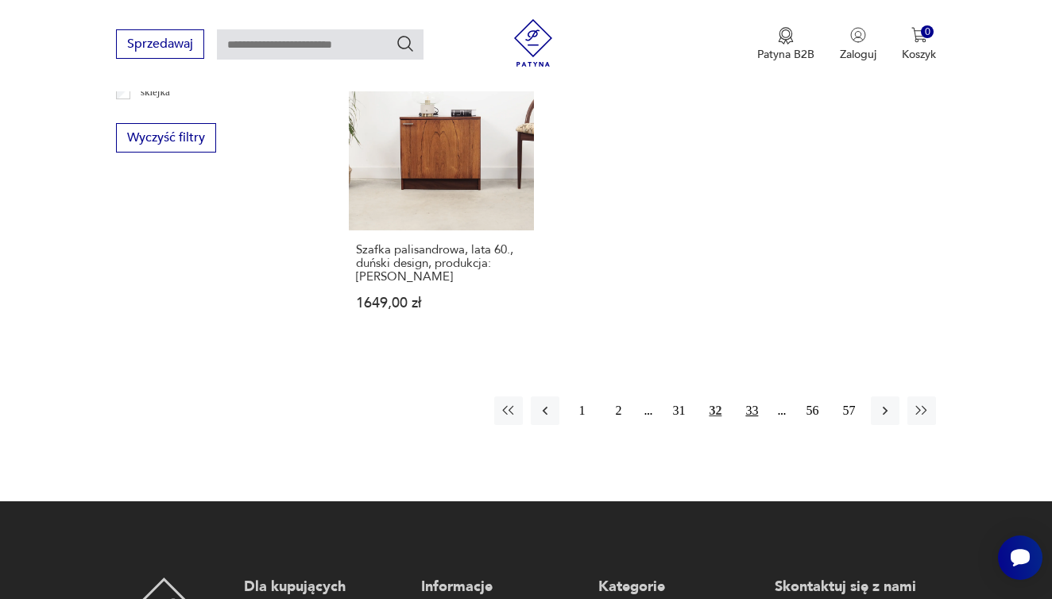
click at [755, 425] on button "33" at bounding box center [751, 410] width 29 height 29
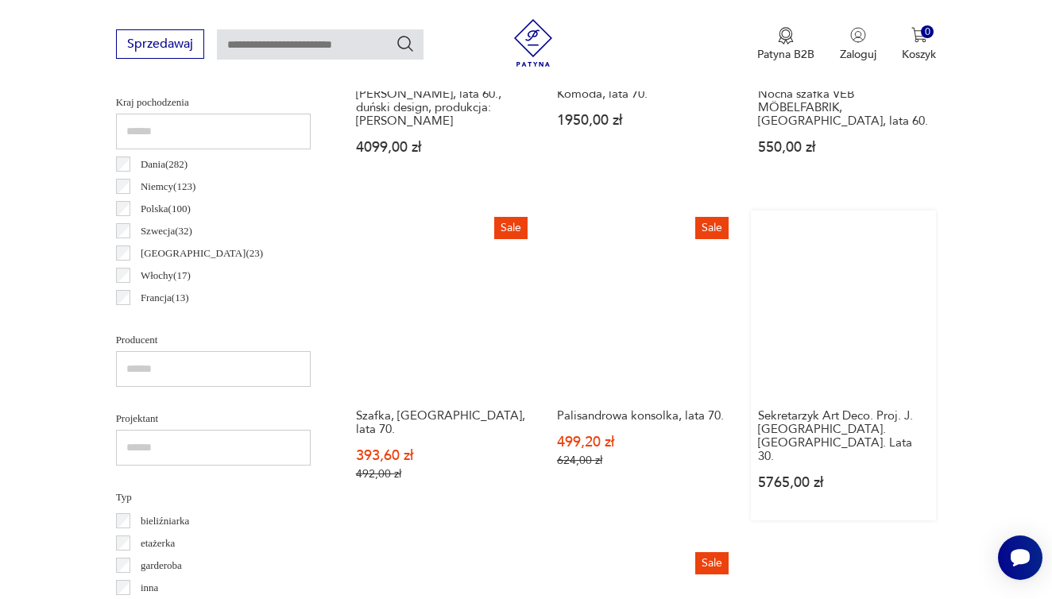
scroll to position [828, 0]
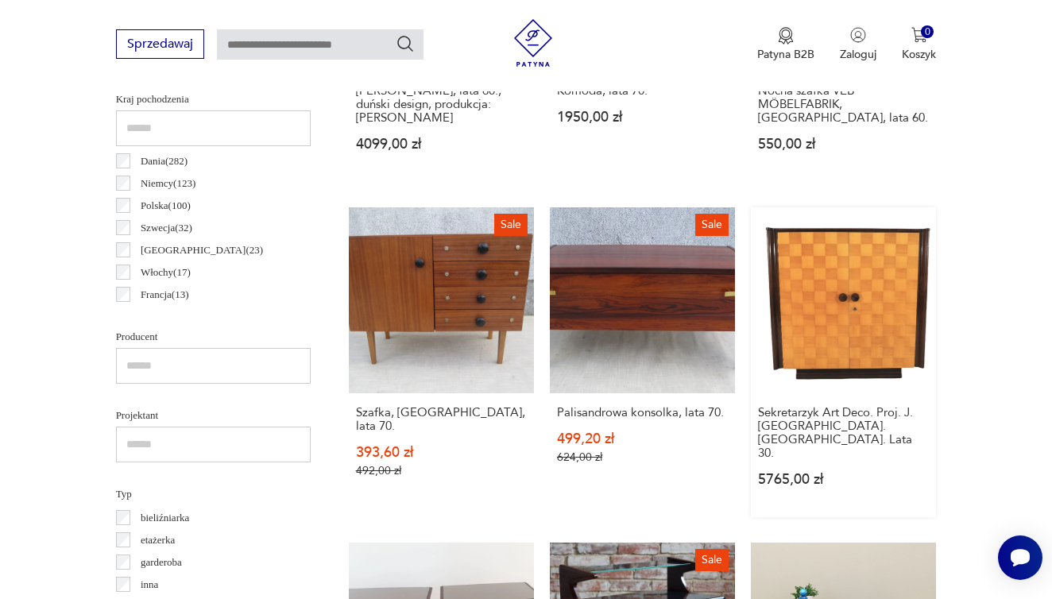
click at [786, 300] on link "Sekretarzyk Art Deco. Proj. J. [GEOGRAPHIC_DATA]. [GEOGRAPHIC_DATA]. Lata 30. 5…" at bounding box center [843, 361] width 185 height 309
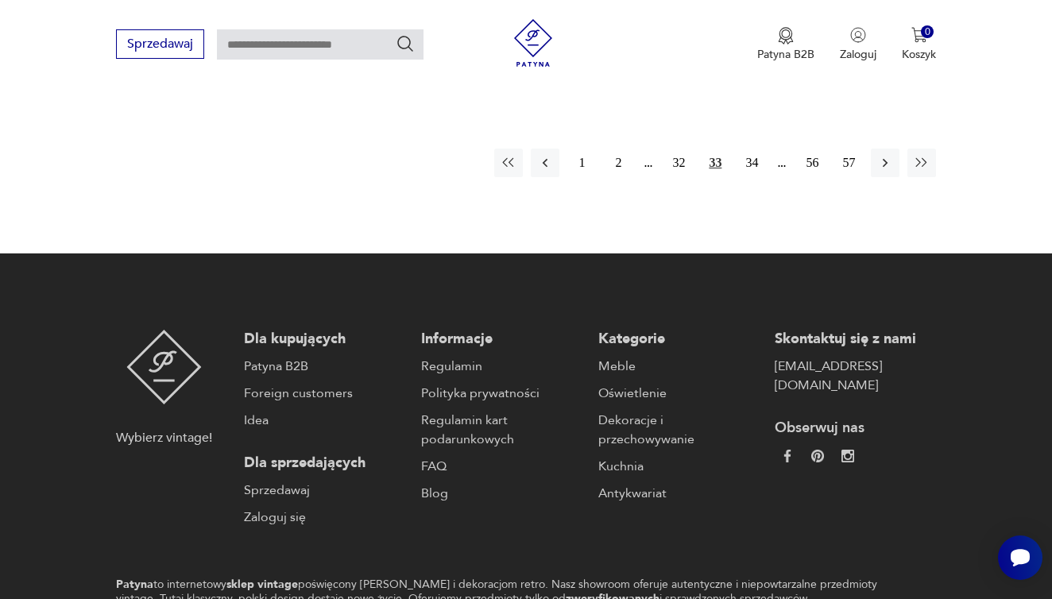
scroll to position [2536, 0]
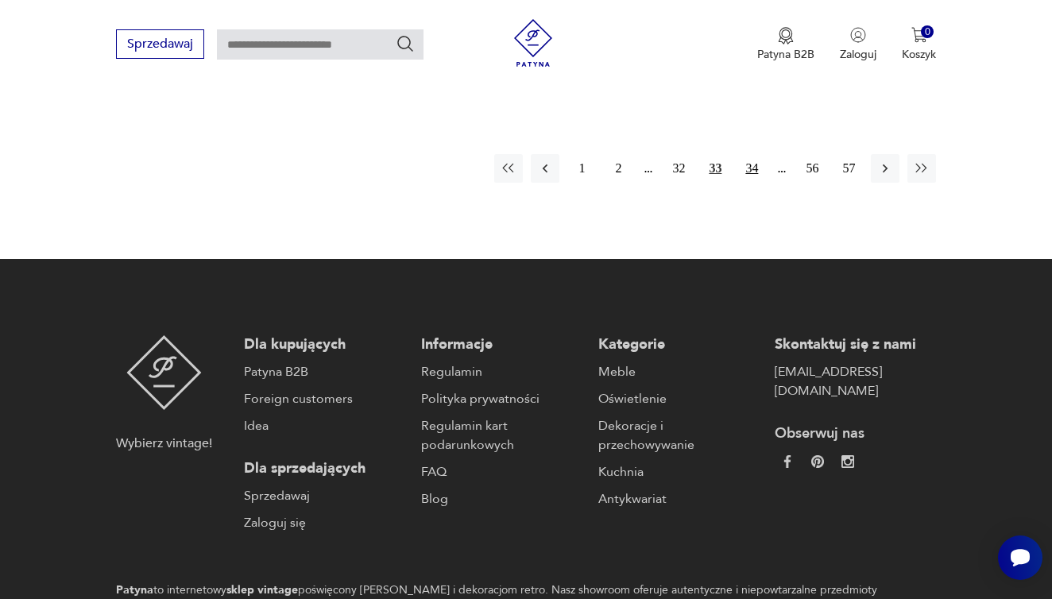
click at [746, 183] on button "34" at bounding box center [751, 168] width 29 height 29
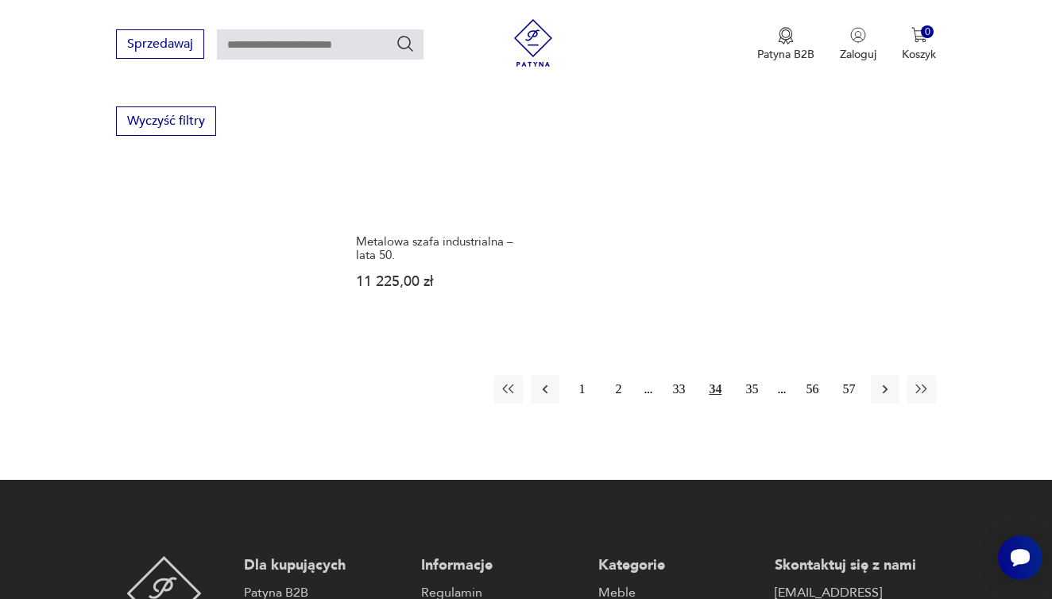
scroll to position [2335, 0]
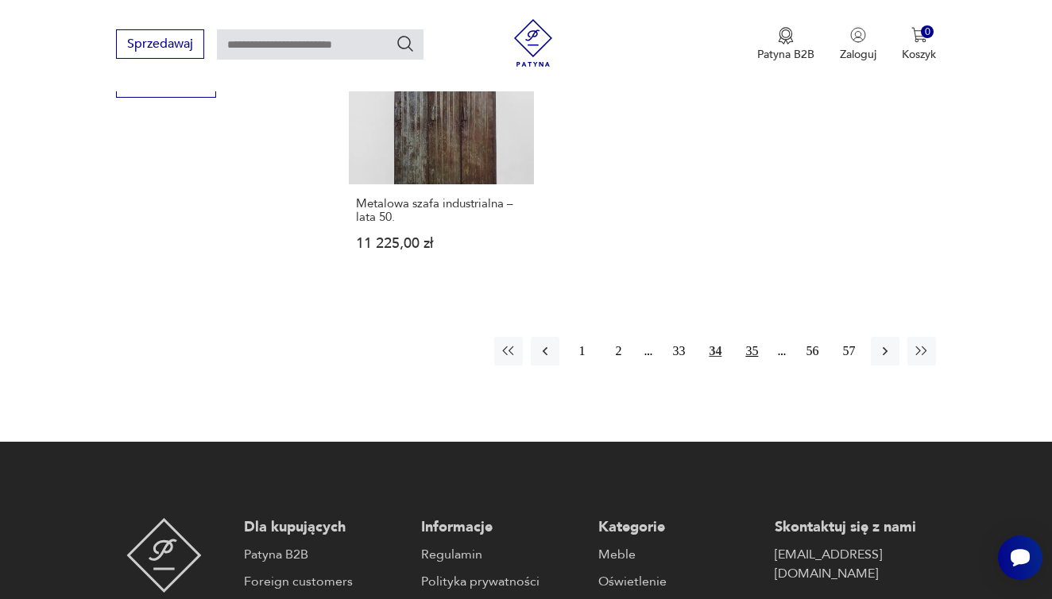
click at [746, 365] on button "35" at bounding box center [751, 351] width 29 height 29
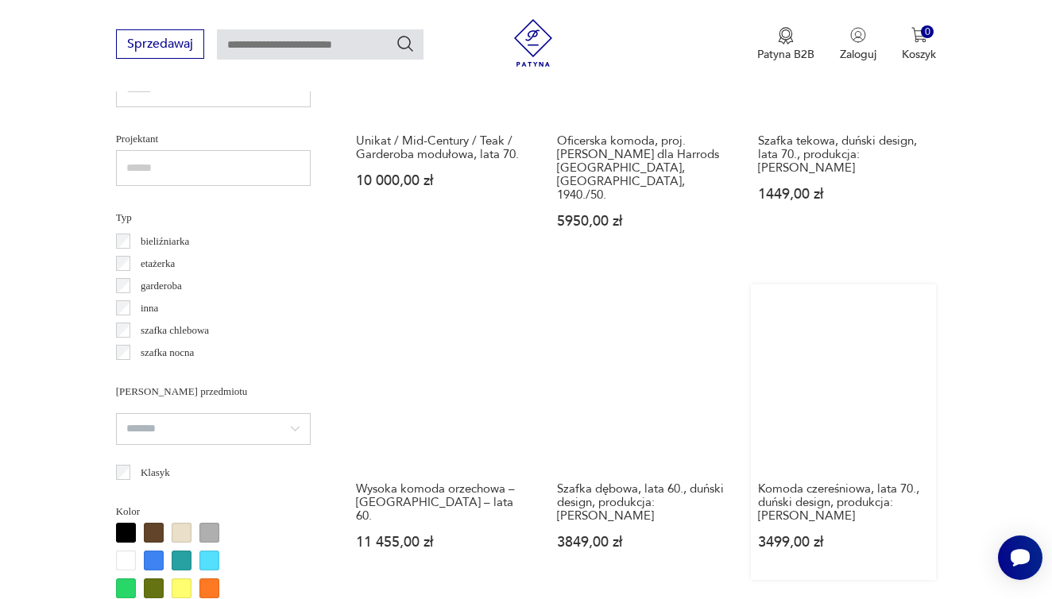
scroll to position [1110, 0]
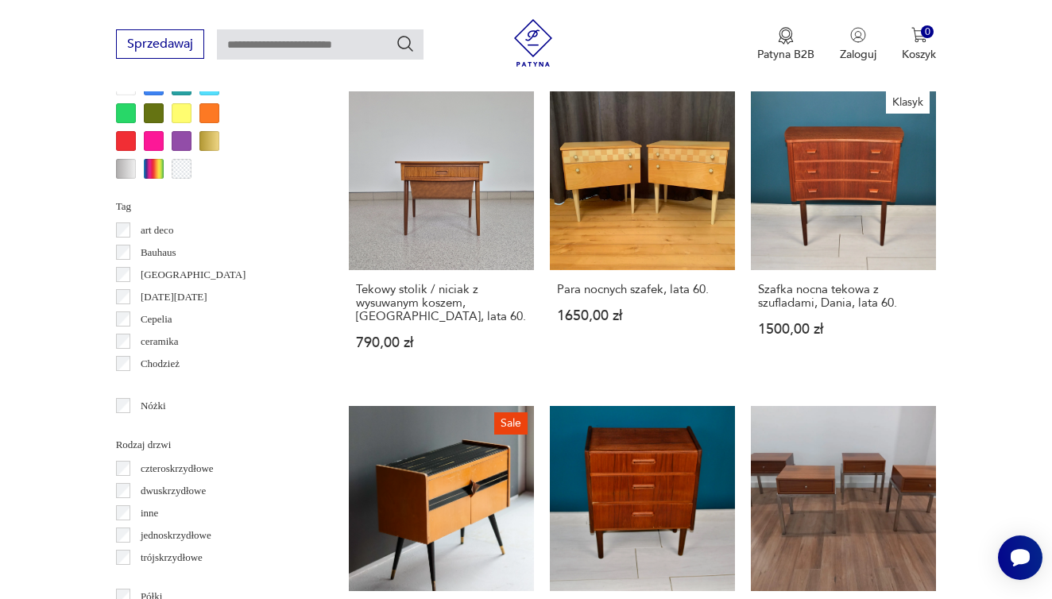
click at [125, 237] on div "art deco" at bounding box center [213, 230] width 195 height 22
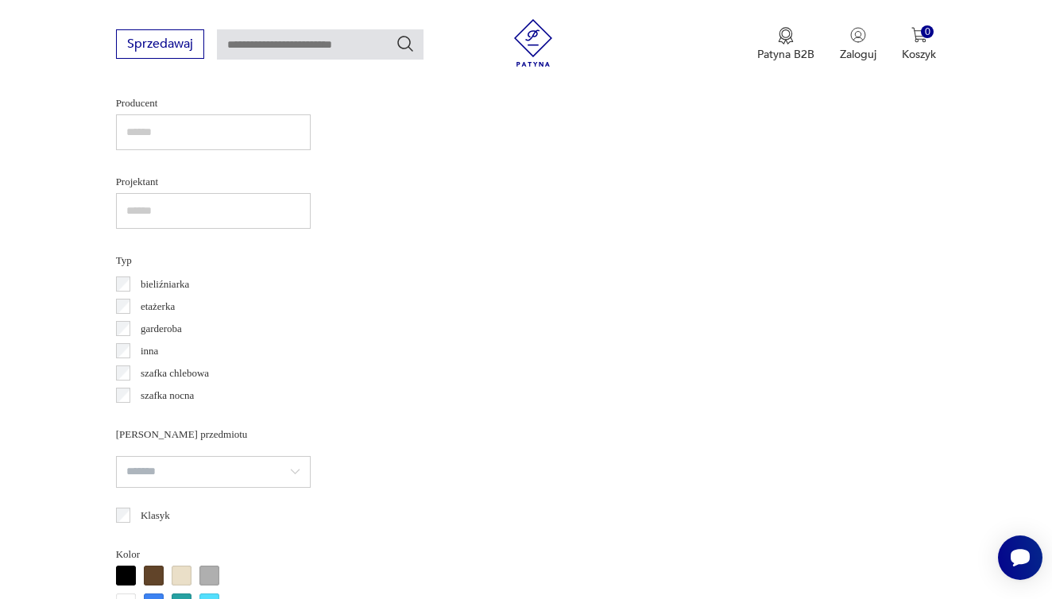
click at [131, 369] on label "szafka chlebowa" at bounding box center [169, 373] width 79 height 22
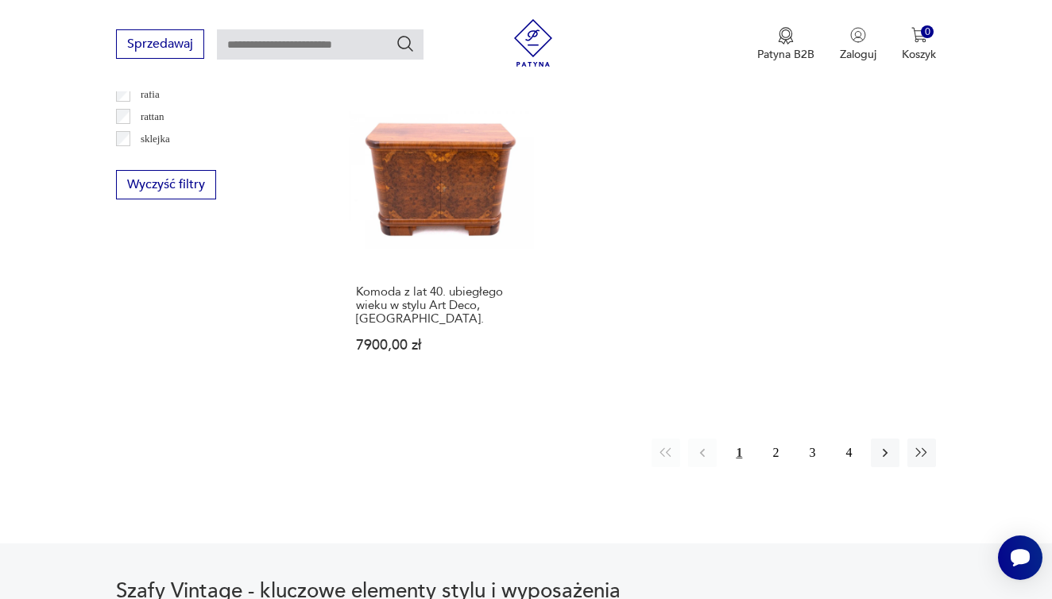
scroll to position [2235, 0]
click at [770, 464] on button "2" at bounding box center [775, 451] width 29 height 29
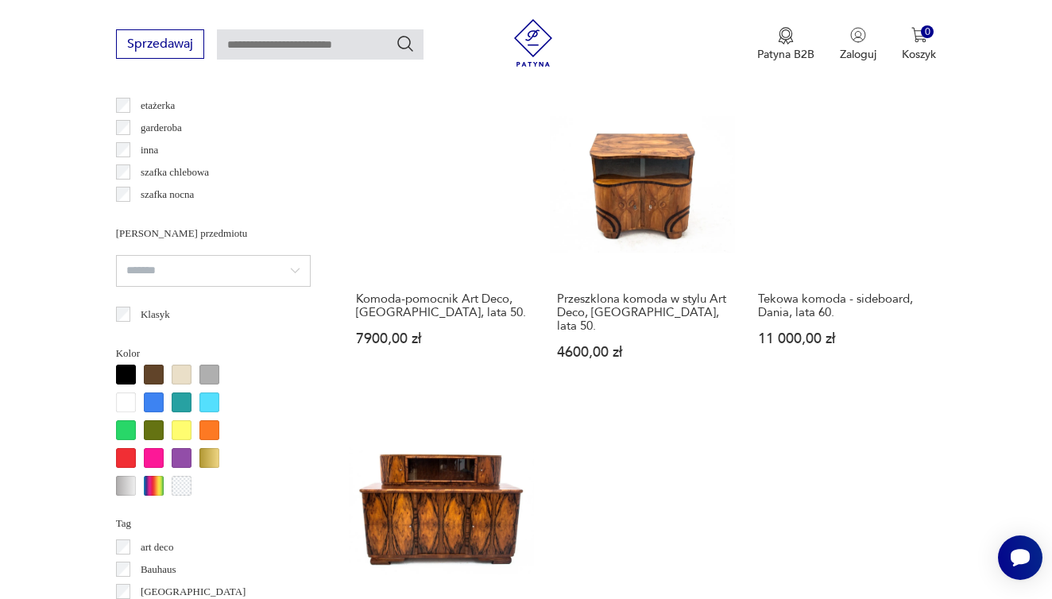
scroll to position [1265, 1]
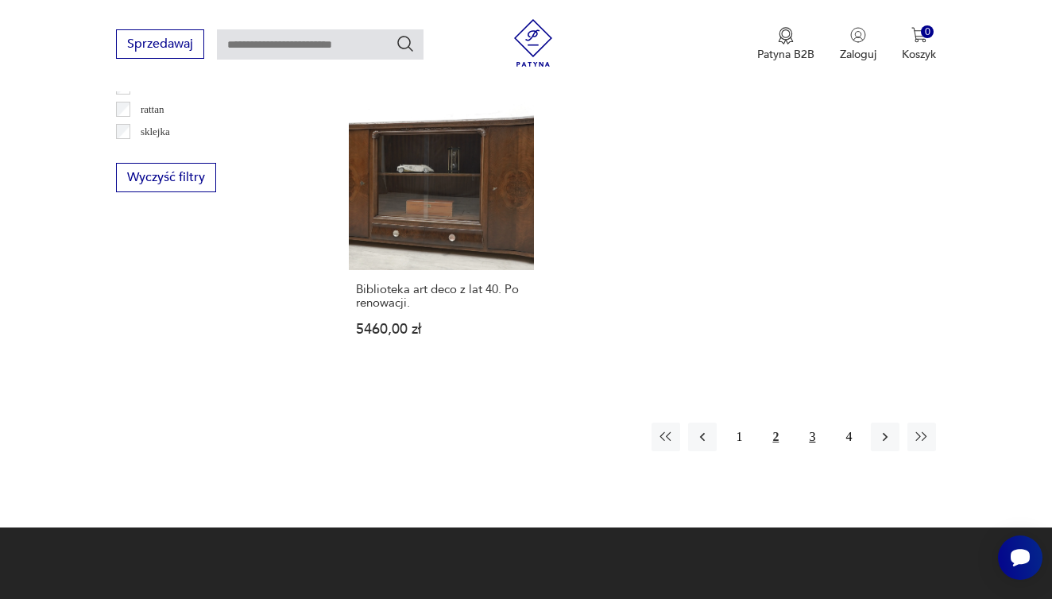
click at [813, 451] on button "3" at bounding box center [811, 437] width 29 height 29
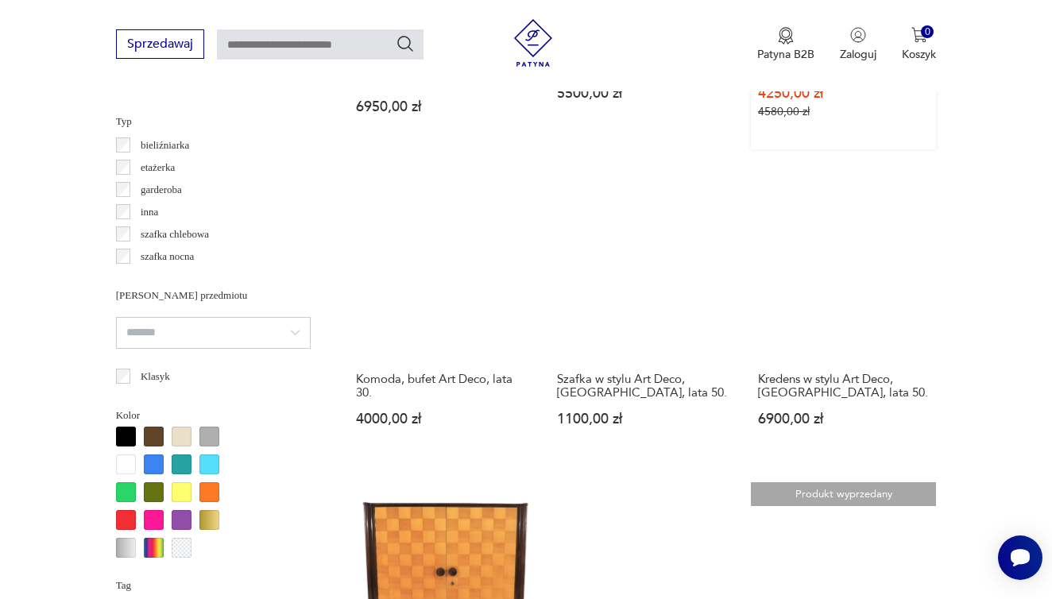
scroll to position [1207, 0]
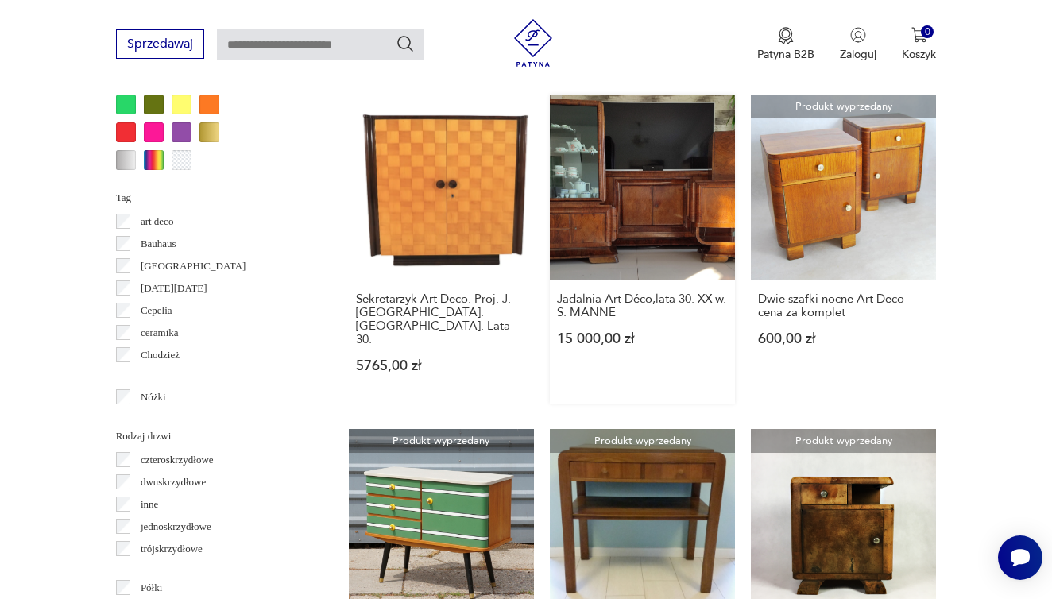
click at [601, 179] on link "Jadalnia Art Déco,lata 30. XX w. S. MANNE 15 000,00 zł" at bounding box center [642, 249] width 185 height 309
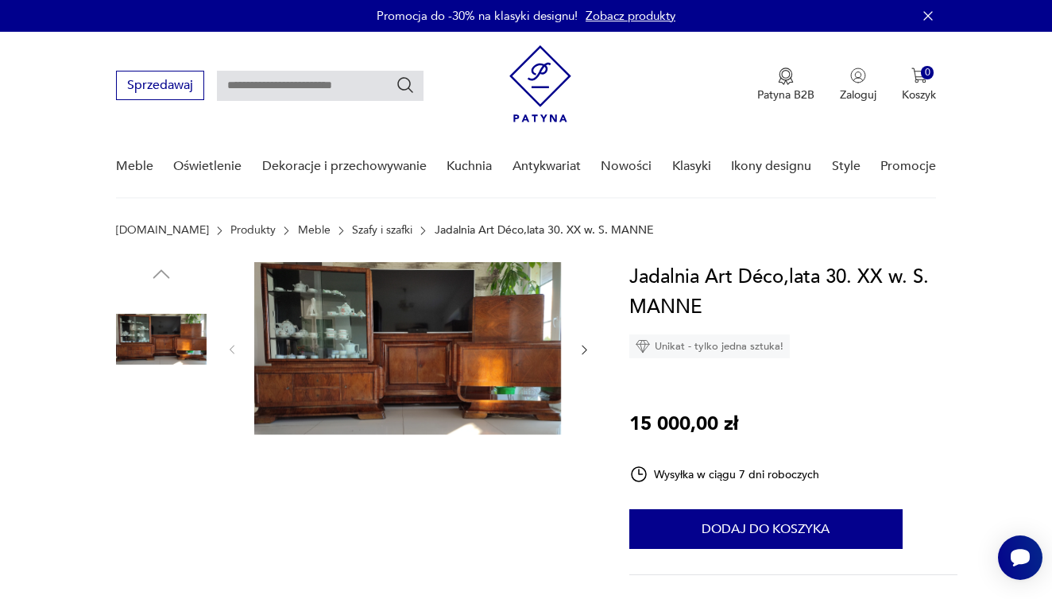
click at [493, 351] on img at bounding box center [407, 348] width 307 height 172
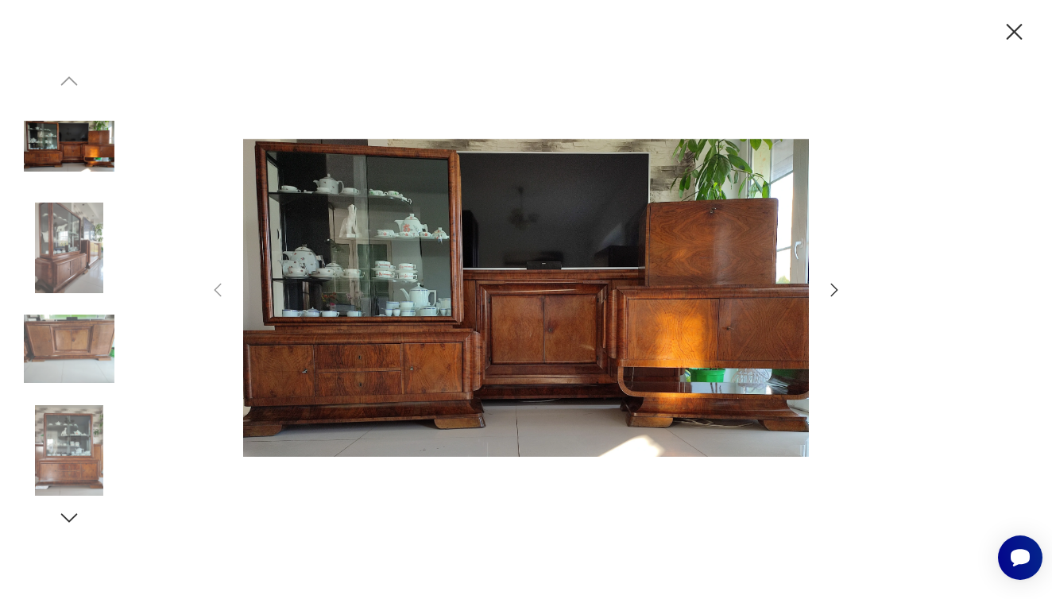
click at [832, 294] on icon "button" at bounding box center [834, 290] width 7 height 13
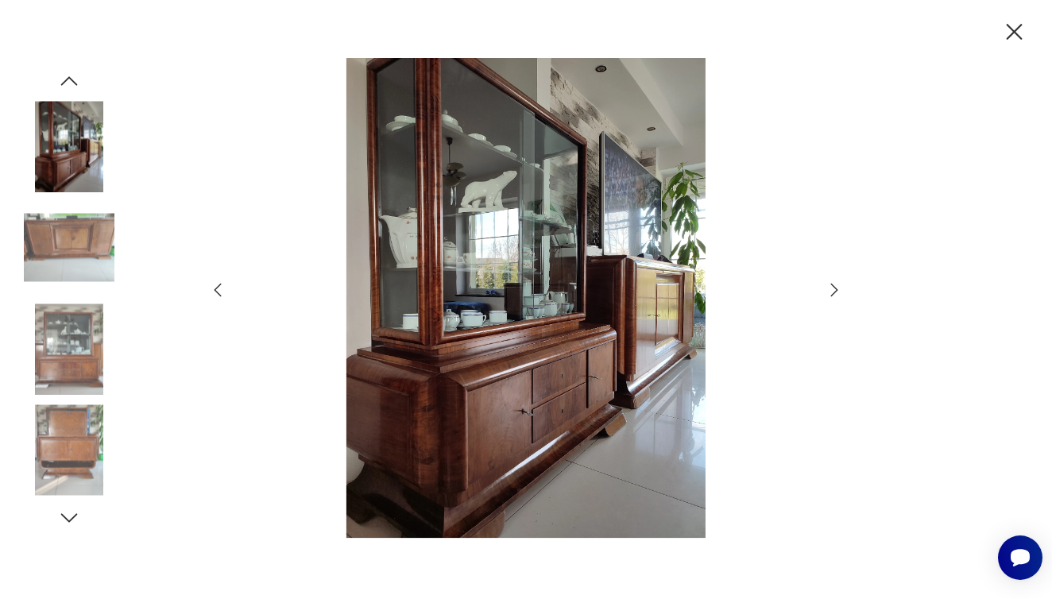
click at [832, 294] on icon "button" at bounding box center [834, 290] width 7 height 13
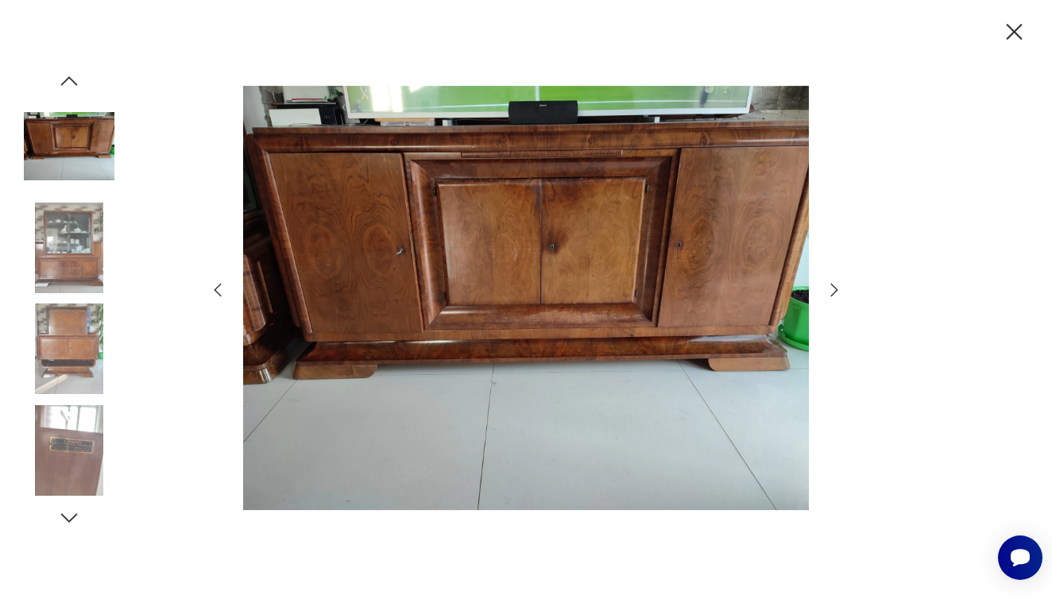
click at [832, 294] on icon "button" at bounding box center [834, 290] width 7 height 13
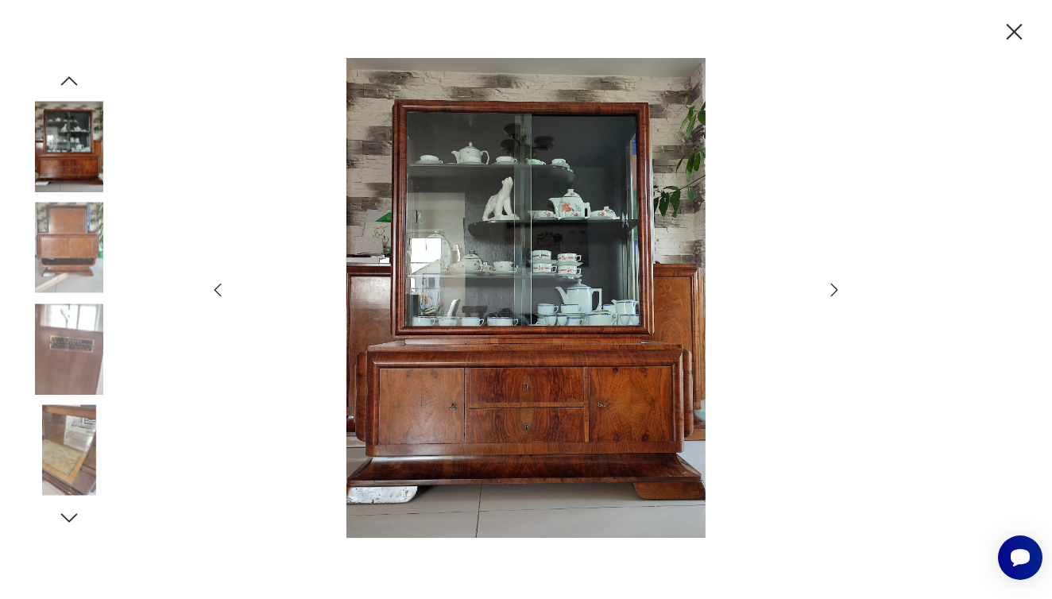
click at [832, 294] on icon "button" at bounding box center [834, 290] width 7 height 13
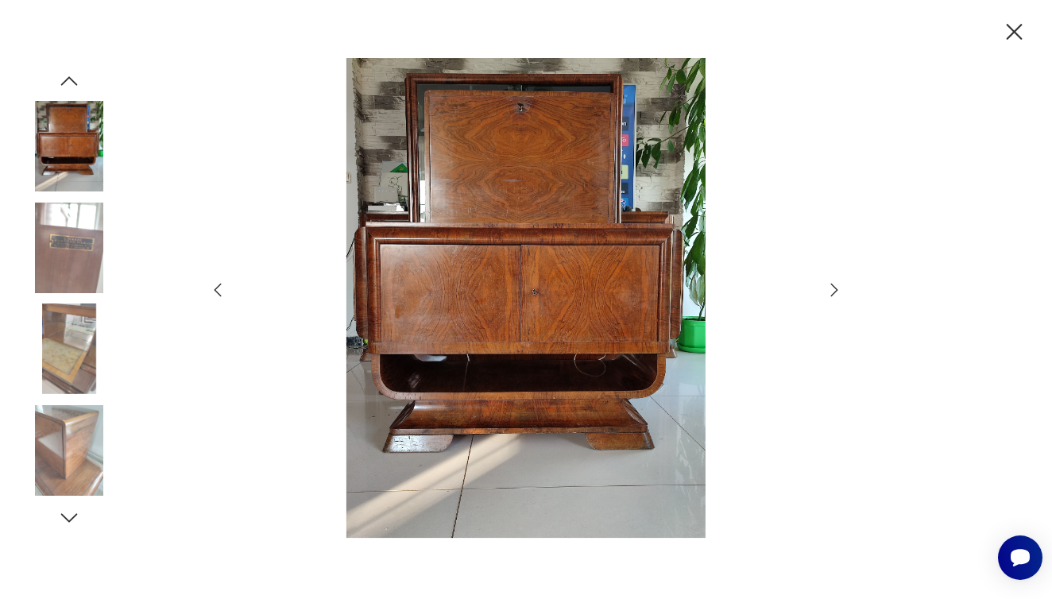
click at [832, 295] on icon "button" at bounding box center [834, 290] width 7 height 13
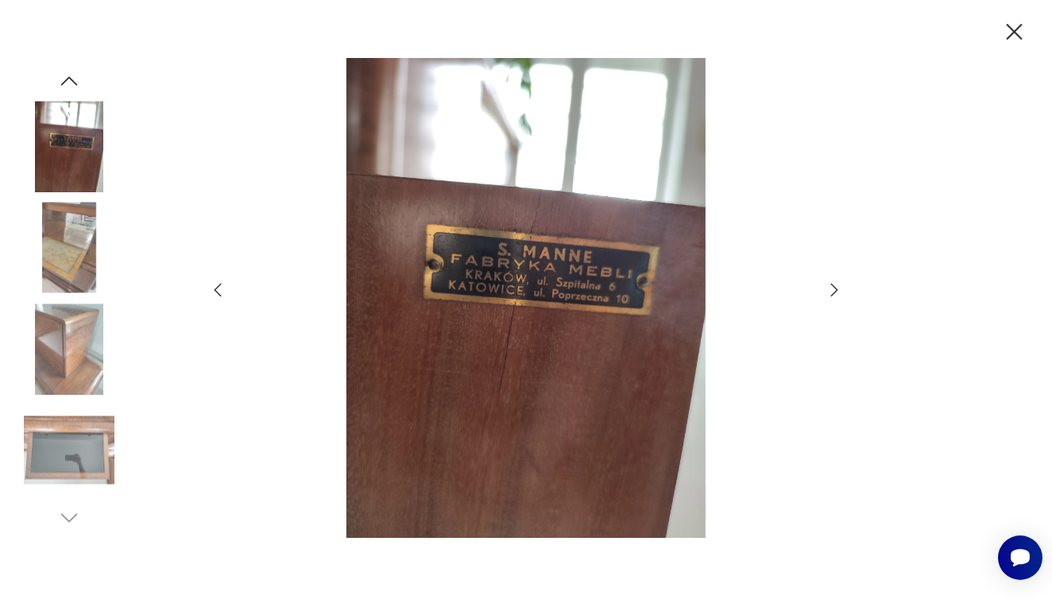
click at [832, 295] on icon "button" at bounding box center [834, 290] width 7 height 13
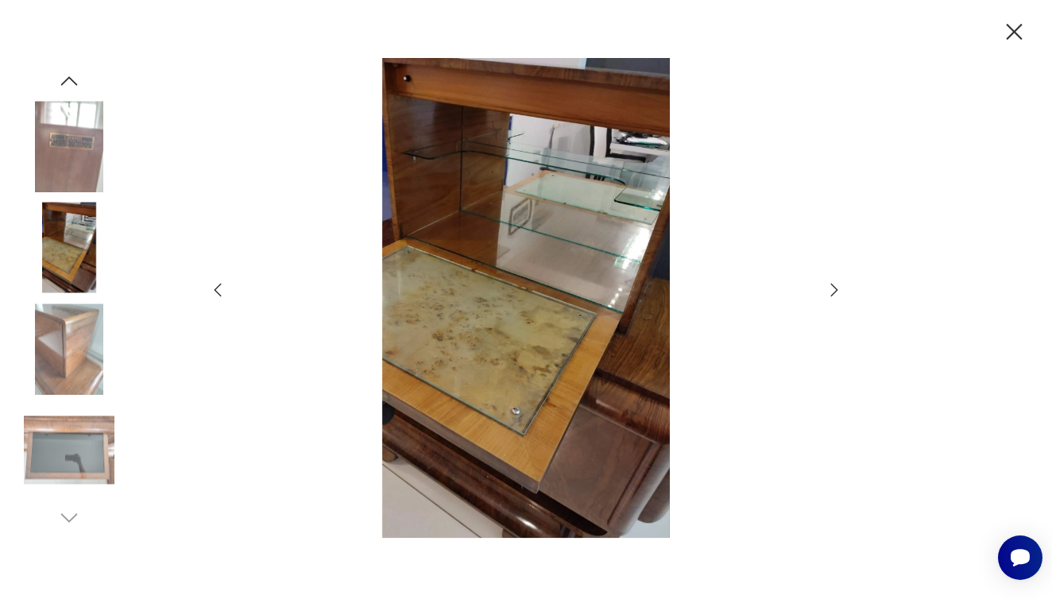
click at [832, 295] on icon "button" at bounding box center [834, 290] width 7 height 13
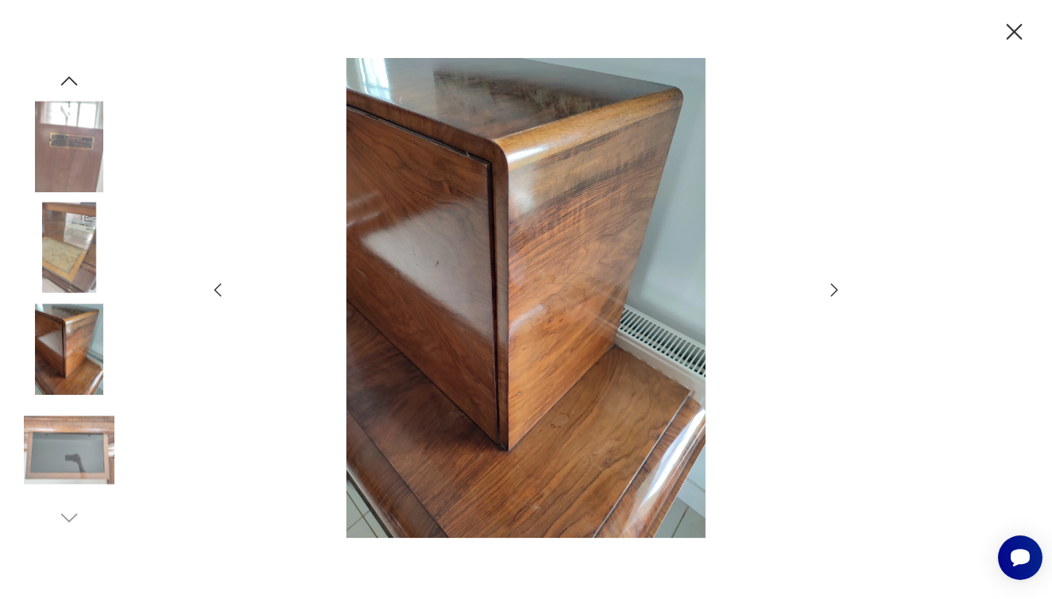
click at [832, 295] on icon "button" at bounding box center [834, 290] width 7 height 13
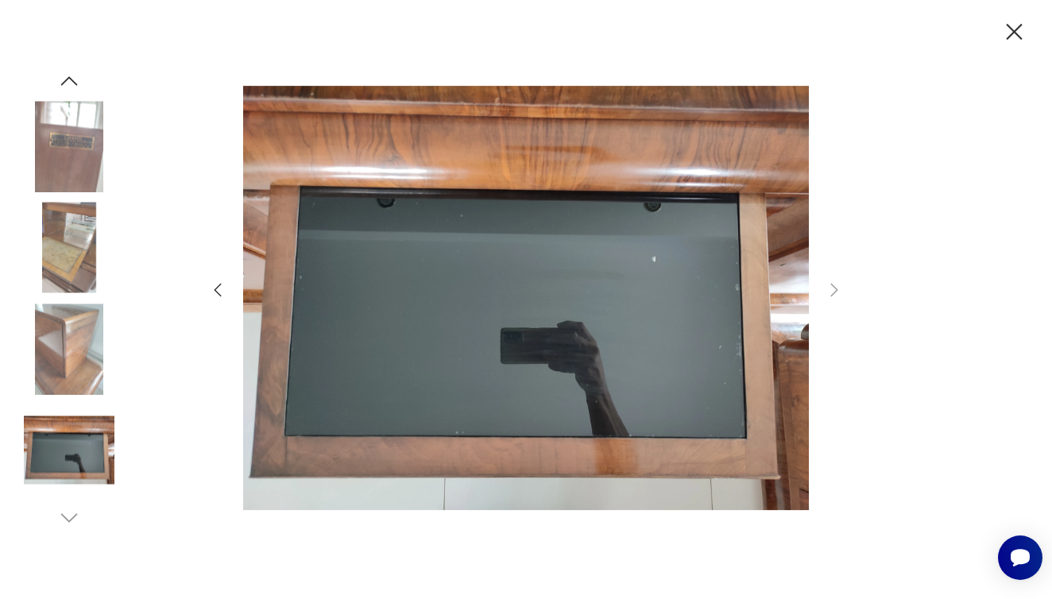
click at [221, 291] on icon "button" at bounding box center [217, 289] width 19 height 19
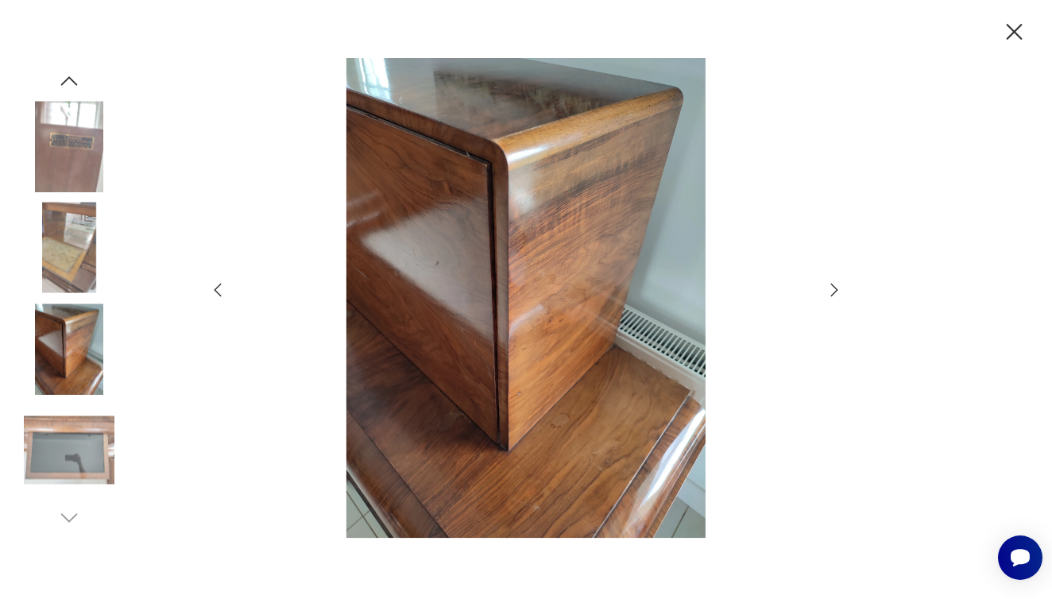
click at [221, 291] on icon "button" at bounding box center [217, 289] width 19 height 19
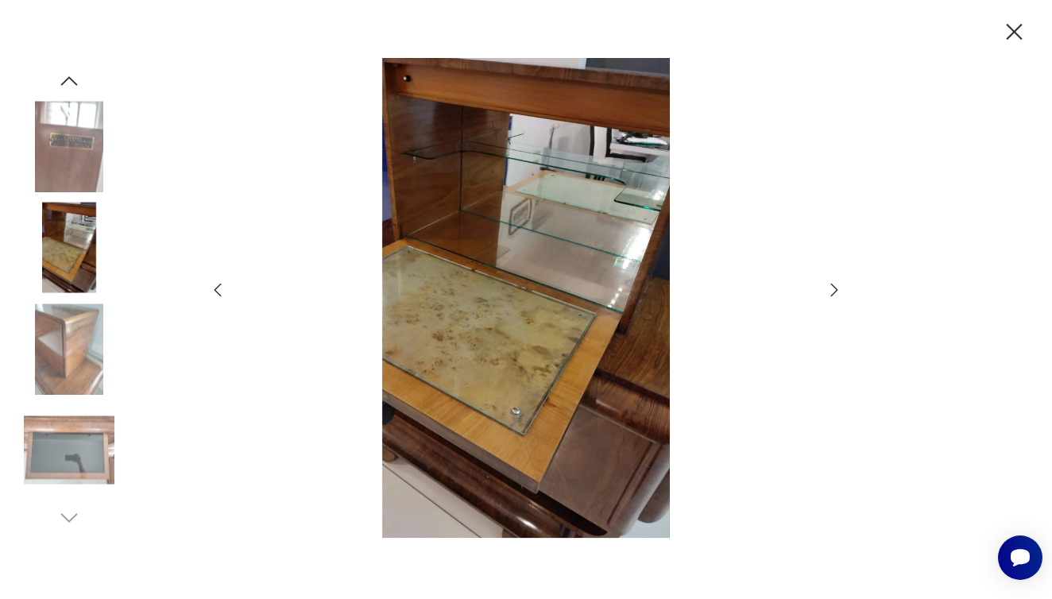
click at [221, 291] on icon "button" at bounding box center [217, 289] width 19 height 19
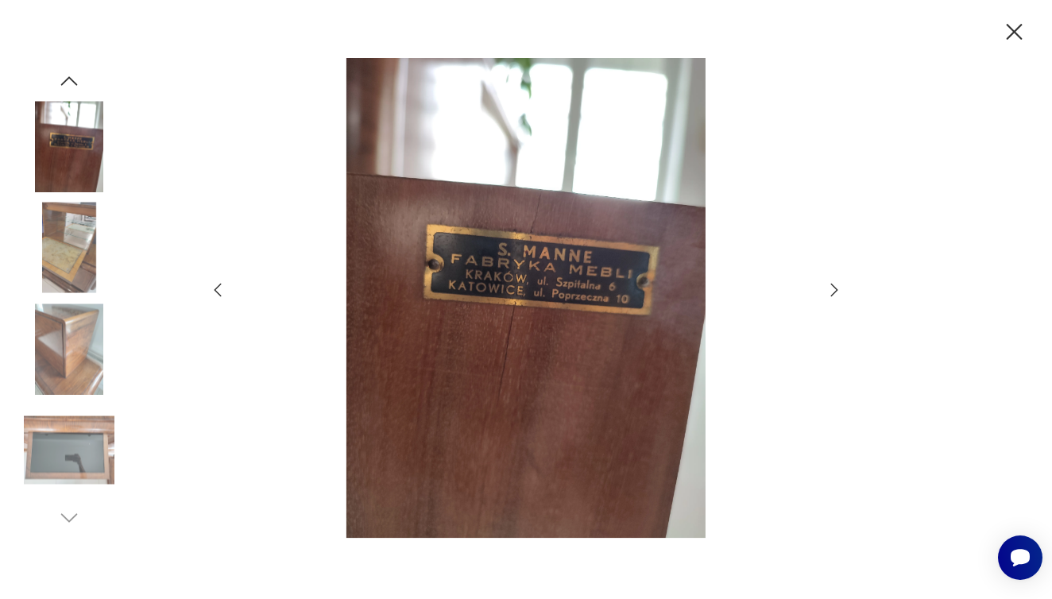
click at [997, 25] on div at bounding box center [526, 299] width 1052 height 599
click at [1013, 33] on icon "button" at bounding box center [1014, 32] width 16 height 16
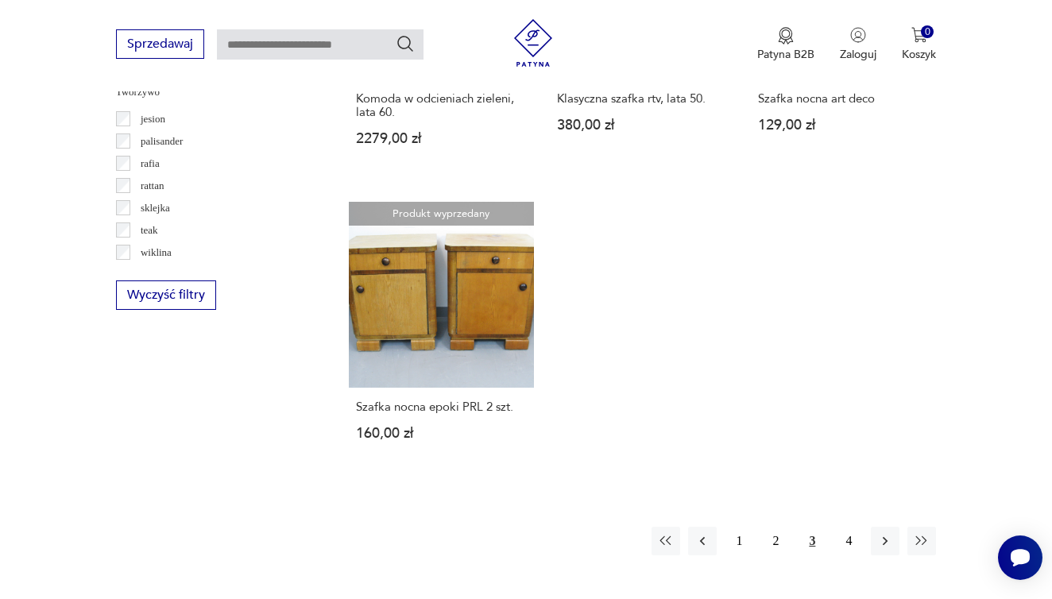
scroll to position [41, 0]
click at [849, 555] on button "4" at bounding box center [848, 541] width 29 height 29
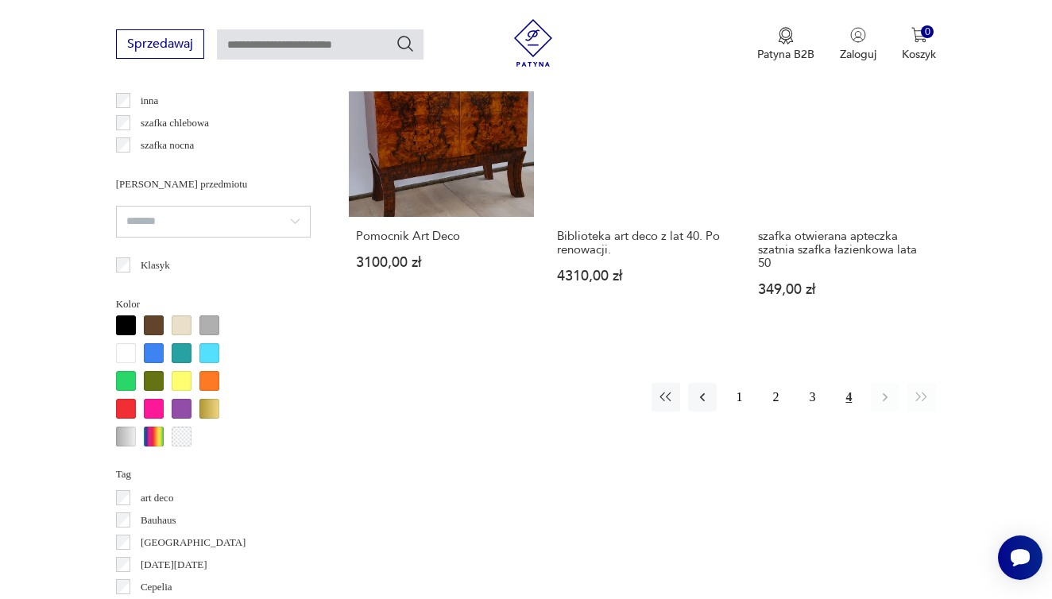
scroll to position [1316, 0]
